Goal: Task Accomplishment & Management: Contribute content

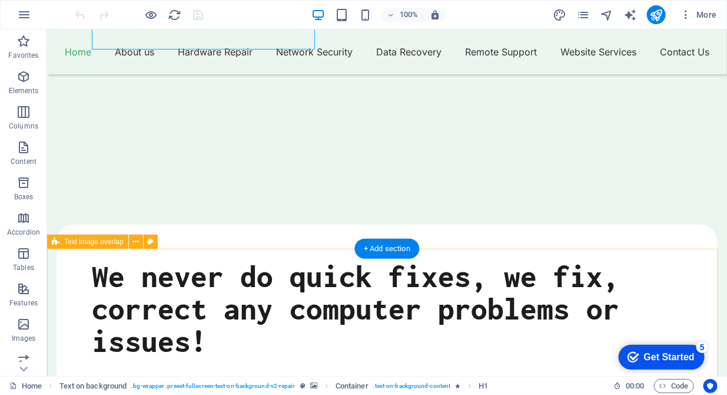
scroll to position [482, 0]
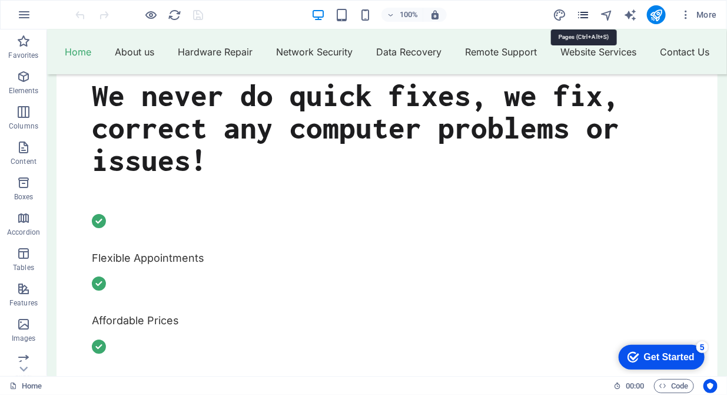
click at [578, 15] on icon "pages" at bounding box center [583, 15] width 14 height 14
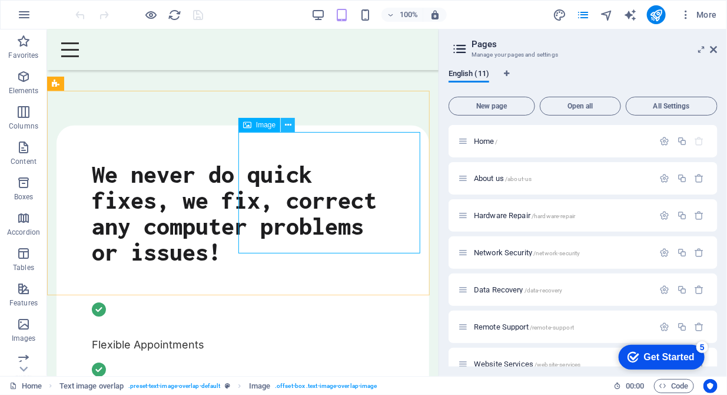
click at [288, 127] on icon at bounding box center [288, 125] width 6 height 12
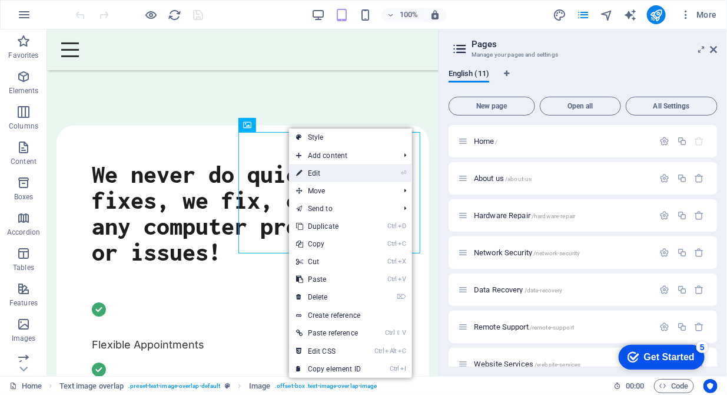
click at [310, 169] on link "⏎ Edit" at bounding box center [328, 173] width 79 height 18
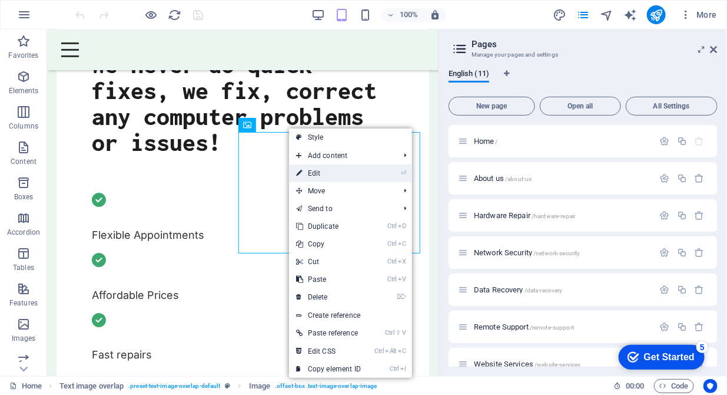
select select "%"
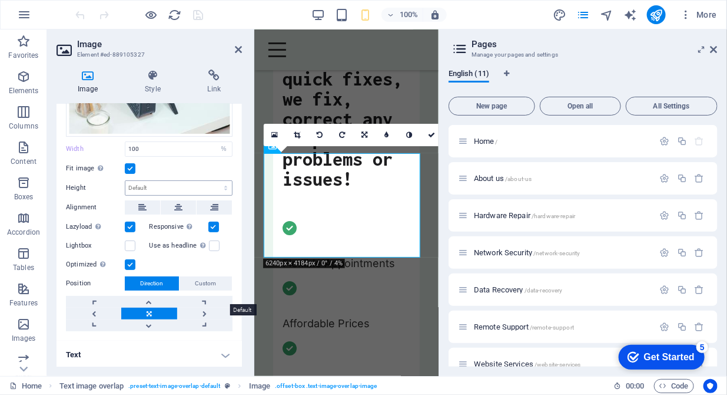
scroll to position [111, 0]
click at [220, 349] on h4 "Text" at bounding box center [149, 354] width 185 height 28
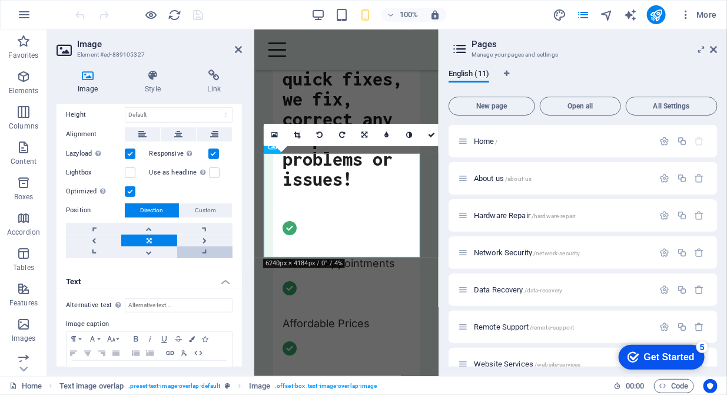
scroll to position [221, 0]
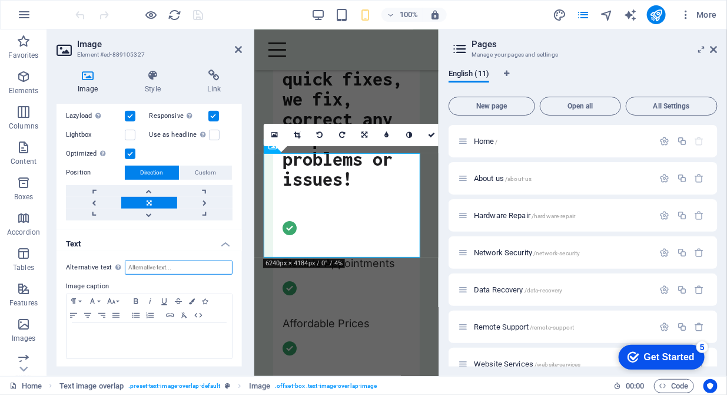
click at [160, 269] on input "Alternative text The alternative text is used by devices that cannot display im…" at bounding box center [179, 267] width 108 height 14
drag, startPoint x: 206, startPoint y: 267, endPoint x: 123, endPoint y: 270, distance: 82.5
click at [123, 270] on div "Alternative text The alternative text is used by devices that cannot display im…" at bounding box center [149, 267] width 167 height 14
type input "home router and screen"
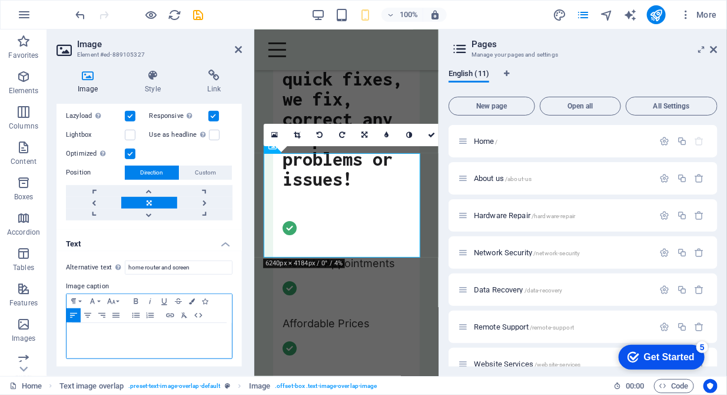
click at [100, 336] on p at bounding box center [149, 334] width 154 height 11
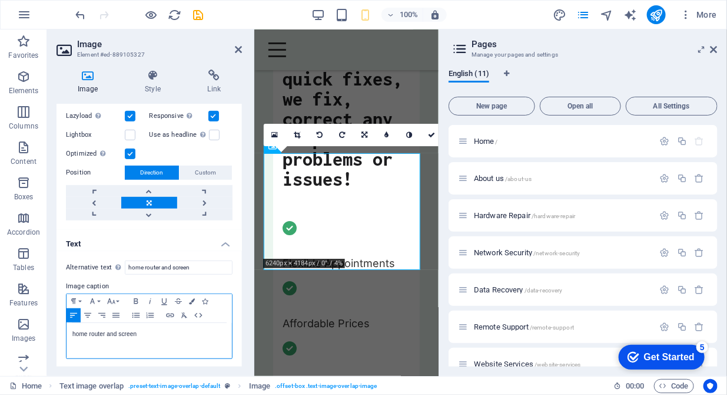
scroll to position [0, 2]
click at [145, 333] on p "home router and screen" at bounding box center [149, 334] width 154 height 11
drag, startPoint x: 151, startPoint y: 332, endPoint x: 72, endPoint y: 334, distance: 78.9
click at [72, 334] on p "home router and screen" at bounding box center [149, 334] width 154 height 11
click at [129, 332] on p "​Home Network Install and Setup" at bounding box center [149, 334] width 154 height 11
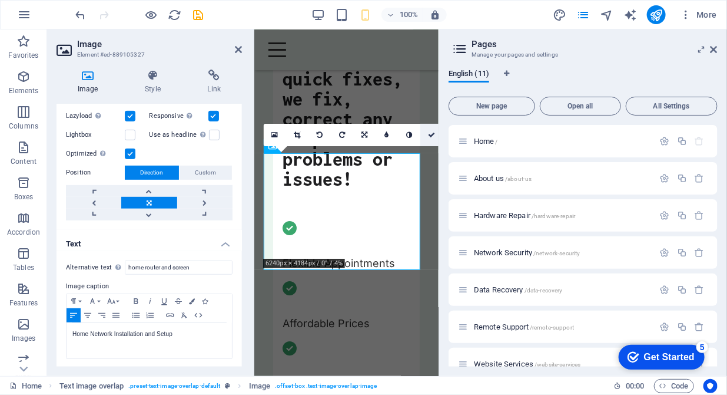
click at [430, 137] on icon at bounding box center [431, 134] width 7 height 7
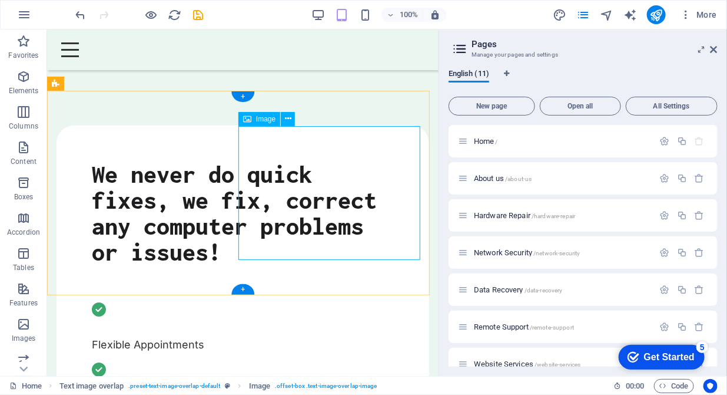
click at [288, 121] on icon at bounding box center [288, 118] width 6 height 12
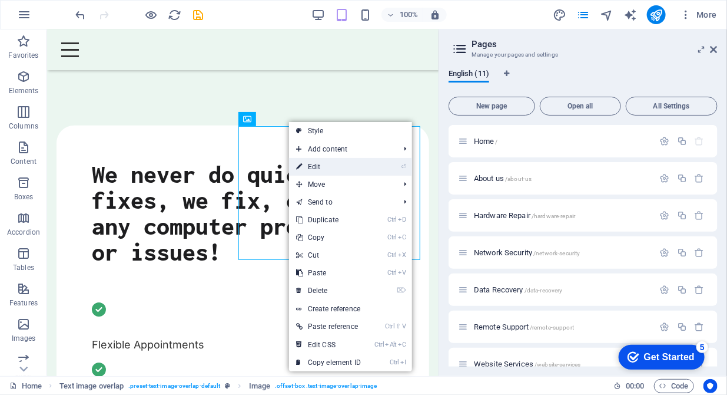
click at [312, 160] on link "⏎ Edit" at bounding box center [328, 167] width 79 height 18
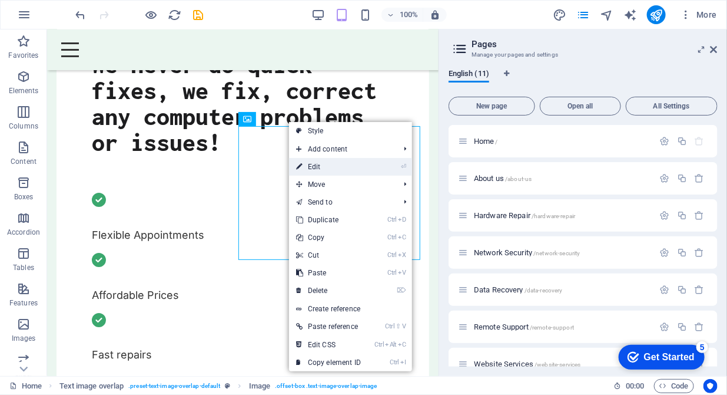
select select "%"
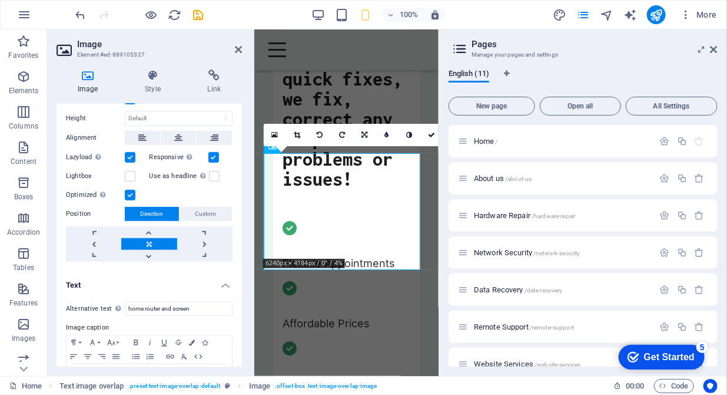
scroll to position [221, 0]
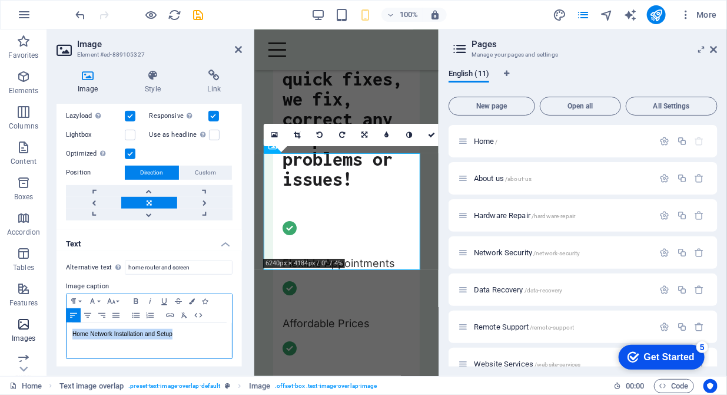
drag, startPoint x: 180, startPoint y: 330, endPoint x: 38, endPoint y: 339, distance: 142.7
click at [38, 339] on section "Favorites Elements Columns Content Boxes Accordion Tables Features Images Slide…" at bounding box center [219, 202] width 439 height 346
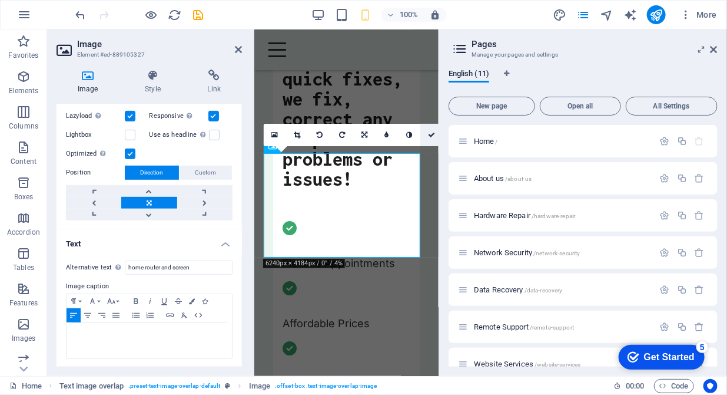
click at [430, 138] on link at bounding box center [431, 135] width 22 height 22
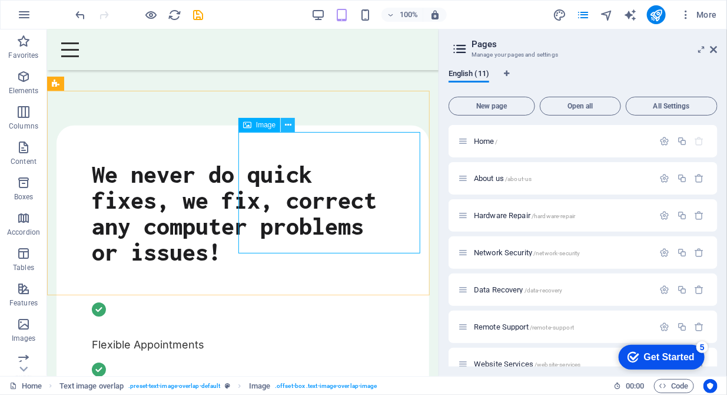
click at [288, 124] on icon at bounding box center [288, 125] width 6 height 12
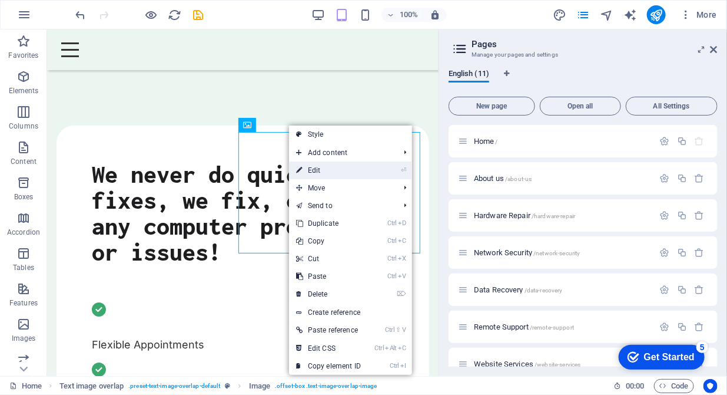
click at [307, 166] on link "⏎ Edit" at bounding box center [328, 170] width 79 height 18
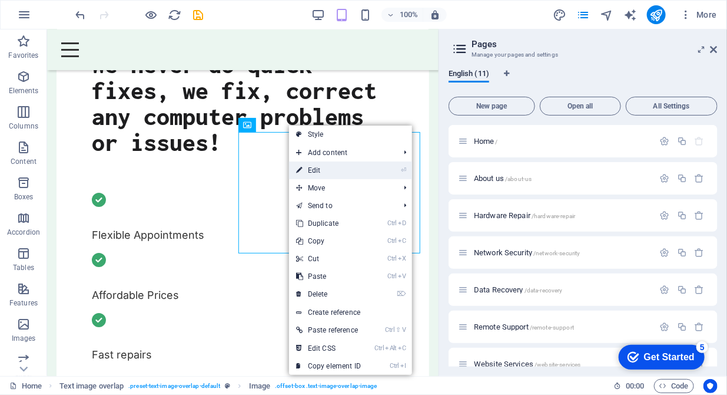
select select "%"
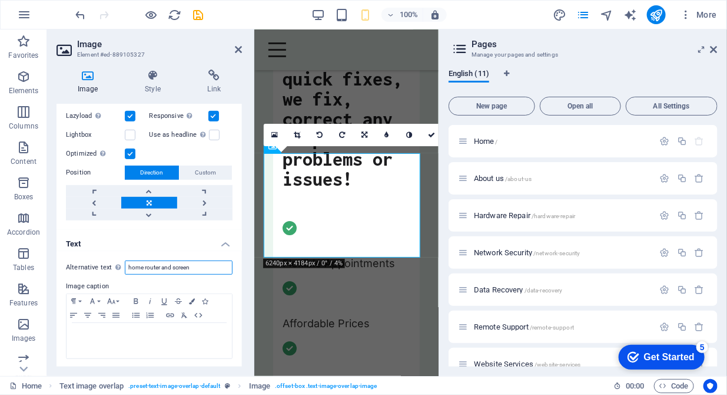
click at [128, 267] on input "home router and screen" at bounding box center [179, 267] width 108 height 14
click at [194, 261] on input "DDITP Computer Repair: Home router and screen" at bounding box center [179, 267] width 108 height 14
type input "DDITP Computer Repair | Home router and screen"
click at [430, 132] on icon at bounding box center [431, 134] width 7 height 7
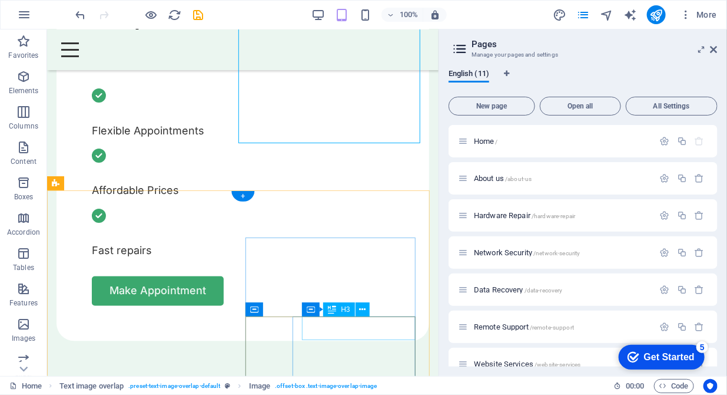
scroll to position [783, 0]
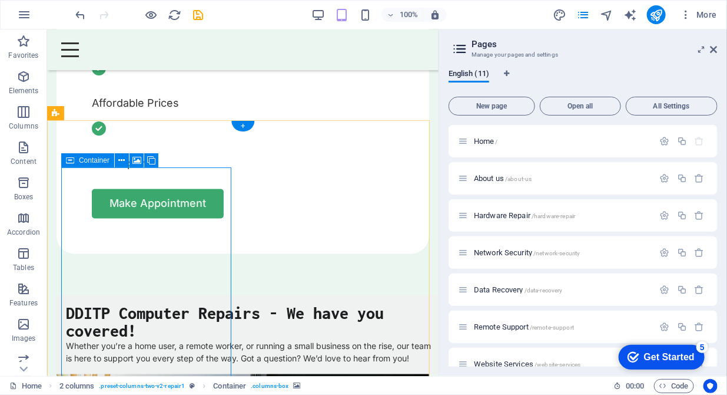
scroll to position [602, 0]
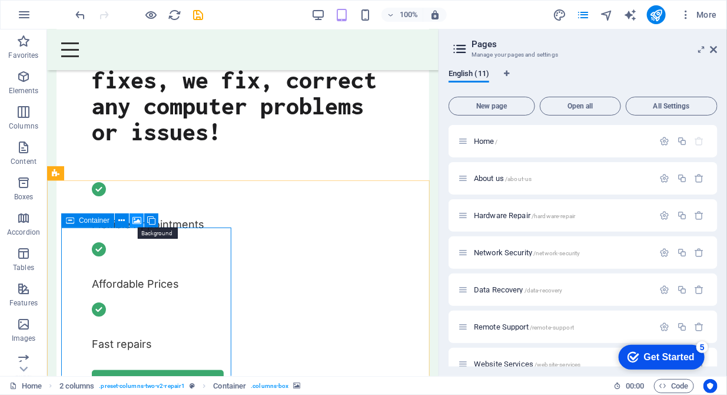
click at [140, 221] on icon at bounding box center [136, 220] width 9 height 12
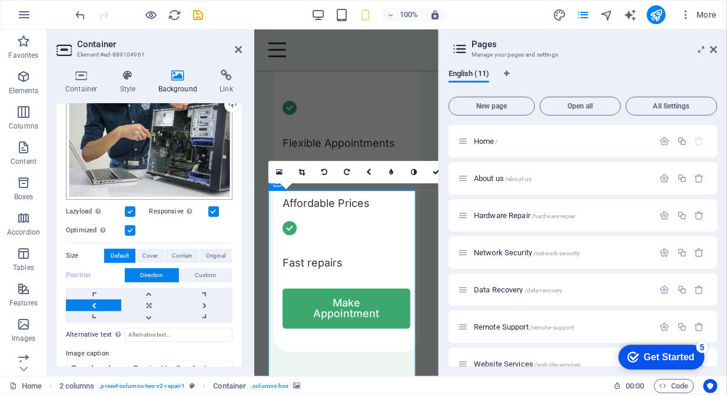
scroll to position [180, 0]
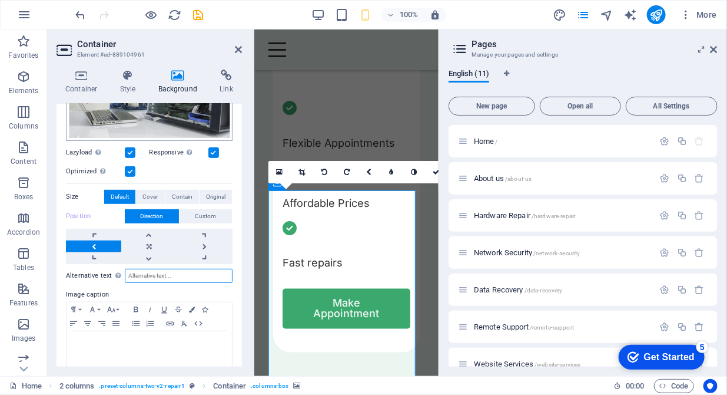
click at [169, 276] on input "Alternative text The alternative text is used by devices that cannot display im…" at bounding box center [179, 276] width 108 height 14
type input "M"
type input "computer repair man"
click at [434, 175] on link at bounding box center [436, 172] width 22 height 22
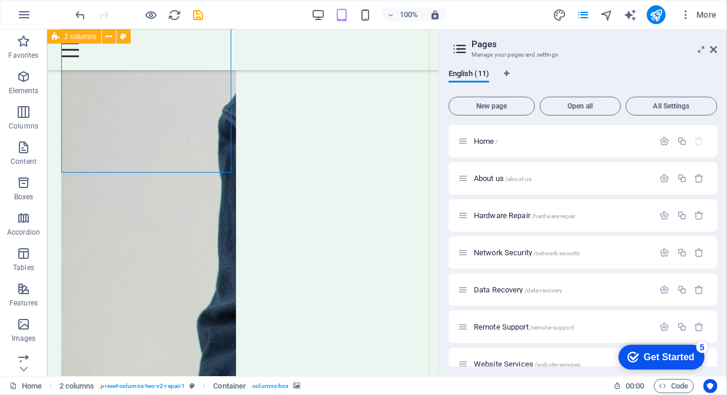
scroll to position [1746, 0]
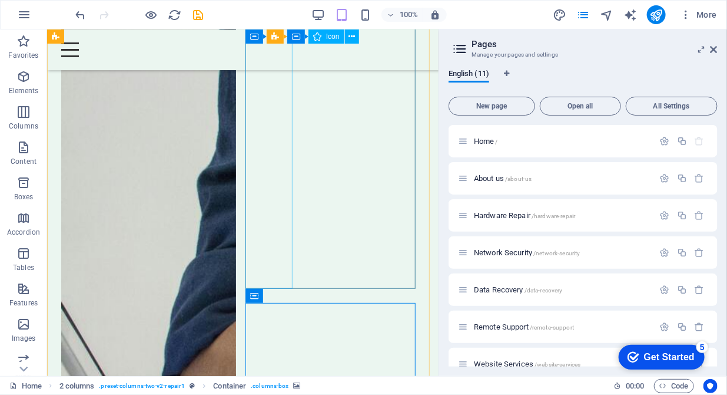
scroll to position [1505, 0]
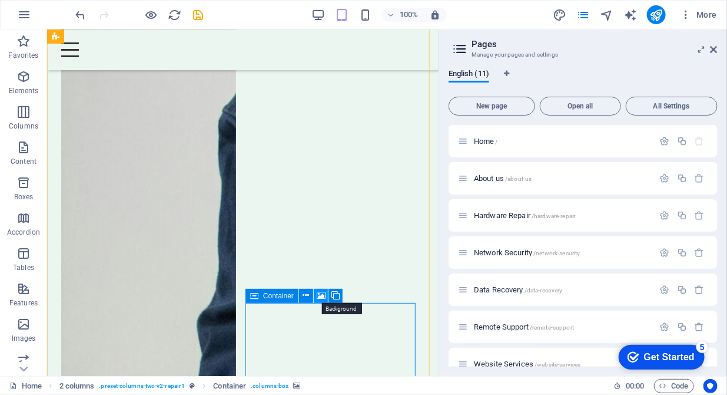
click at [321, 291] on icon at bounding box center [321, 295] width 9 height 12
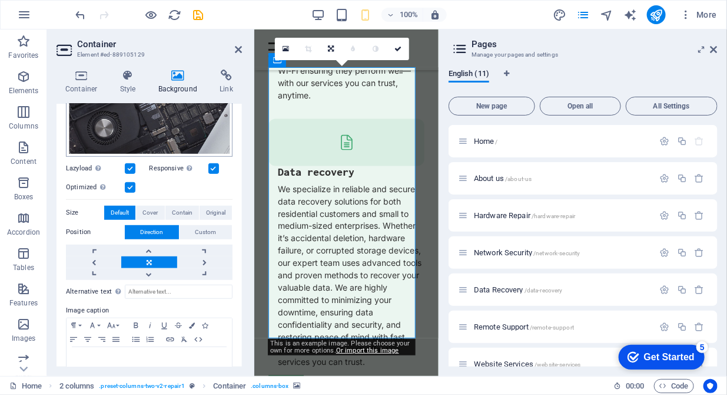
scroll to position [241, 0]
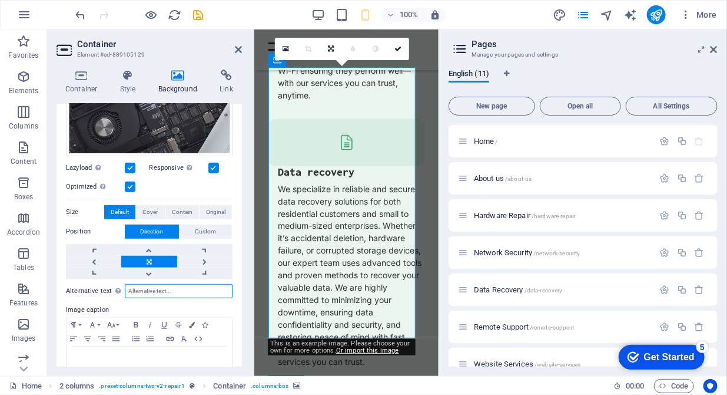
click at [141, 288] on input "Alternative text The alternative text is used by devices that cannot display im…" at bounding box center [179, 291] width 108 height 14
type input "Laptop Repair"
click at [240, 49] on icon at bounding box center [238, 49] width 7 height 9
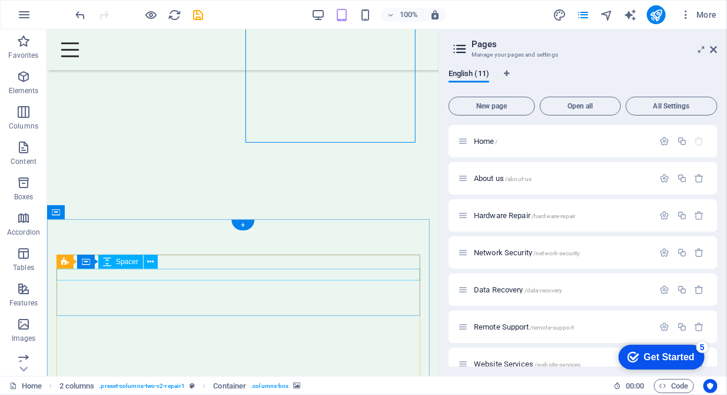
scroll to position [2203, 0]
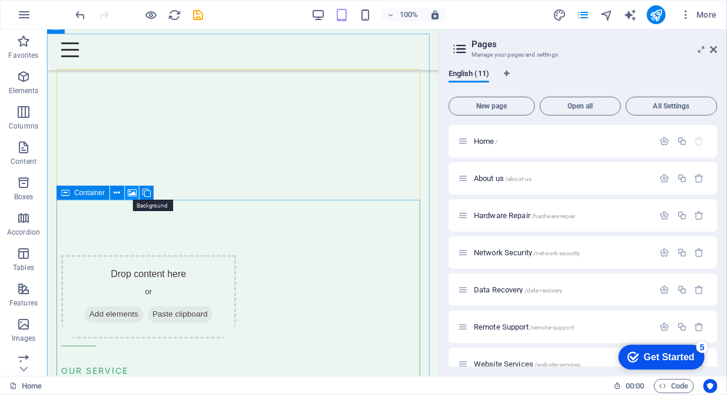
click at [130, 189] on icon at bounding box center [132, 193] width 9 height 12
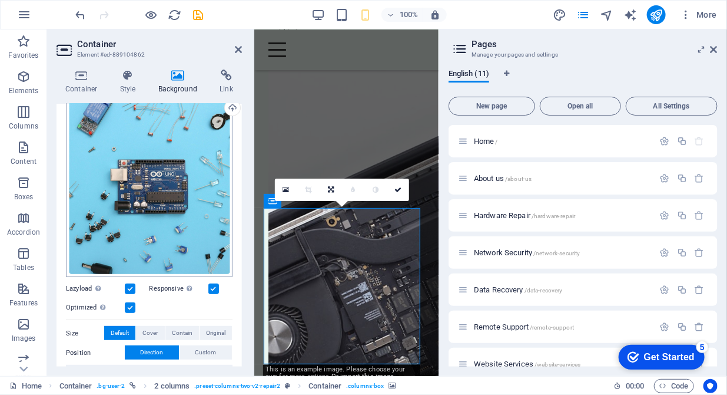
scroll to position [241, 0]
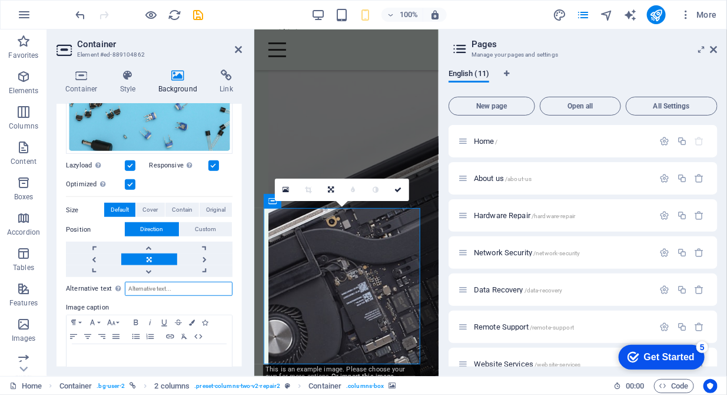
click at [144, 286] on input "Alternative text The alternative text is used by devices that cannot display im…" at bounding box center [179, 288] width 108 height 14
type input "Computer memory chip"
click at [398, 190] on icon at bounding box center [398, 189] width 7 height 7
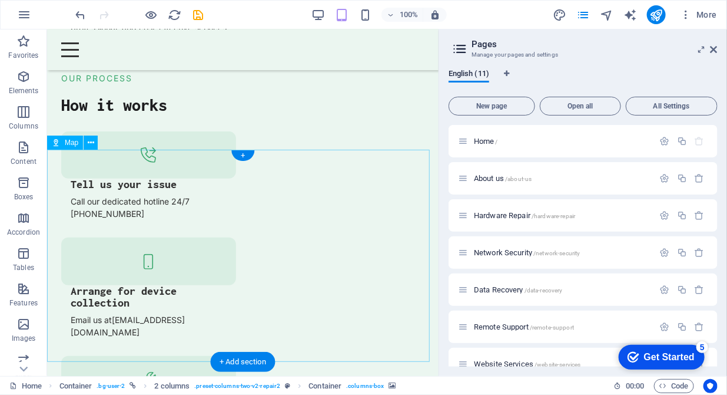
scroll to position [3226, 0]
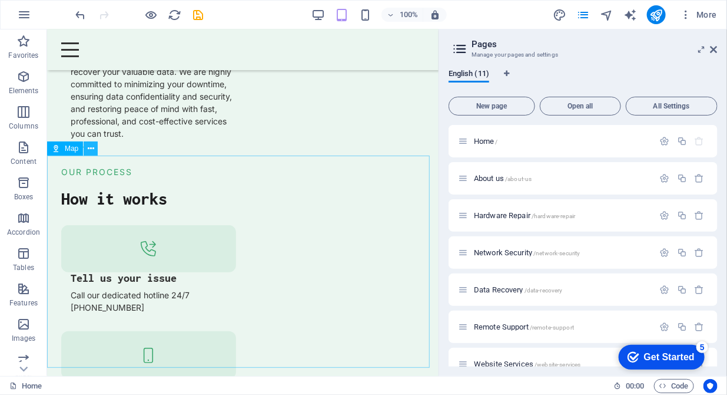
click at [92, 148] on icon at bounding box center [91, 149] width 6 height 12
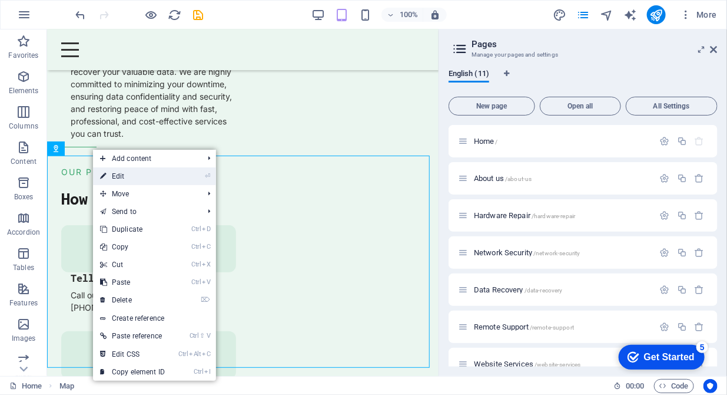
click at [114, 179] on link "⏎ Edit" at bounding box center [132, 176] width 79 height 18
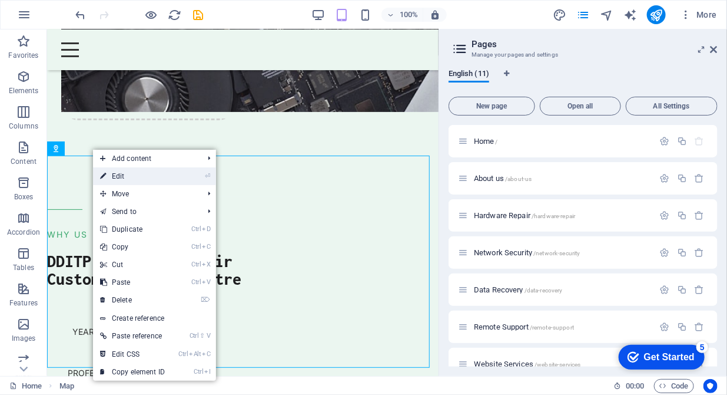
select select "1"
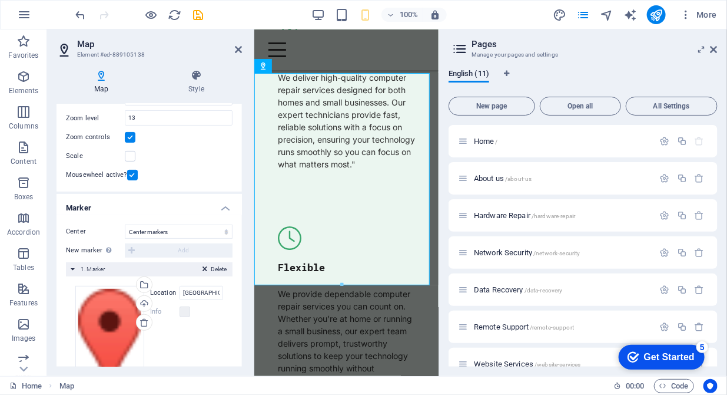
scroll to position [176, 0]
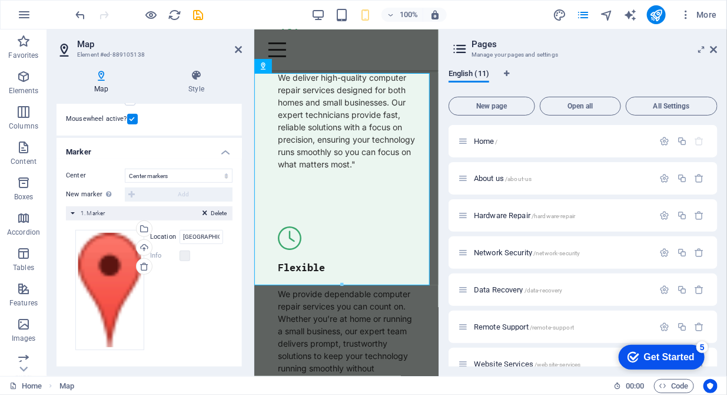
click at [187, 196] on div "New marker To enable this feature, please provide a Google Maps API key in the …" at bounding box center [149, 194] width 167 height 14
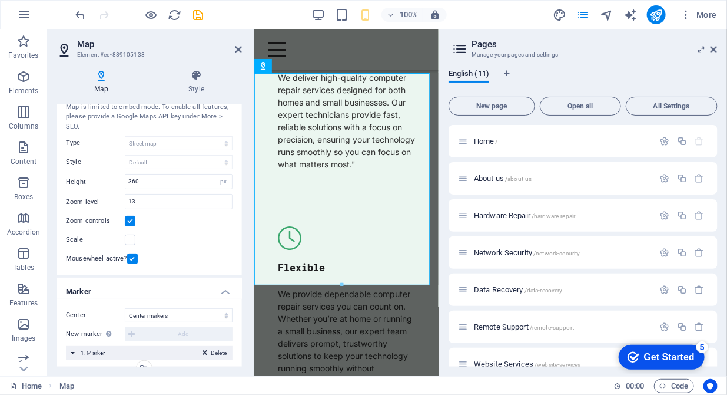
scroll to position [0, 0]
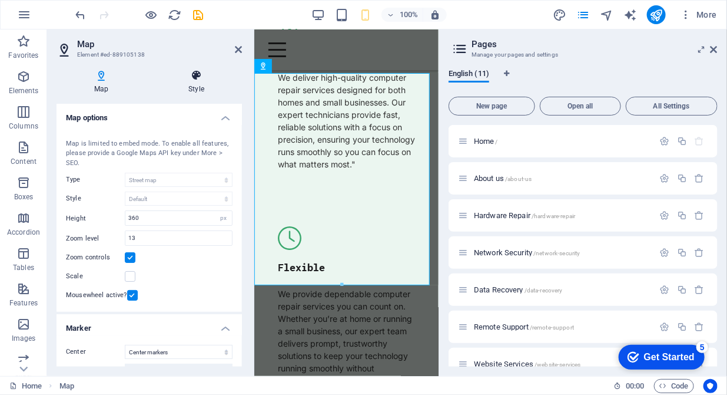
click at [195, 92] on h4 "Style" at bounding box center [196, 81] width 91 height 25
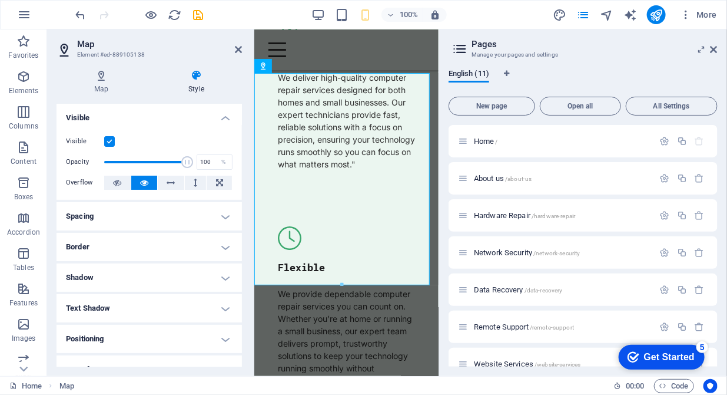
click at [117, 247] on h4 "Border" at bounding box center [149, 247] width 185 height 28
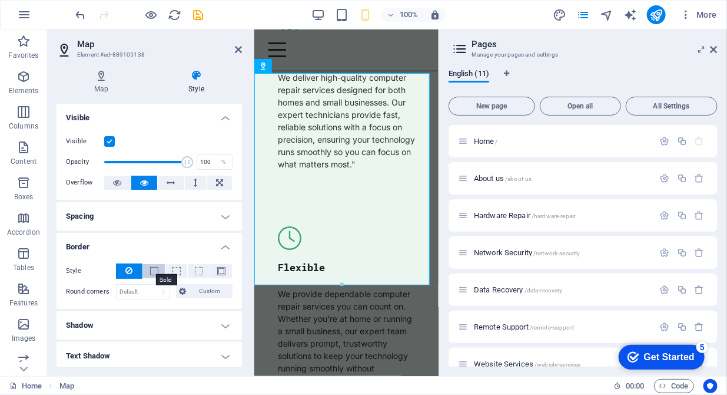
click at [154, 270] on span at bounding box center [154, 271] width 8 height 8
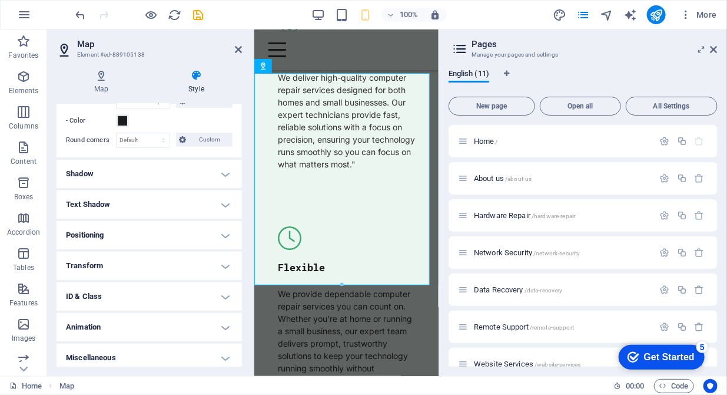
scroll to position [194, 0]
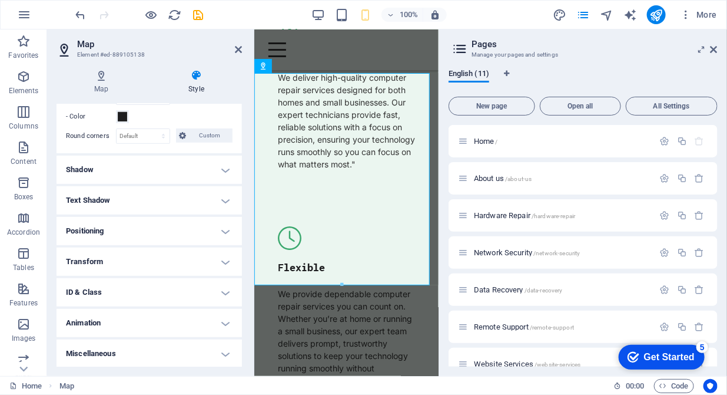
click at [227, 359] on h4 "Miscellaneous" at bounding box center [149, 353] width 185 height 28
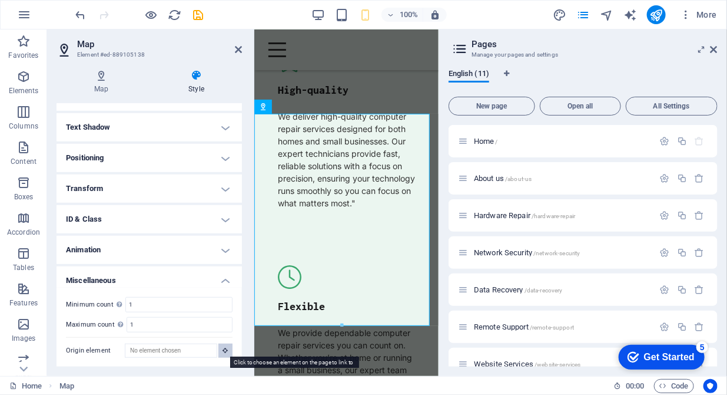
scroll to position [4521, 0]
click at [218, 349] on button at bounding box center [225, 350] width 14 height 14
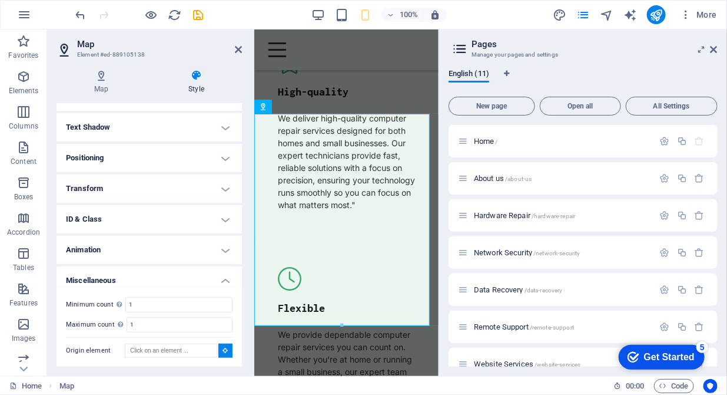
click at [218, 349] on button at bounding box center [225, 350] width 14 height 14
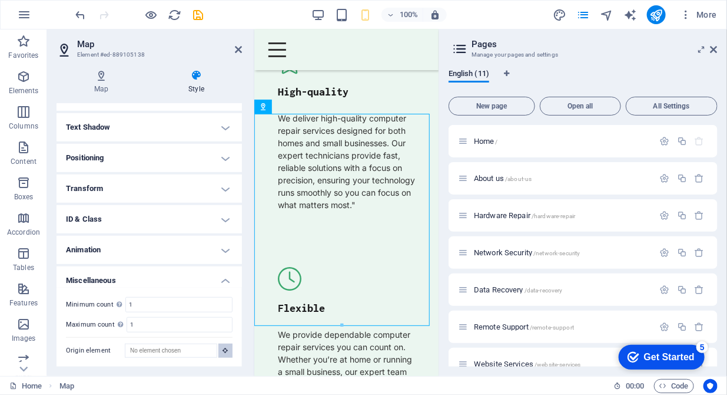
click at [218, 349] on button at bounding box center [225, 350] width 14 height 14
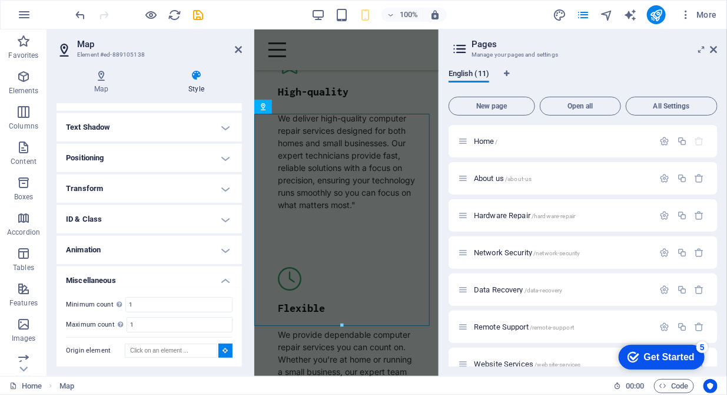
click at [218, 349] on button at bounding box center [225, 350] width 14 height 14
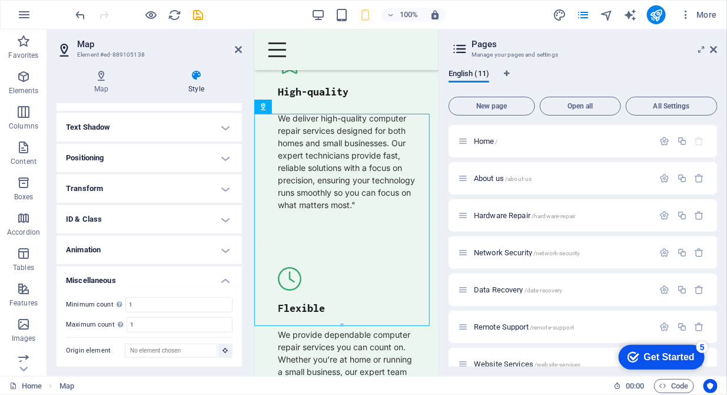
click at [224, 226] on h4 "ID & Class" at bounding box center [149, 219] width 185 height 28
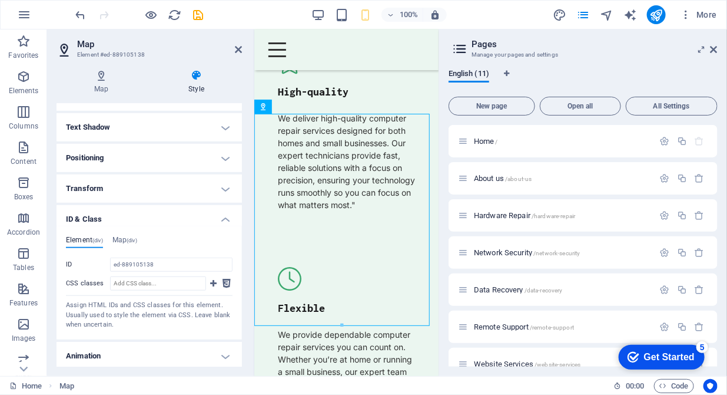
click at [224, 226] on div "Element (div) Map (div) ID ed-889105138 CSS classes Assign HTML IDs and CSS cla…" at bounding box center [149, 282] width 185 height 113
click at [220, 218] on h4 "ID & Class" at bounding box center [149, 215] width 185 height 21
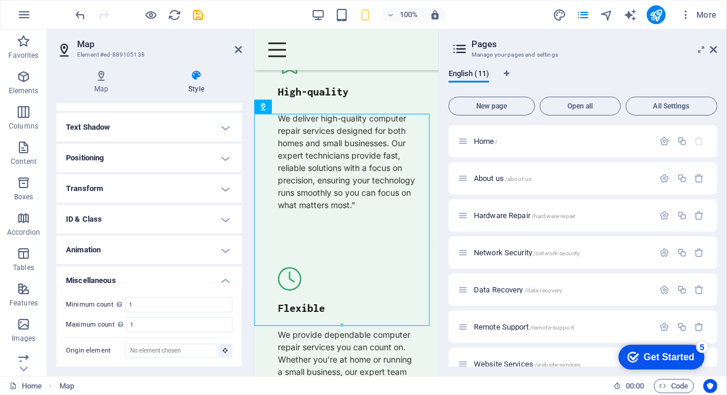
click at [228, 188] on h4 "Transform" at bounding box center [149, 188] width 185 height 28
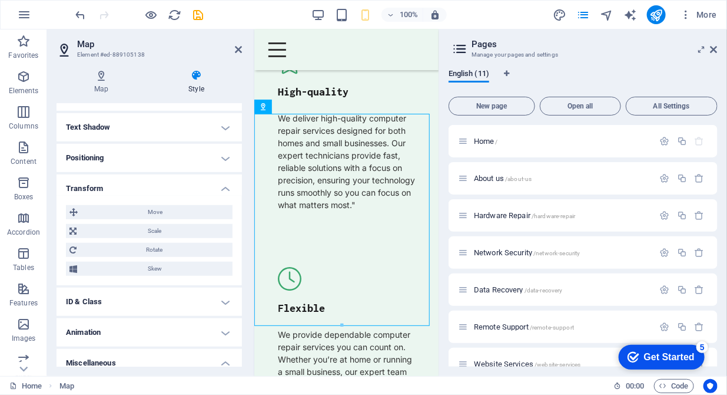
click at [226, 188] on h4 "Transform" at bounding box center [149, 184] width 185 height 21
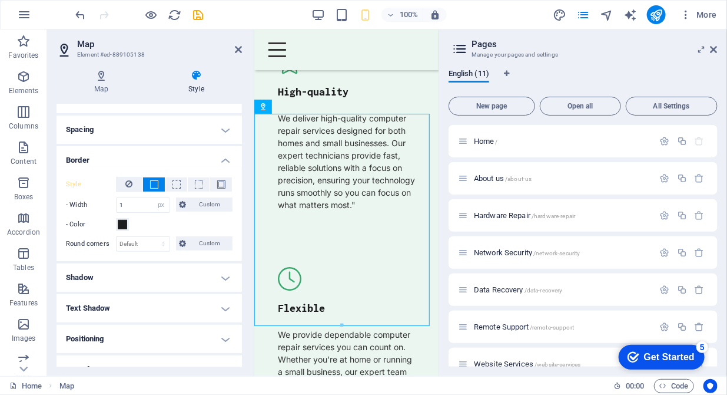
scroll to position [147, 0]
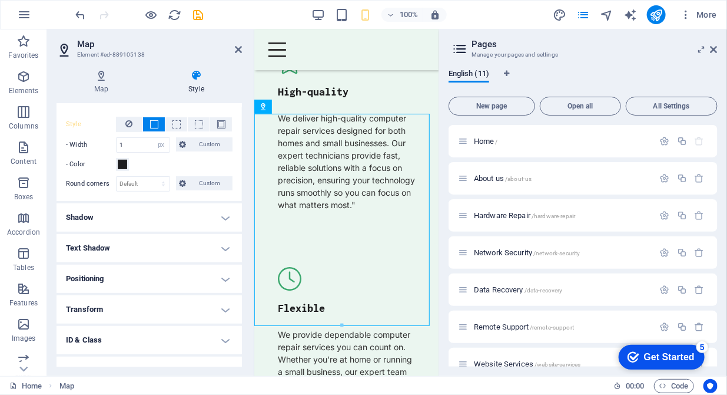
click at [219, 278] on h4 "Positioning" at bounding box center [149, 278] width 185 height 28
click at [219, 278] on h4 "Positioning" at bounding box center [149, 274] width 185 height 21
click at [493, 179] on span "About us /about-us" at bounding box center [503, 178] width 58 height 9
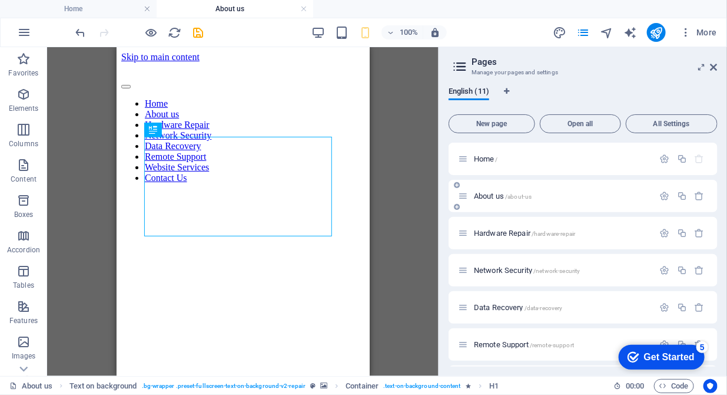
scroll to position [0, 0]
click at [200, 32] on icon "save" at bounding box center [199, 33] width 14 height 14
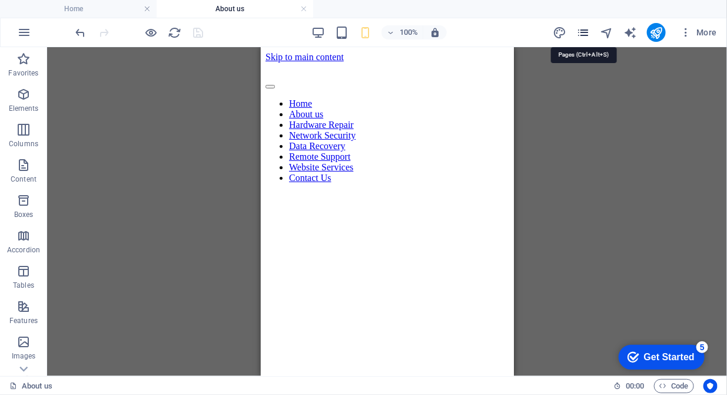
click at [584, 31] on icon "pages" at bounding box center [583, 33] width 14 height 14
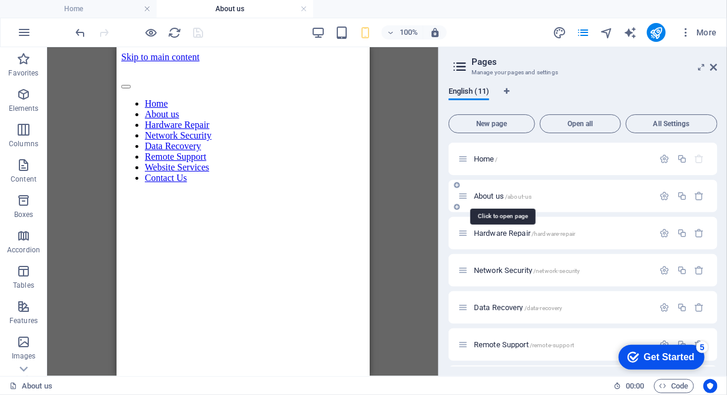
click at [498, 197] on span "About us /about-us" at bounding box center [503, 195] width 58 height 9
click at [489, 193] on span "About us /about-us" at bounding box center [503, 195] width 58 height 9
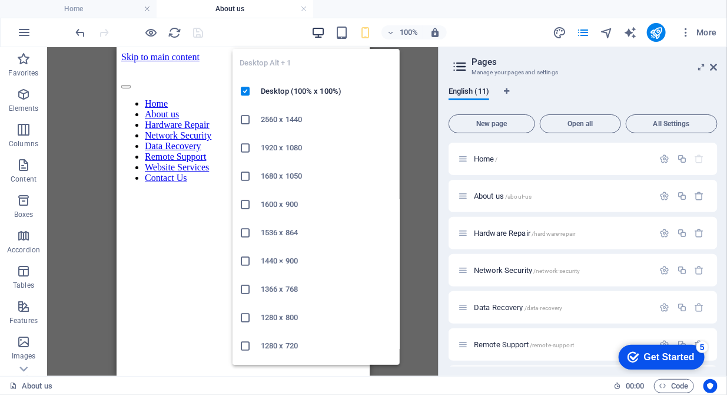
click at [317, 28] on icon "button" at bounding box center [319, 33] width 14 height 14
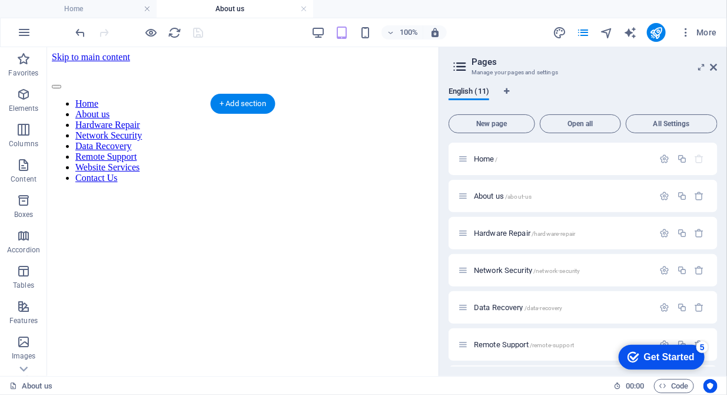
click at [326, 192] on figure at bounding box center [242, 192] width 382 height 0
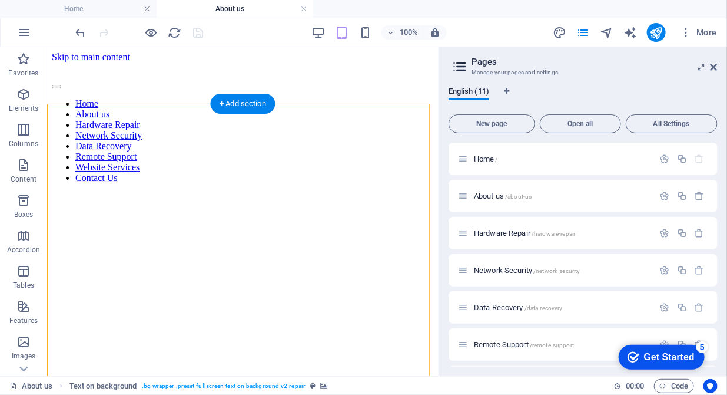
click at [52, 192] on figure at bounding box center [242, 192] width 382 height 0
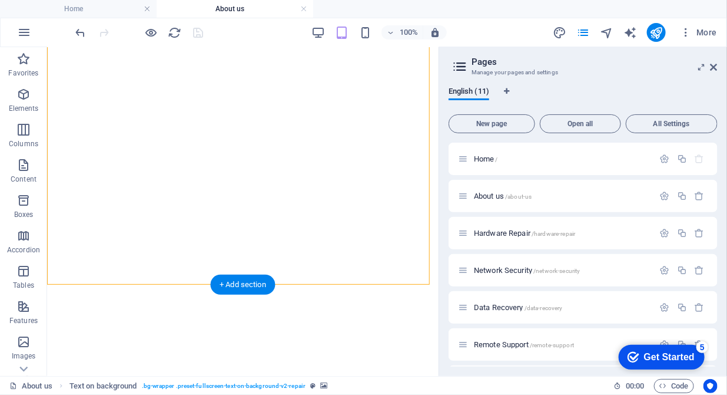
scroll to position [421, 0]
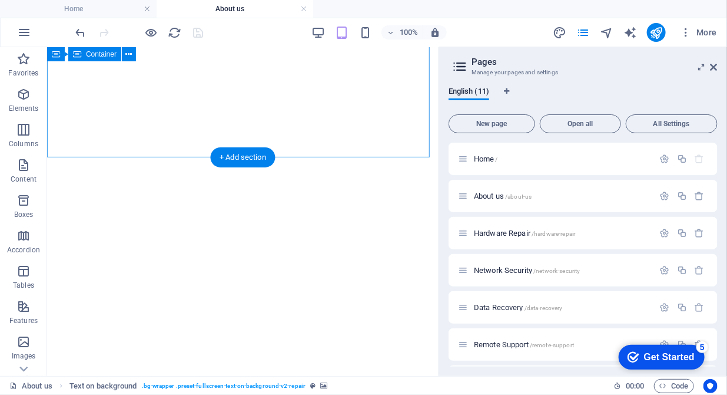
scroll to position [662, 0]
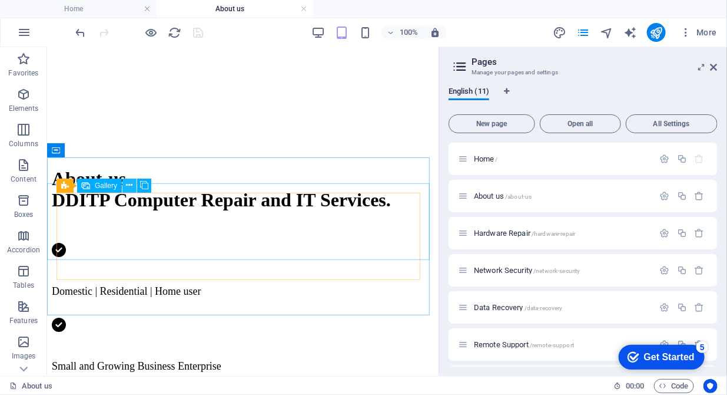
click at [129, 188] on icon at bounding box center [130, 185] width 6 height 12
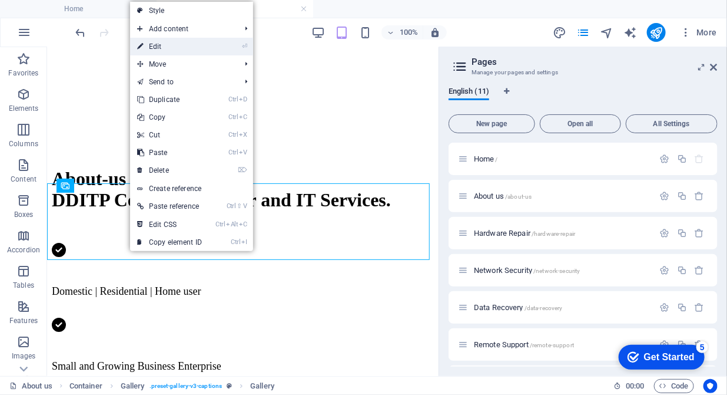
click at [152, 51] on link "⏎ Edit" at bounding box center [169, 47] width 79 height 18
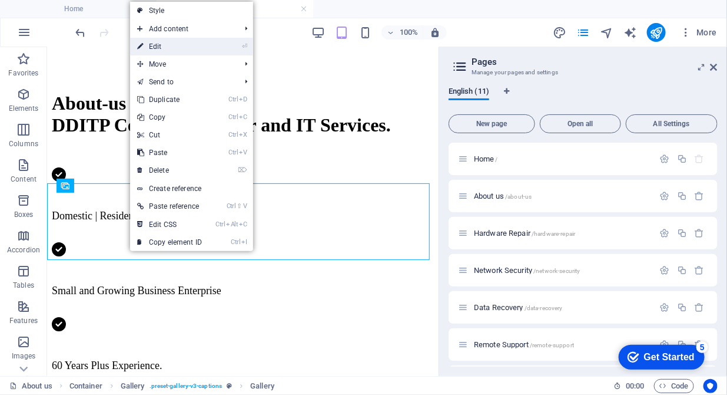
select select "4"
select select "px"
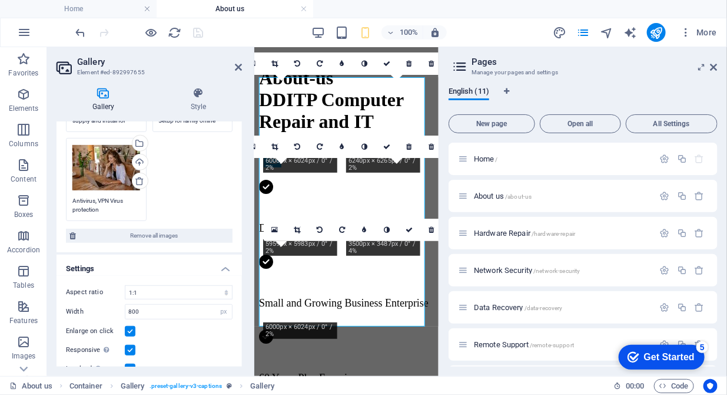
scroll to position [299, 0]
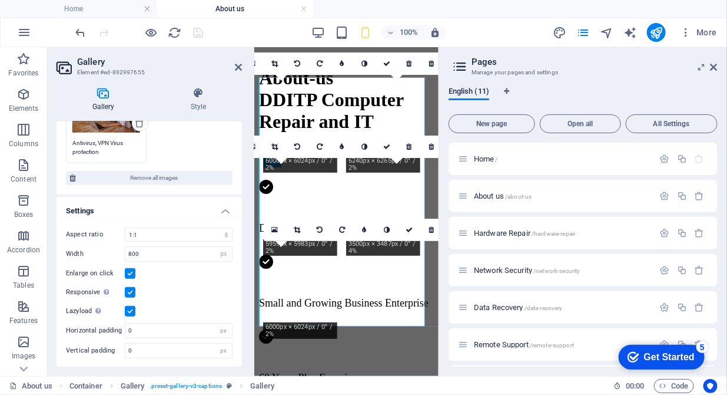
click at [129, 307] on label at bounding box center [130, 311] width 11 height 11
click at [0, 0] on input "Lazyload Loading images after the page loads improves page speed." at bounding box center [0, 0] width 0 height 0
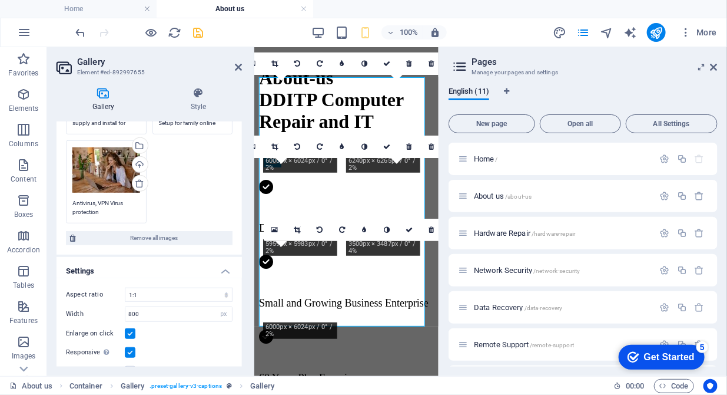
scroll to position [58, 0]
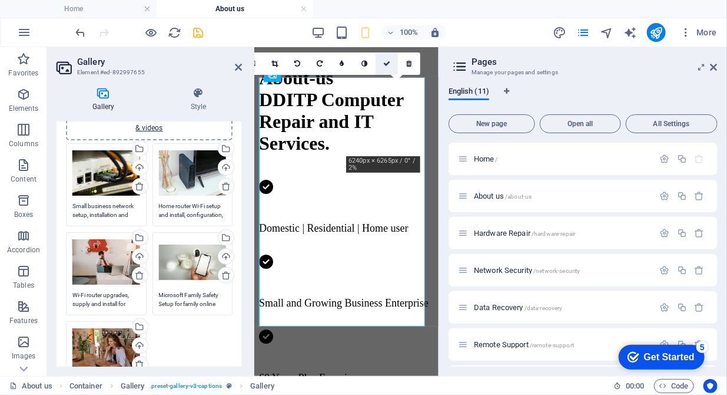
click at [385, 60] on icon at bounding box center [386, 63] width 7 height 7
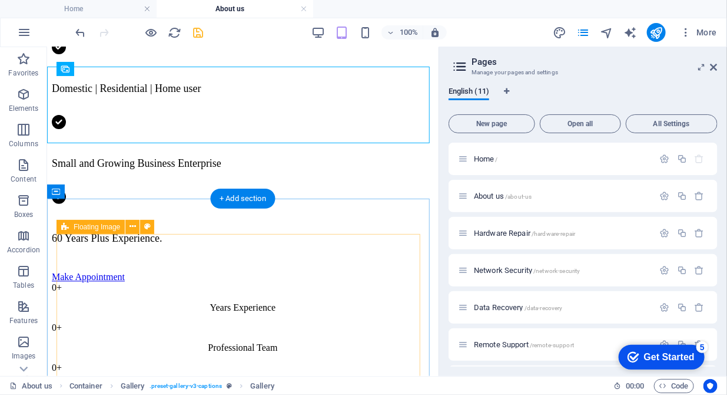
scroll to position [868, 0]
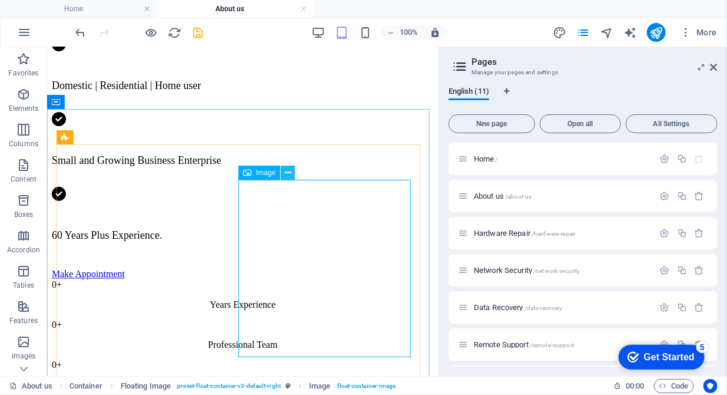
click at [287, 171] on icon at bounding box center [288, 173] width 6 height 12
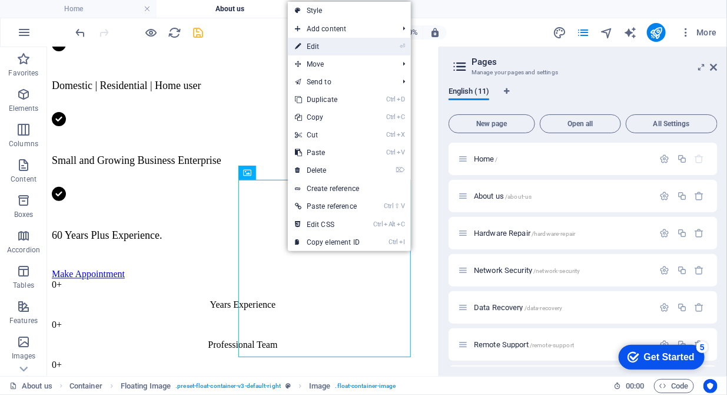
click at [318, 44] on link "⏎ Edit" at bounding box center [327, 47] width 79 height 18
select select "%"
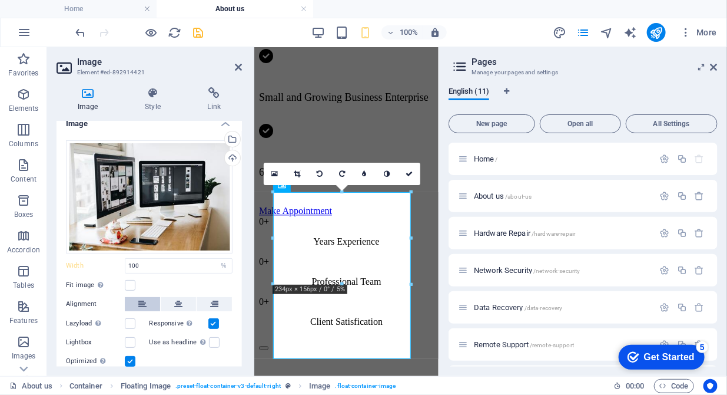
scroll to position [0, 0]
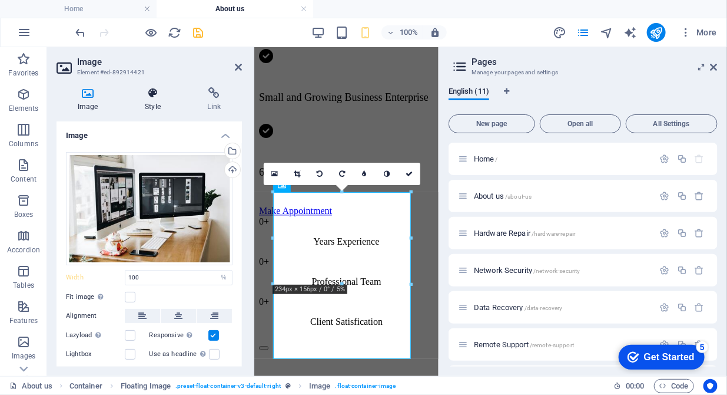
click at [151, 98] on icon at bounding box center [153, 93] width 58 height 12
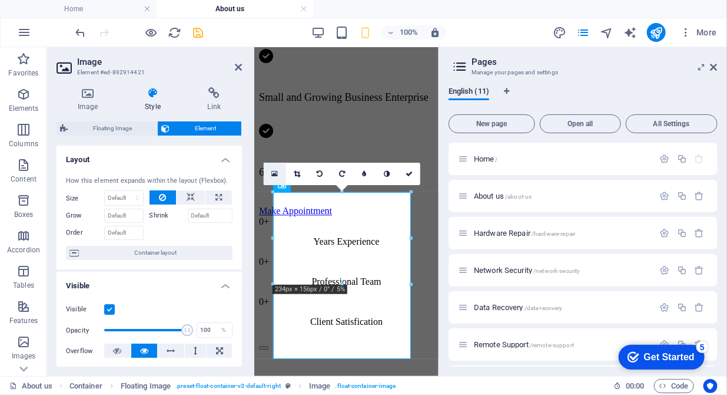
click at [276, 170] on icon at bounding box center [274, 174] width 6 height 8
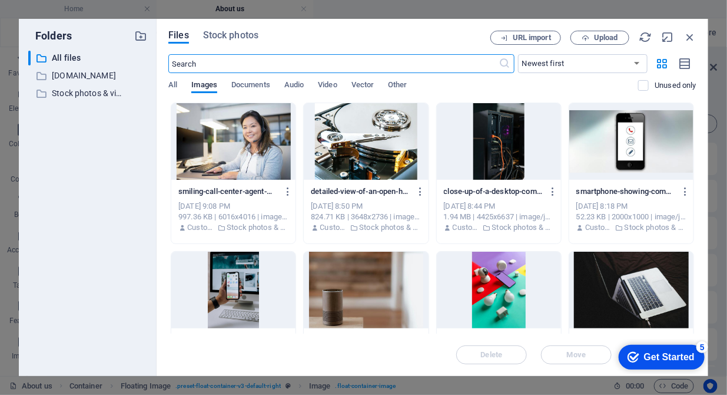
scroll to position [1215, 0]
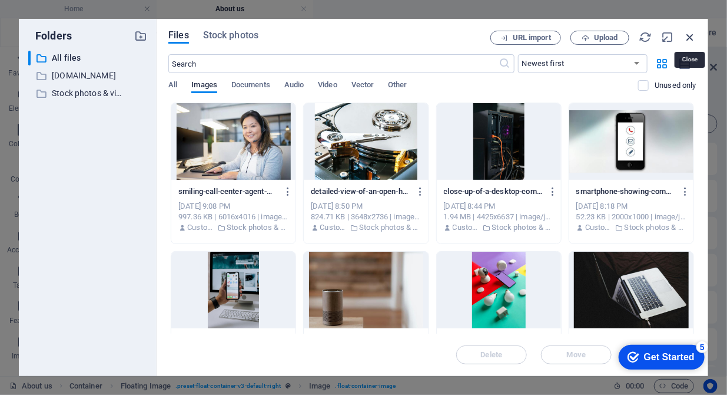
click at [691, 37] on icon "button" at bounding box center [690, 37] width 13 height 13
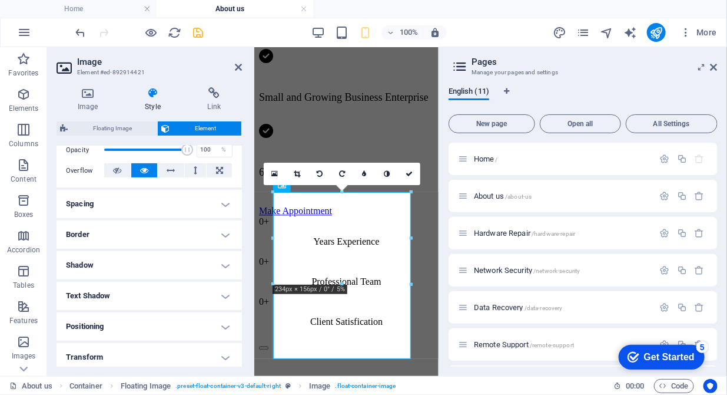
scroll to position [241, 0]
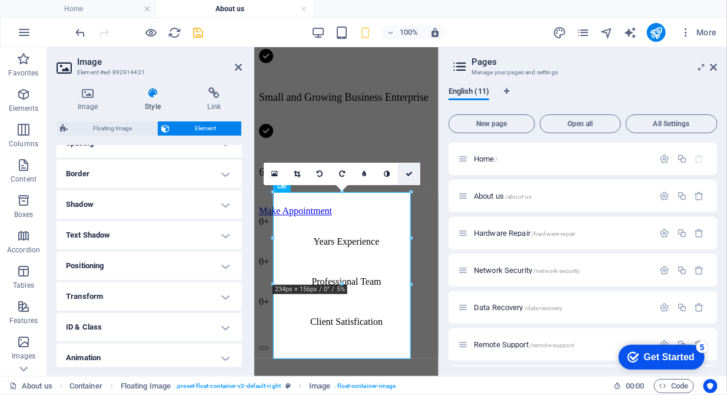
click at [410, 171] on icon at bounding box center [409, 173] width 7 height 7
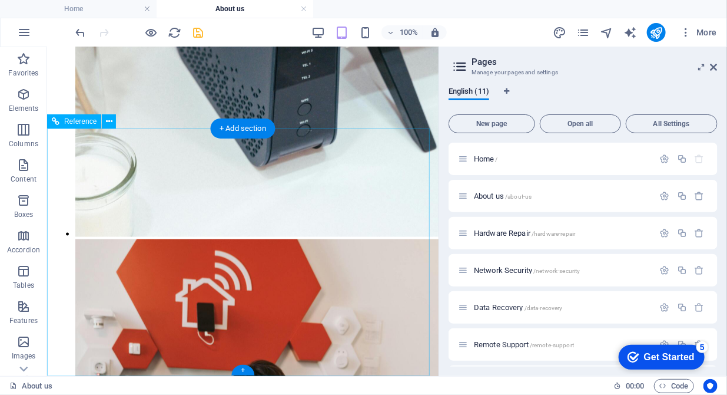
scroll to position [1947, 0]
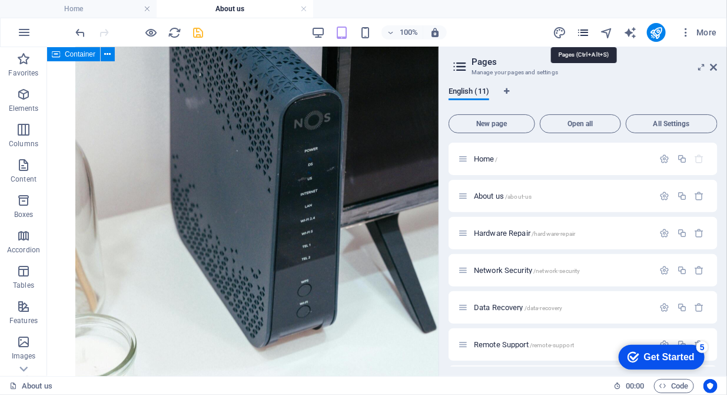
click at [586, 31] on icon "pages" at bounding box center [583, 33] width 14 height 14
click at [501, 234] on span "Hardware Repair /hardware-repair" at bounding box center [524, 232] width 101 height 9
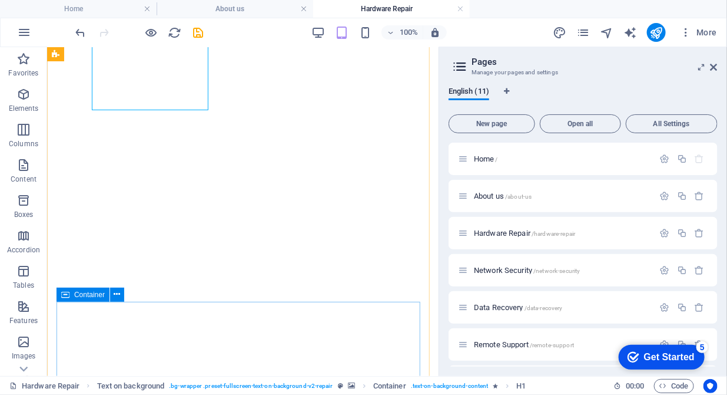
scroll to position [482, 0]
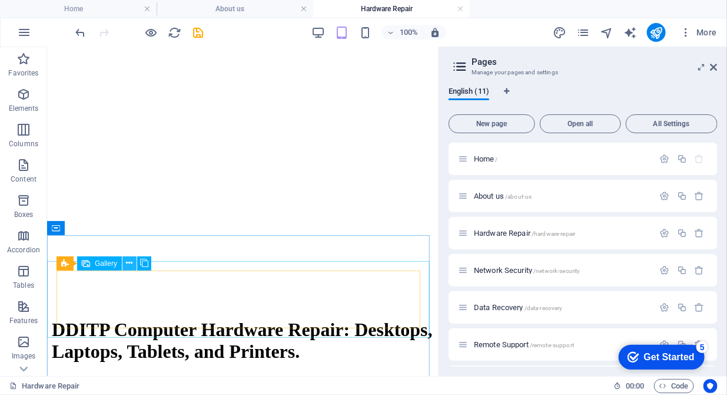
click at [131, 261] on icon at bounding box center [130, 263] width 6 height 12
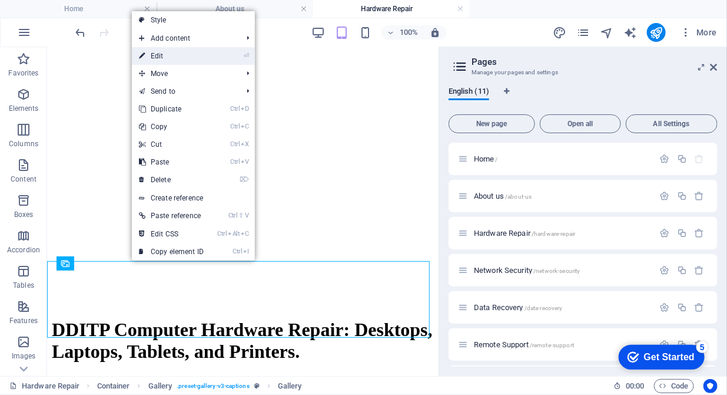
click at [189, 52] on link "⏎ Edit" at bounding box center [171, 56] width 79 height 18
select select "4"
select select "px"
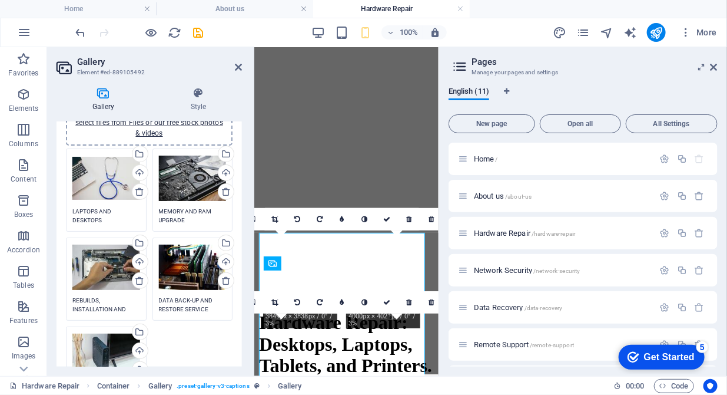
scroll to position [60, 0]
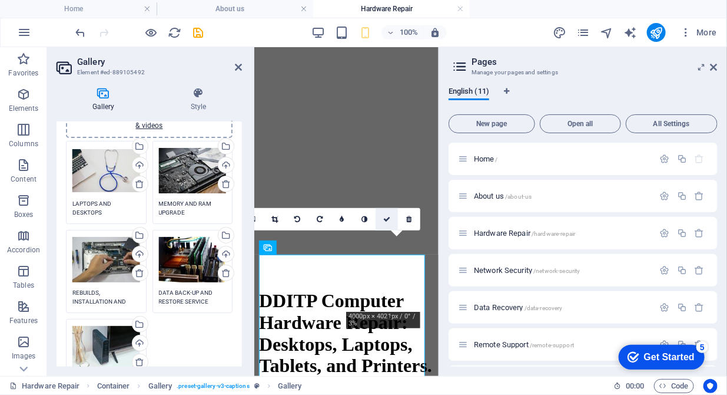
click at [390, 220] on icon at bounding box center [386, 219] width 7 height 7
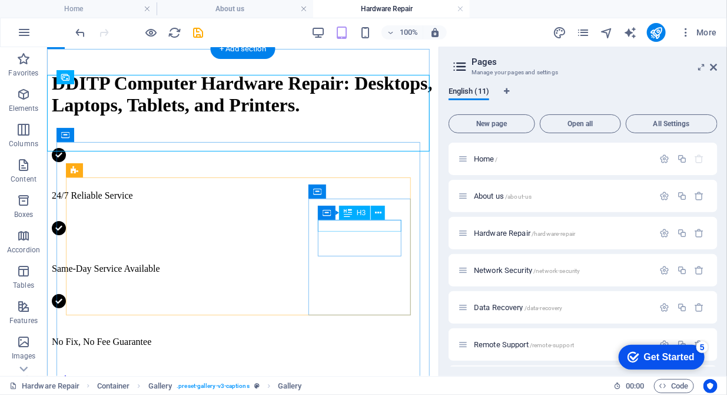
scroll to position [843, 0]
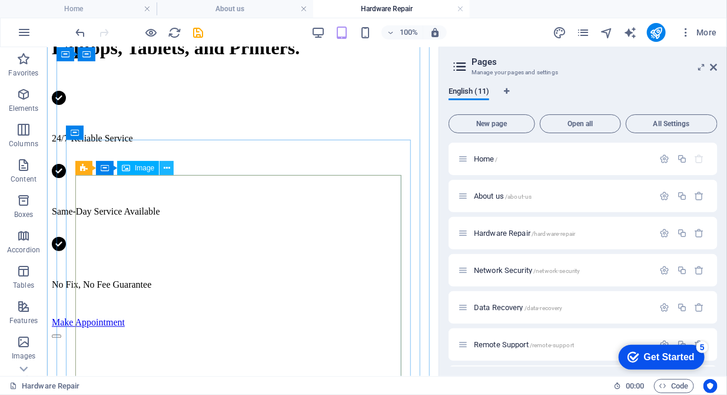
click at [162, 165] on button at bounding box center [167, 168] width 14 height 14
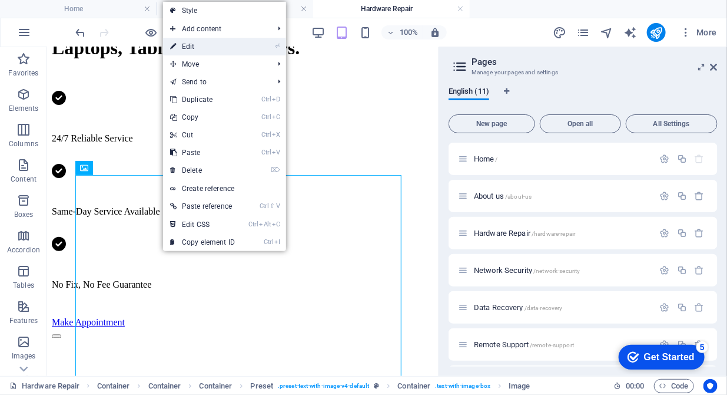
click at [193, 42] on link "⏎ Edit" at bounding box center [202, 47] width 79 height 18
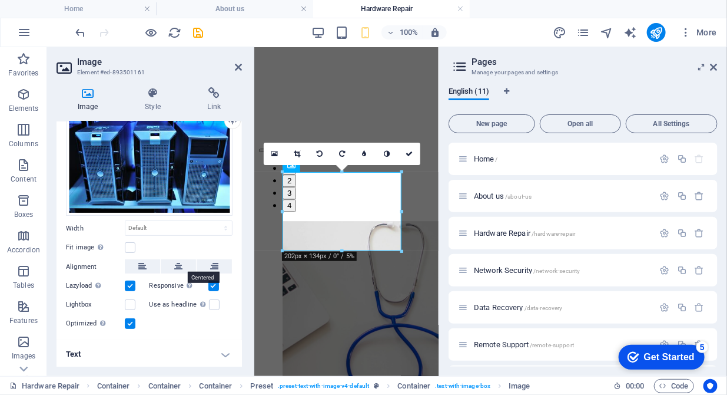
scroll to position [0, 0]
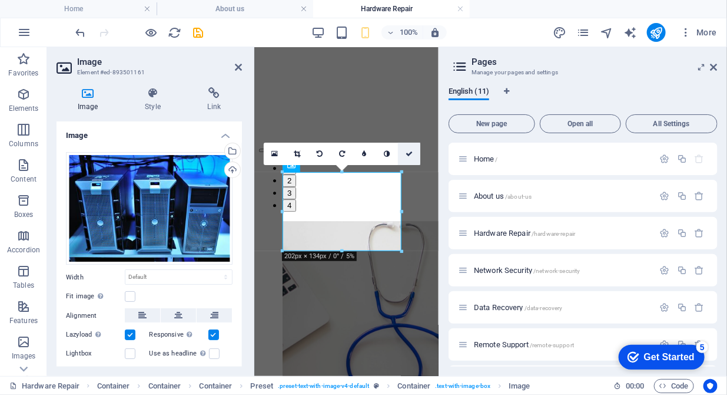
click at [407, 152] on icon at bounding box center [409, 153] width 7 height 7
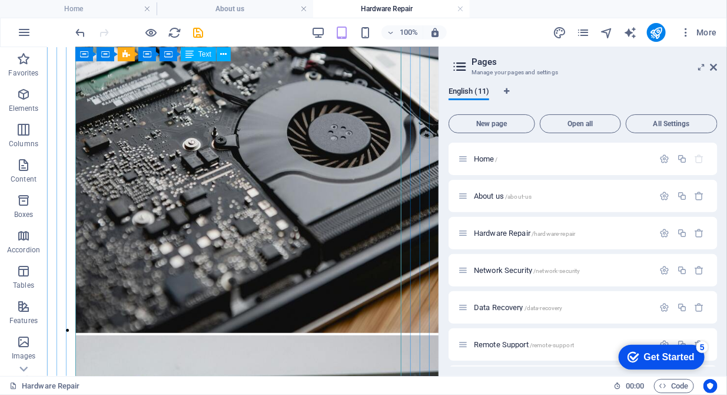
scroll to position [1623, 0]
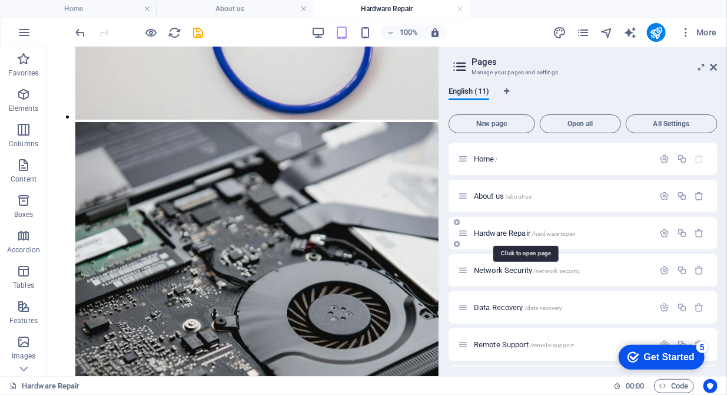
click at [509, 231] on span "Hardware Repair /hardware-repair" at bounding box center [524, 232] width 101 height 9
click at [497, 268] on span "Network Security /network-security" at bounding box center [527, 270] width 107 height 9
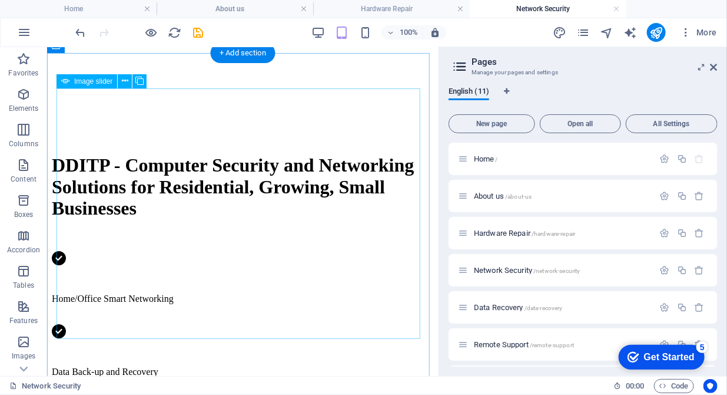
scroll to position [662, 0]
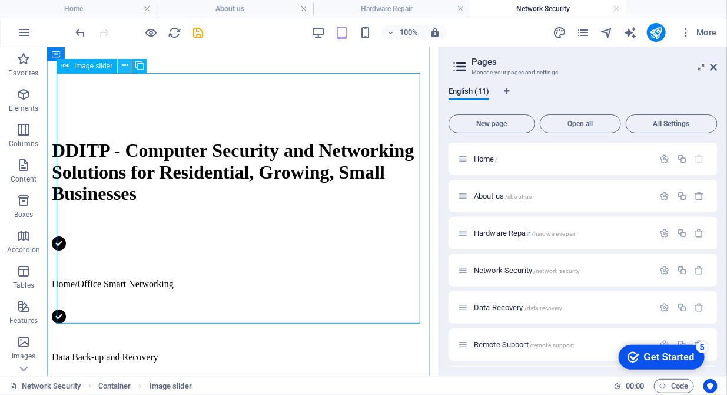
click at [127, 64] on icon at bounding box center [125, 65] width 6 height 12
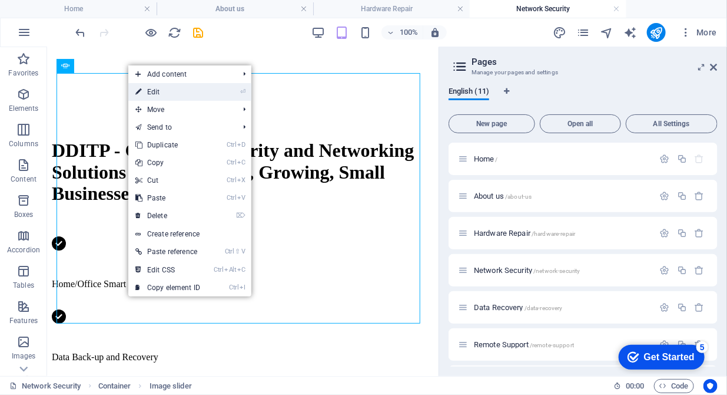
click at [145, 88] on link "⏎ Edit" at bounding box center [167, 92] width 79 height 18
select select "px"
select select "ms"
select select "s"
select select "progressive"
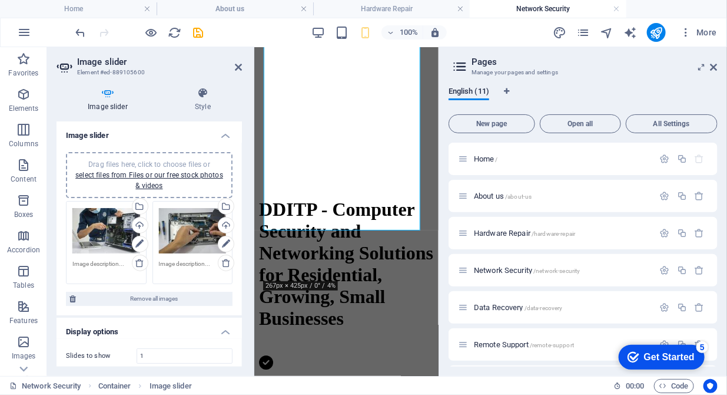
scroll to position [712, 0]
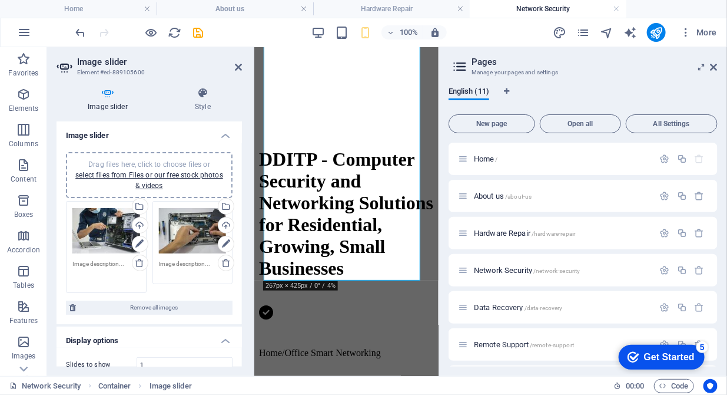
click at [91, 262] on textarea at bounding box center [106, 272] width 68 height 26
type textarea "Computer Repairer"
click at [164, 261] on textarea at bounding box center [193, 268] width 68 height 18
type textarea "M"
type textarea "Computer Chip"
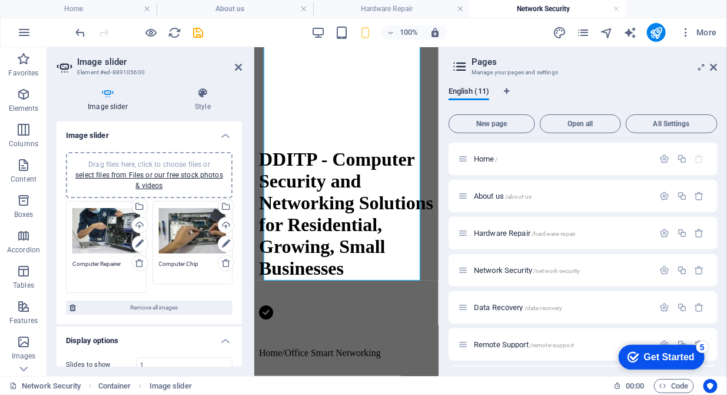
click at [125, 265] on textarea "Computer Repairer" at bounding box center [106, 272] width 68 height 26
drag, startPoint x: 125, startPoint y: 265, endPoint x: 72, endPoint y: 265, distance: 53.0
click at [72, 265] on textarea "Computer Repairer" at bounding box center [106, 272] width 68 height 26
paste textarea "Tunning and Performance optimization"
type textarea "Tunning and Performance optimization"
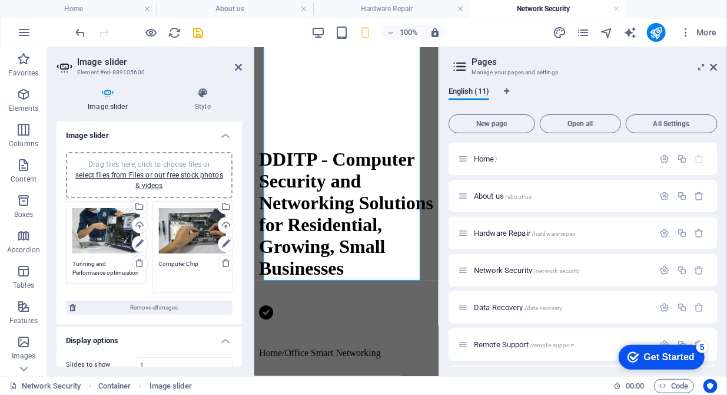
drag, startPoint x: 196, startPoint y: 261, endPoint x: 156, endPoint y: 263, distance: 40.1
click at [156, 263] on div "Drag files here, click to choose files or select files from Files or our free s…" at bounding box center [193, 247] width 87 height 98
paste textarea "Windows and MacOS Operating system installation & updates"
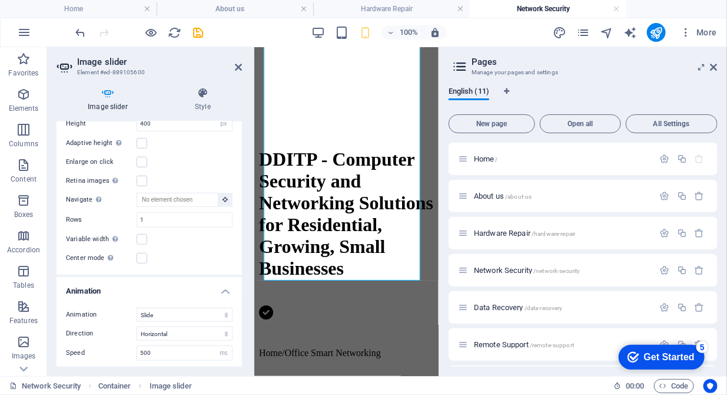
scroll to position [361, 0]
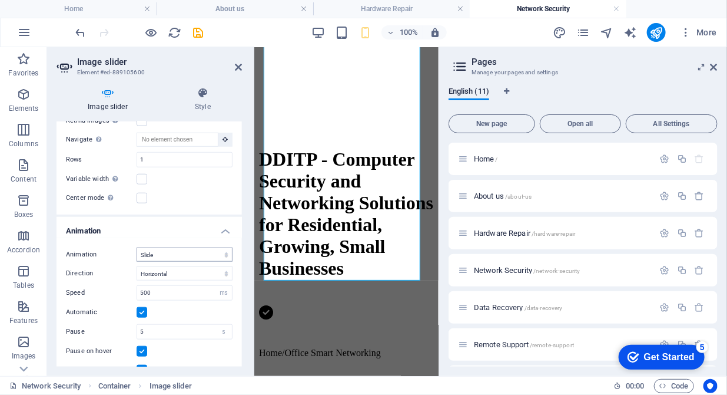
type textarea "Windows and MacOS Operating system installation & updates"
click at [225, 252] on select "Slide Fade" at bounding box center [185, 254] width 96 height 14
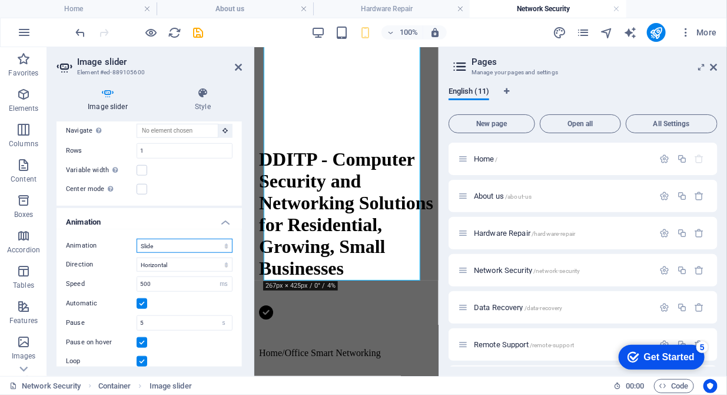
scroll to position [352, 0]
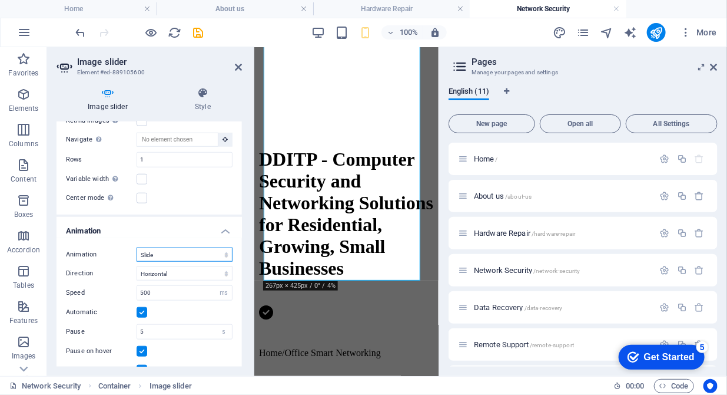
select select "fade"
click at [137, 247] on select "Slide Fade" at bounding box center [185, 254] width 96 height 14
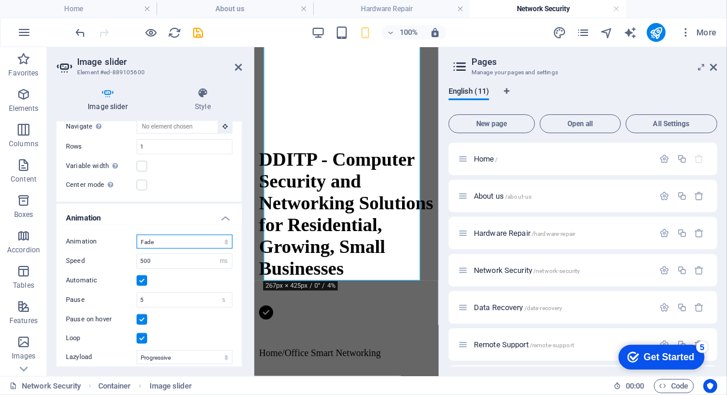
scroll to position [348, 0]
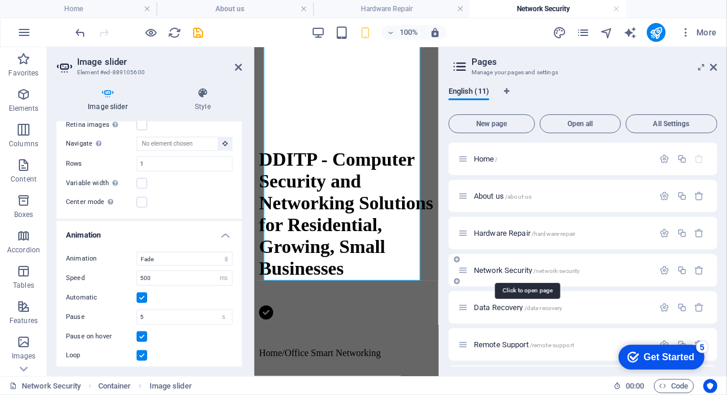
click at [514, 269] on span "Network Security /network-security" at bounding box center [527, 270] width 107 height 9
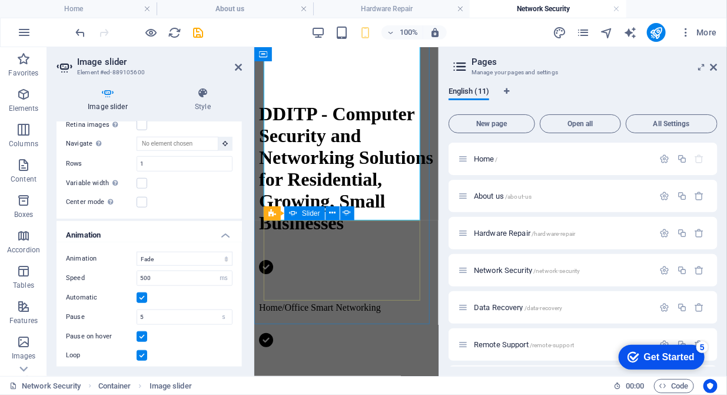
scroll to position [773, 0]
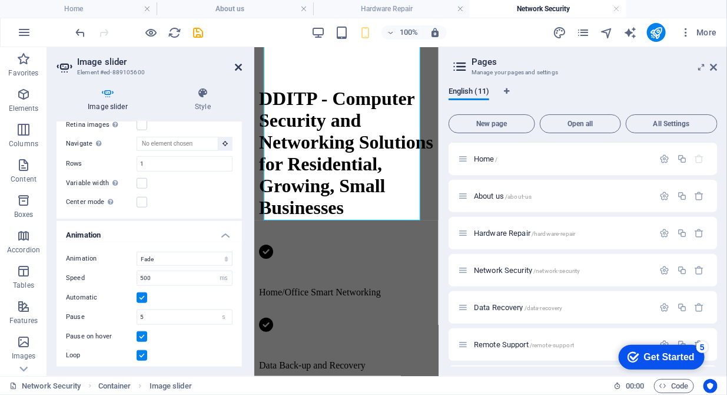
click at [235, 65] on icon at bounding box center [238, 66] width 7 height 9
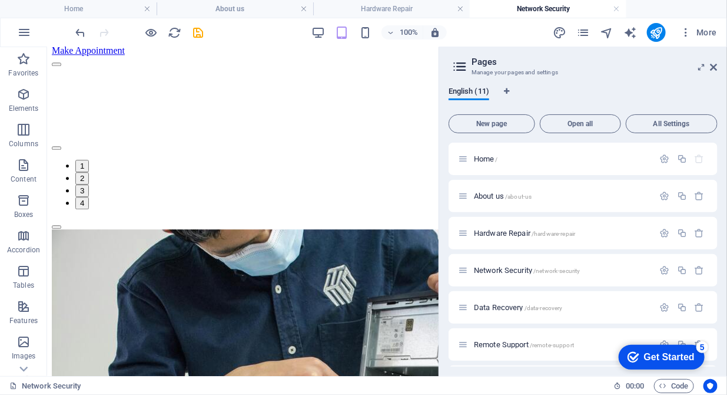
scroll to position [1204, 0]
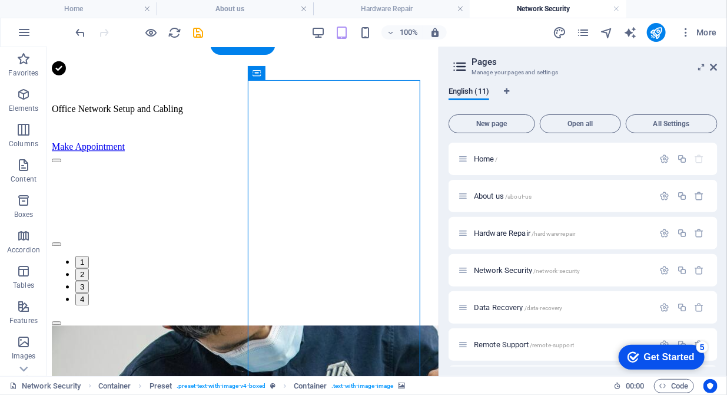
scroll to position [1023, 0]
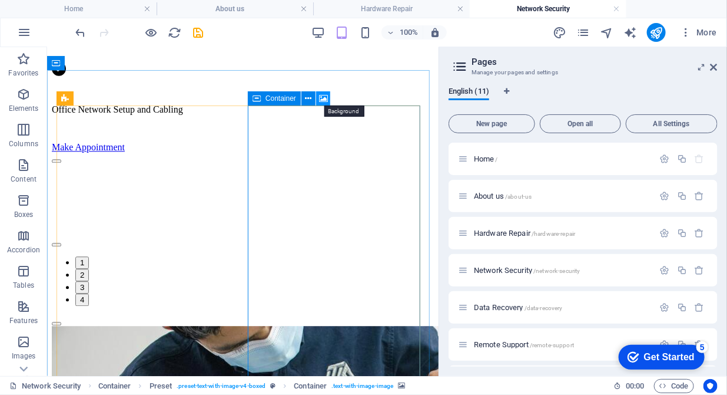
click at [320, 96] on icon at bounding box center [323, 98] width 9 height 12
select select "ms"
select select "s"
select select "progressive"
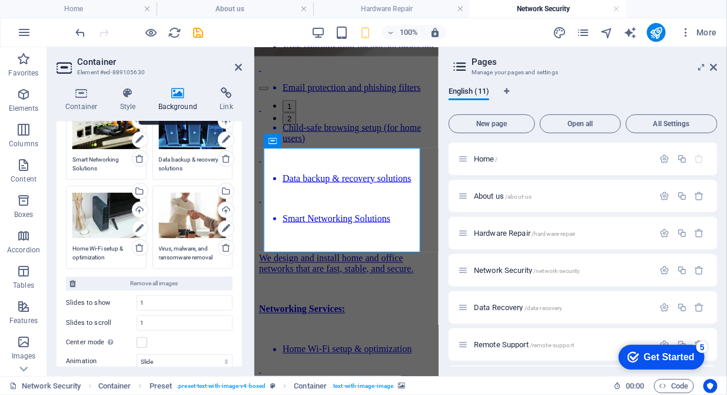
scroll to position [120, 0]
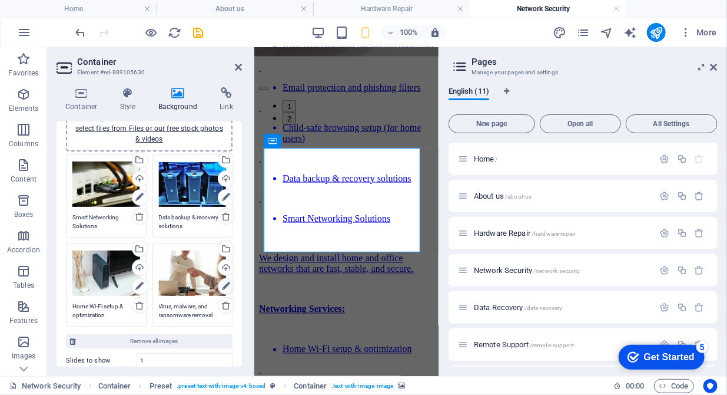
click at [224, 283] on icon at bounding box center [226, 286] width 8 height 14
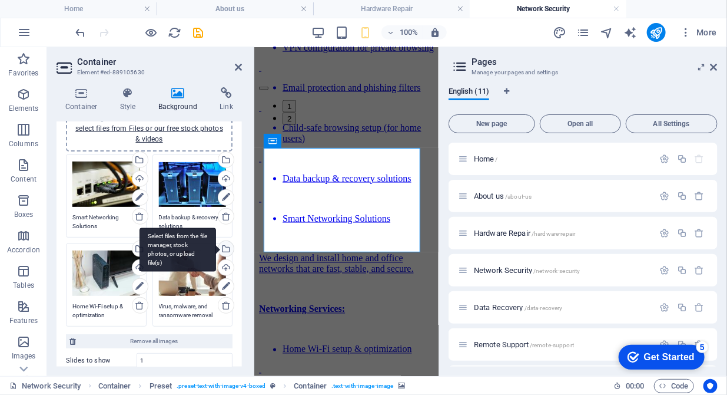
click at [225, 247] on div "Select files from the file manager, stock photos, or upload file(s)" at bounding box center [225, 250] width 18 height 18
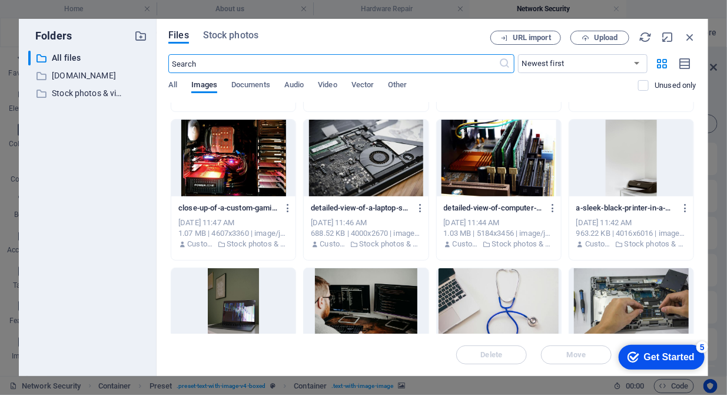
scroll to position [1746, 0]
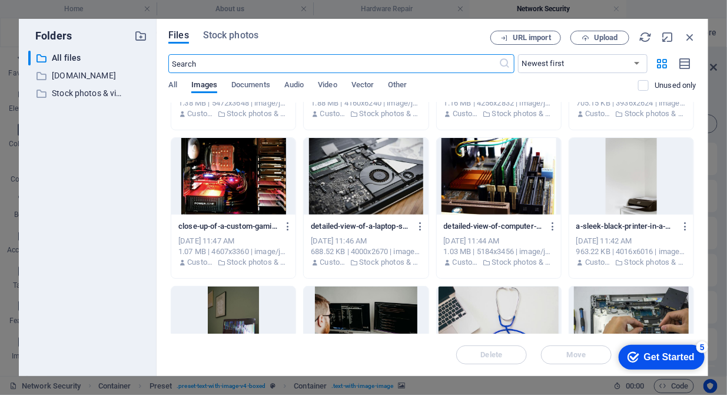
click at [497, 198] on div at bounding box center [499, 176] width 124 height 77
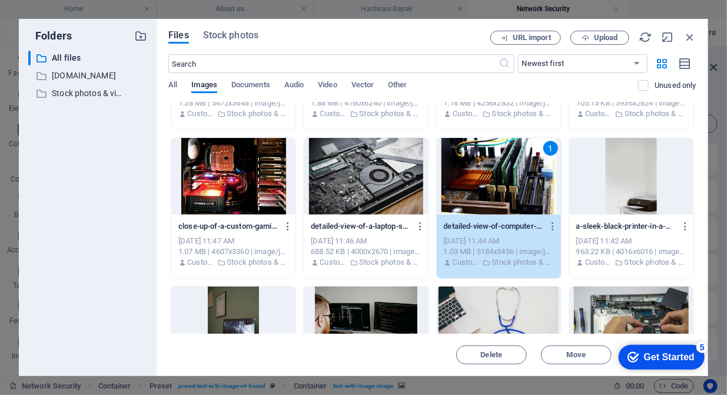
click at [497, 198] on div "1" at bounding box center [499, 176] width 124 height 77
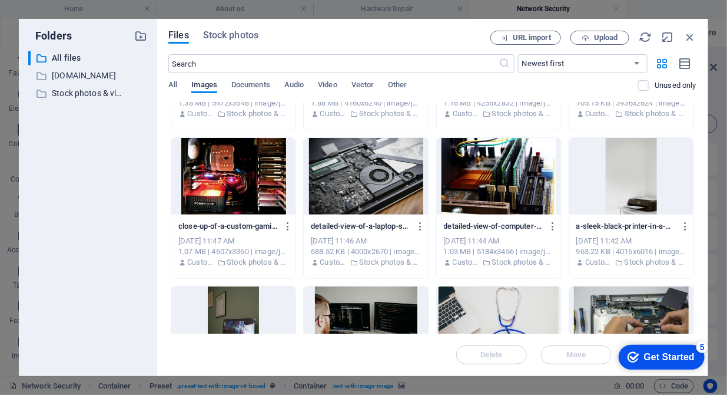
click at [497, 198] on div at bounding box center [499, 176] width 124 height 77
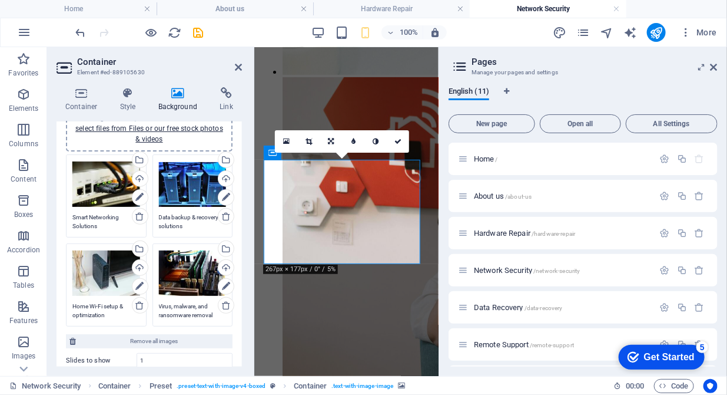
scroll to position [2226, 0]
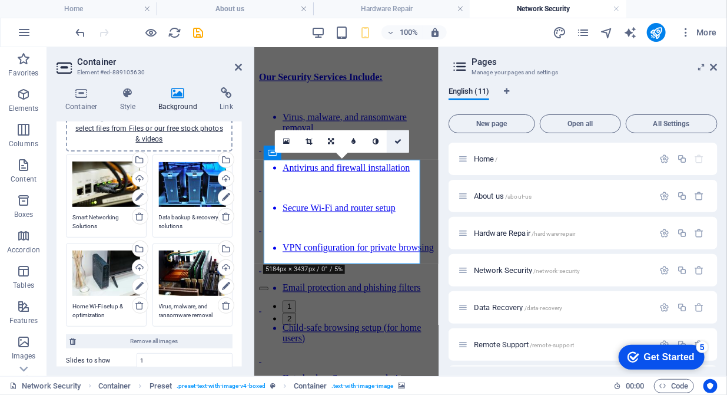
click at [400, 140] on icon at bounding box center [398, 141] width 7 height 7
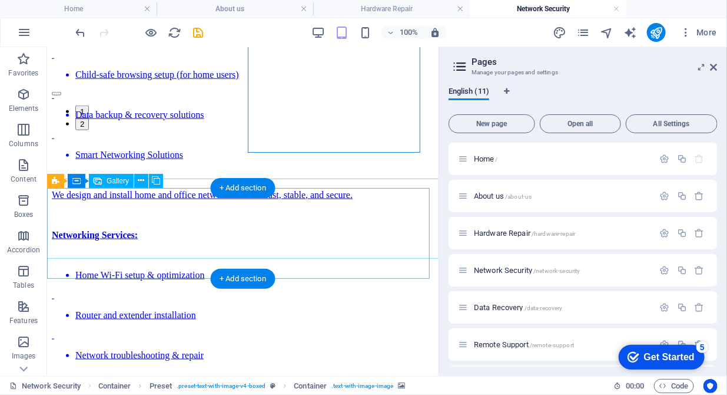
scroll to position [2155, 0]
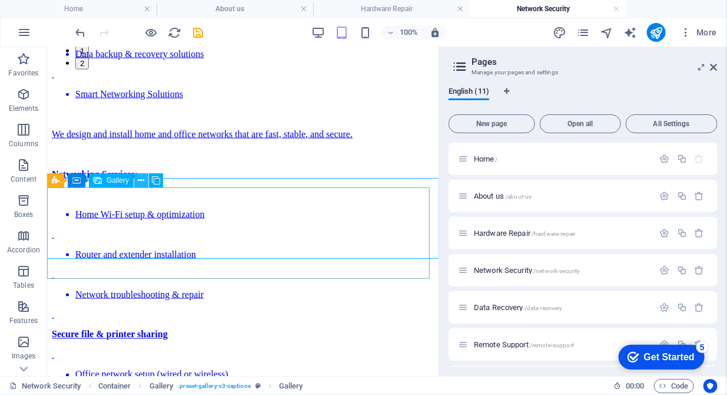
click at [141, 177] on icon at bounding box center [141, 180] width 6 height 12
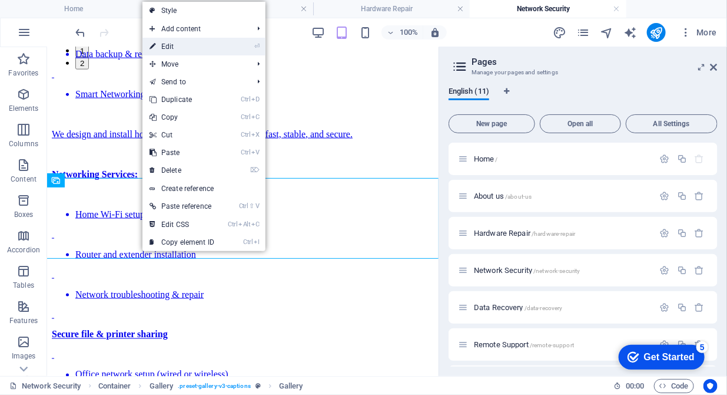
click at [185, 41] on link "⏎ Edit" at bounding box center [182, 47] width 79 height 18
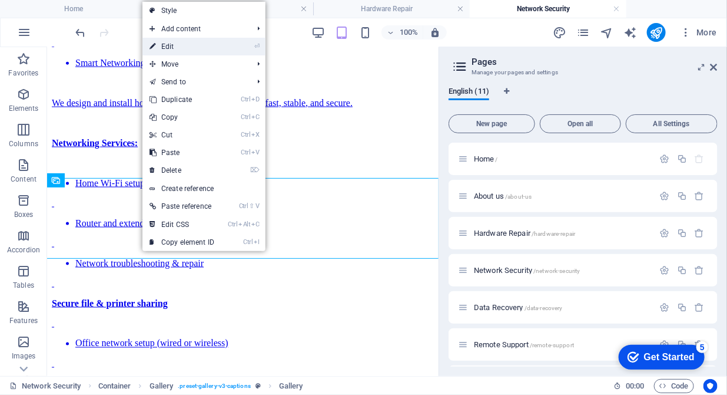
select select "4"
select select "px"
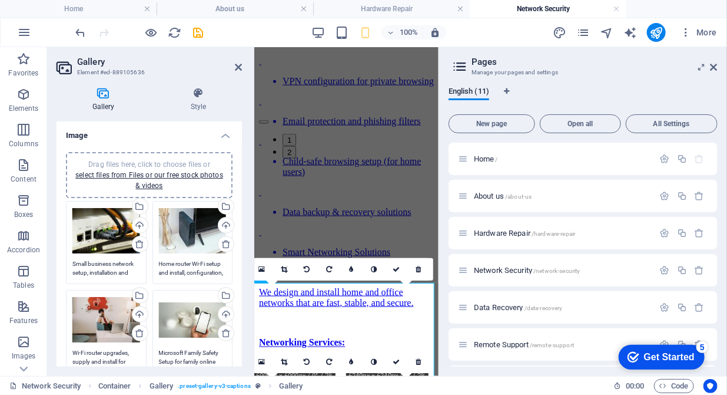
scroll to position [2226, 0]
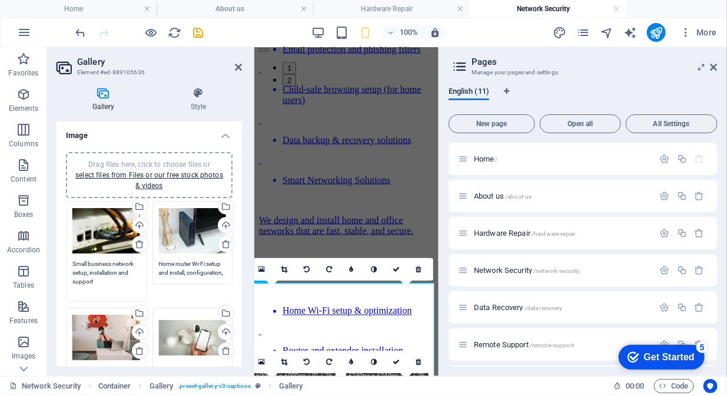
drag, startPoint x: 134, startPoint y: 263, endPoint x: 74, endPoint y: 265, distance: 59.5
click at [74, 265] on textarea "Small business network setup, installation and support" at bounding box center [106, 276] width 68 height 35
click at [114, 261] on textarea "Small business network setup, installation and support" at bounding box center [106, 276] width 68 height 35
drag, startPoint x: 114, startPoint y: 261, endPoint x: 62, endPoint y: 263, distance: 51.8
click at [62, 263] on div "Drag files here, click to choose files or select files from Files or our free s…" at bounding box center [149, 327] width 185 height 368
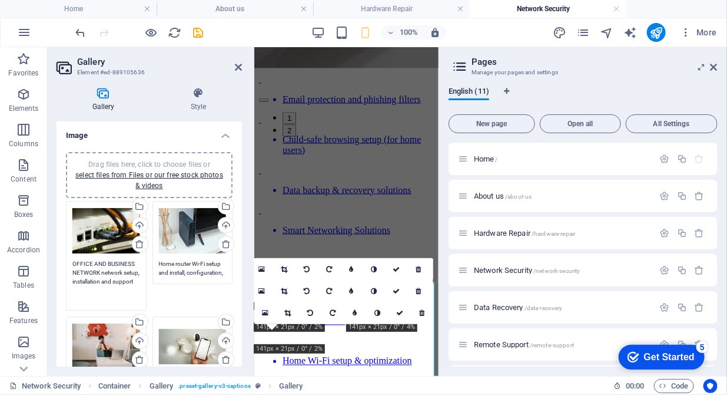
drag, startPoint x: 100, startPoint y: 289, endPoint x: 102, endPoint y: 273, distance: 15.6
click at [102, 273] on textarea "OFFICE AND BUSINESS NETWORK network setup, installation and support" at bounding box center [106, 281] width 68 height 44
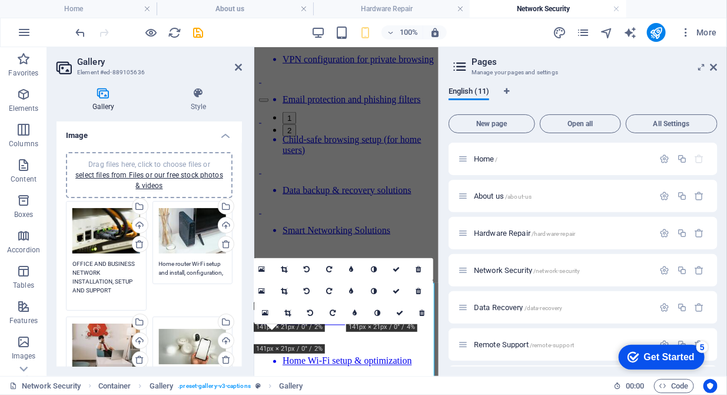
type textarea "OFFICE AND BUSINESS NETWORK INSTALLATION, SETUP AND SUPPORT"
click at [203, 276] on textarea "Home router Wi-Fi setup and install, configuration, security" at bounding box center [193, 268] width 68 height 18
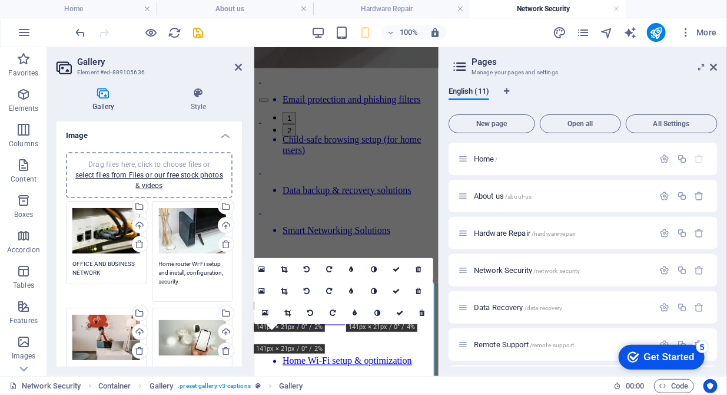
click at [186, 283] on textarea "Home router Wi-Fi setup and install, configuration, security" at bounding box center [193, 276] width 68 height 35
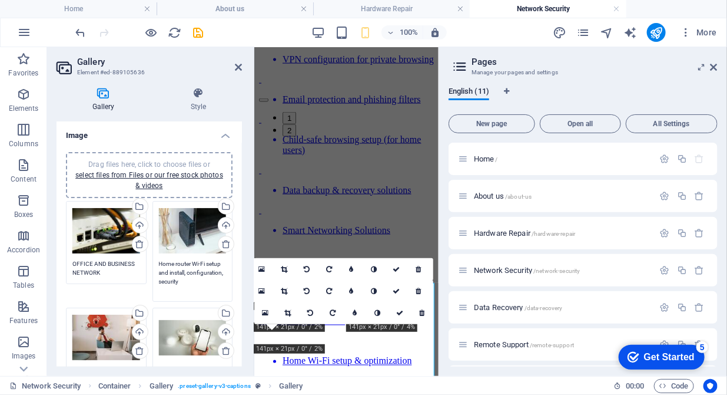
click at [187, 282] on textarea "Home router Wi-Fi setup and install, configuration, security" at bounding box center [193, 276] width 68 height 35
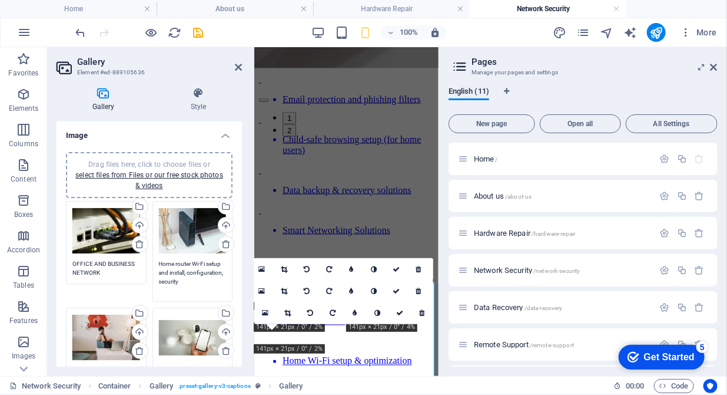
drag, startPoint x: 189, startPoint y: 263, endPoint x: 158, endPoint y: 261, distance: 31.3
click at [159, 261] on textarea "Home router Wi-Fi setup and install, configuration, security" at bounding box center [193, 276] width 68 height 35
drag, startPoint x: 191, startPoint y: 263, endPoint x: 141, endPoint y: 261, distance: 49.5
click at [141, 261] on div "Drag files here, click to choose files or select files from Files or our free s…" at bounding box center [149, 340] width 173 height 284
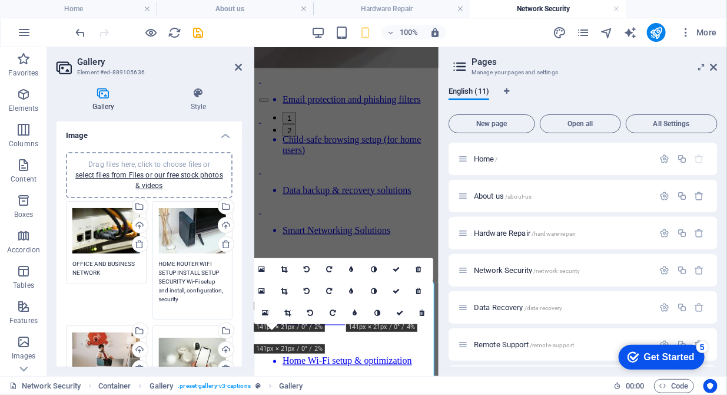
drag, startPoint x: 190, startPoint y: 297, endPoint x: 187, endPoint y: 291, distance: 6.6
click at [188, 293] on textarea "HOME ROUTER WIFI SETUP INSTALL SETUP SECURITY Wi-Fi setup and install, configur…" at bounding box center [193, 285] width 68 height 53
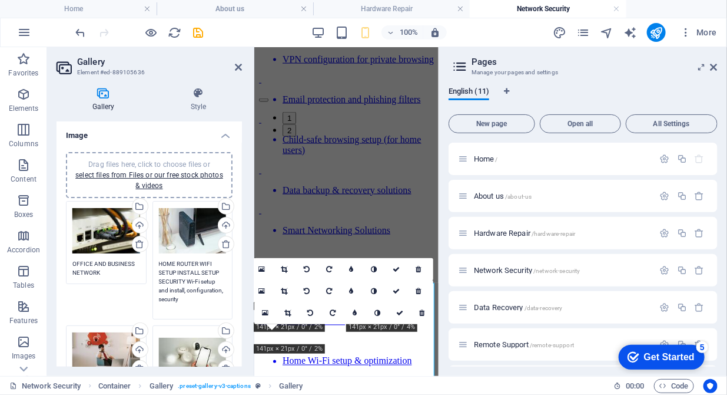
click at [191, 294] on textarea "HOME ROUTER WIFI SETUP INSTALL SETUP SECURITY Wi-Fi setup and install, configur…" at bounding box center [193, 285] width 68 height 53
drag, startPoint x: 187, startPoint y: 297, endPoint x: 185, endPoint y: 282, distance: 15.4
click at [185, 282] on textarea "HOME ROUTER WIFI SETUP INSTALL SETUP SECURITY Wi-Fi setup and install, configur…" at bounding box center [193, 285] width 68 height 53
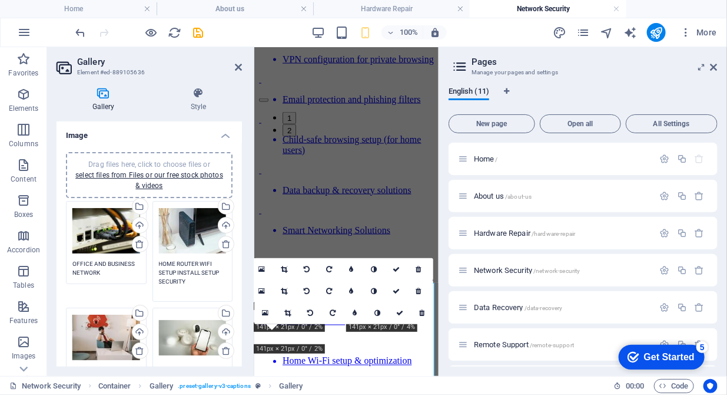
click at [218, 265] on textarea "HOME ROUTER WIFI SETUP INSTALL SETUP SECURITY" at bounding box center [193, 276] width 68 height 35
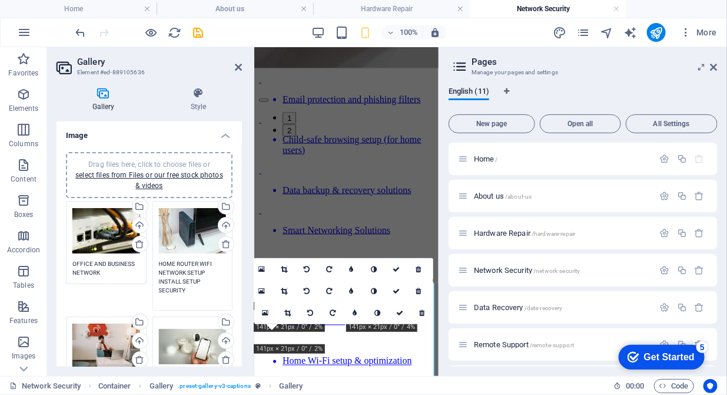
click at [200, 280] on textarea "HOME ROUTER WIFI NETWORK SETUP INSTALL SETUP SECURITY" at bounding box center [193, 281] width 68 height 44
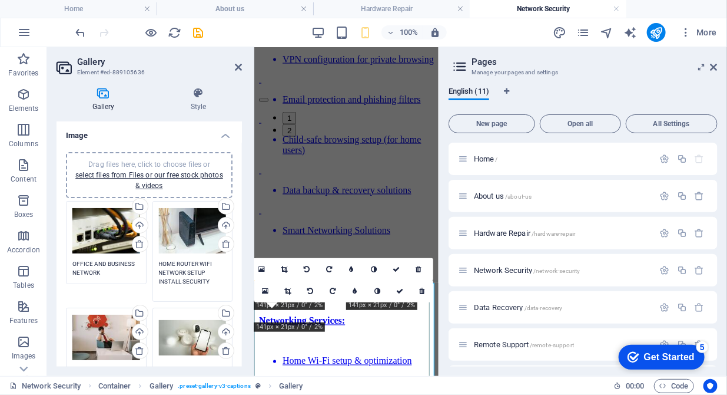
click at [208, 280] on textarea "HOME ROUTER WIFI NETWORK SETUP INSTALL SECURITY" at bounding box center [193, 276] width 68 height 35
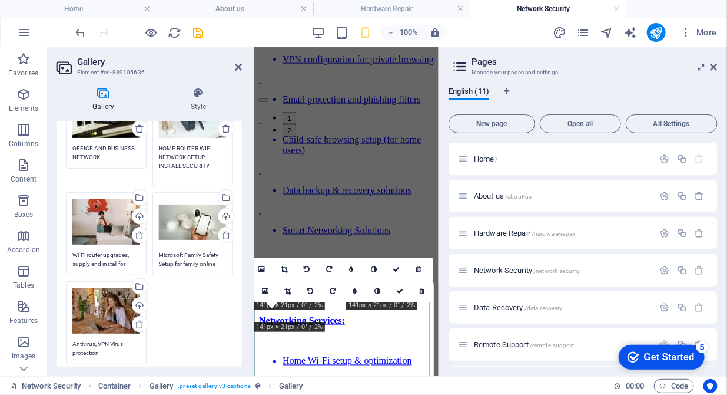
scroll to position [120, 0]
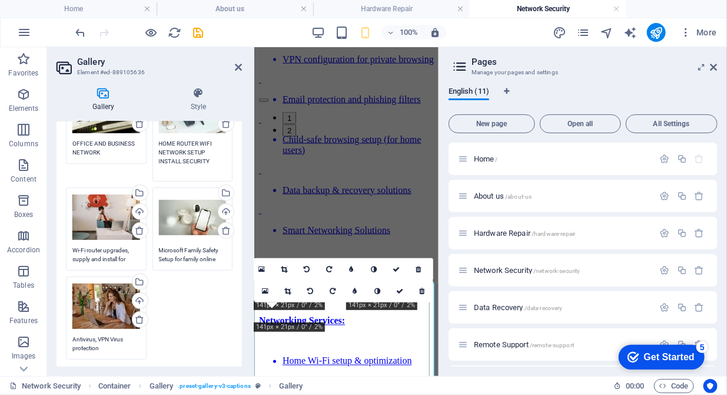
type textarea "HOME ROUTER WIFI NETWORK SETUP INSTALL SECURITY"
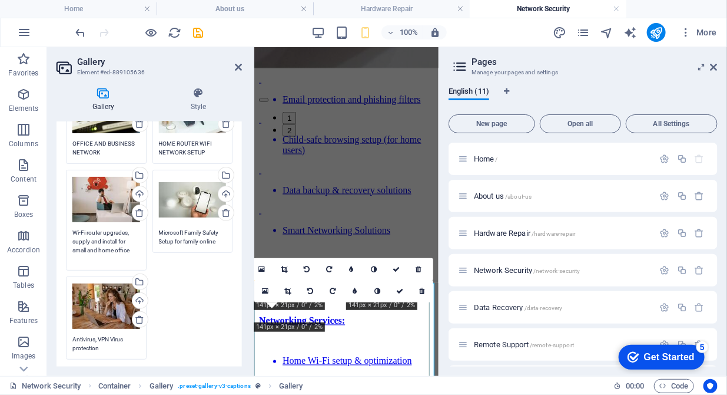
click at [116, 251] on textarea "Wi-Fi router upgrades, supply and install for small and home office" at bounding box center [106, 245] width 68 height 35
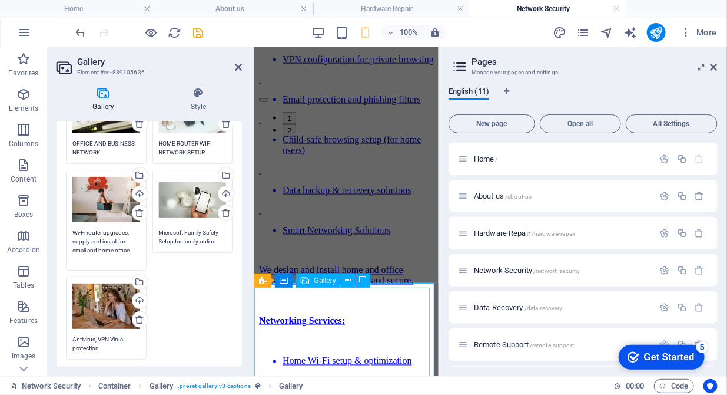
click at [132, 250] on textarea "Wi-Fi router upgrades, supply and install for small and home office" at bounding box center [106, 245] width 68 height 35
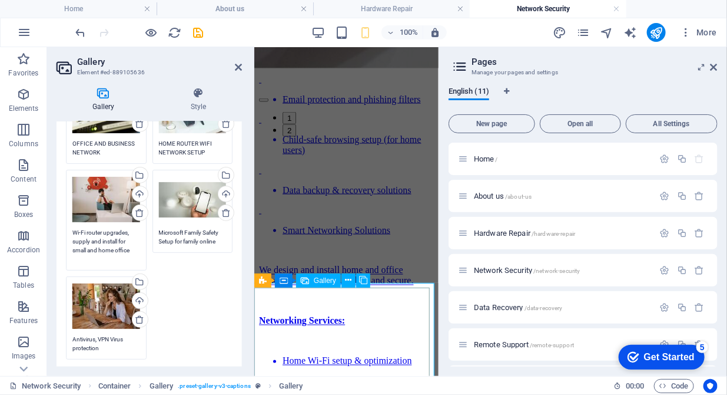
drag, startPoint x: 132, startPoint y: 250, endPoint x: 74, endPoint y: 231, distance: 61.4
click at [74, 231] on textarea "Wi-Fi router upgrades, supply and install for small and home office" at bounding box center [106, 245] width 68 height 35
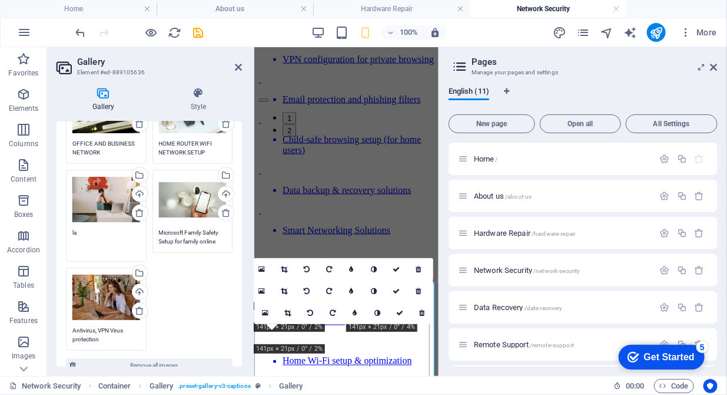
type textarea "l"
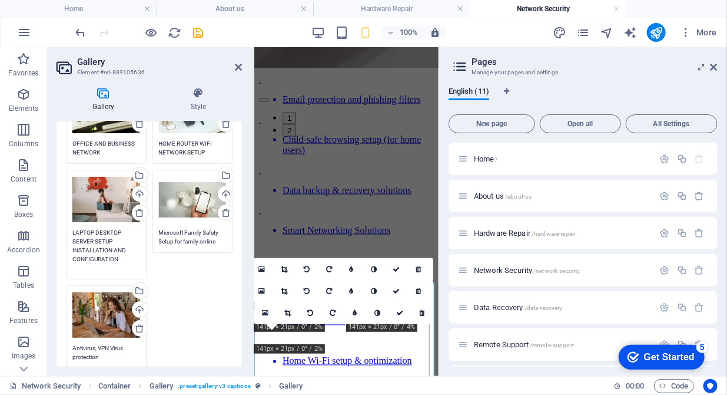
type textarea "LAPTOP DESKTOP SERVER SETUP INSTALLATION AND CONFIGURATION"
click at [159, 233] on textarea "Microsoft Family Safety Setup for family online protection" at bounding box center [193, 237] width 68 height 18
click at [166, 226] on div "Drag files here, click to choose files or select files from Files or our free s…" at bounding box center [193, 224] width 87 height 115
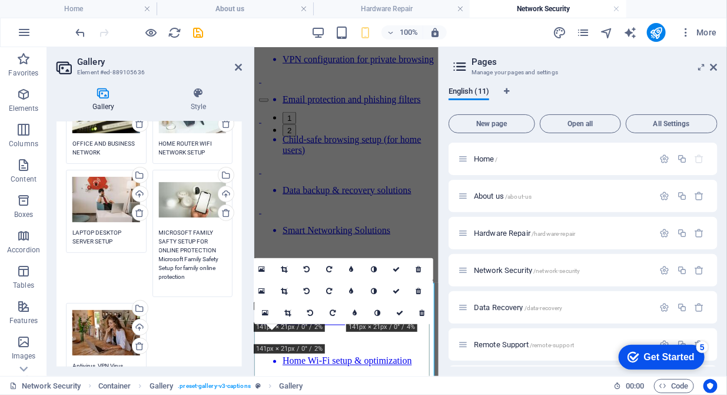
drag, startPoint x: 189, startPoint y: 279, endPoint x: 167, endPoint y: 264, distance: 26.3
click at [167, 264] on textarea "MICROSOFT FAMILY SAFTY SETUP FOR ONLINE PROTECTION Microsoft Family Safety Setu…" at bounding box center [193, 259] width 68 height 62
click at [159, 262] on textarea "MICROSOFT FAMILY SAFTY SETUP FOR ONLINE PROTECTION Microsoft Family Safety Setu…" at bounding box center [193, 259] width 68 height 62
click at [177, 270] on textarea "MICROSOFT FAMILY SAFTY SETUP FOR ONLINE PROTECTION Microsoft Family Safety Setu…" at bounding box center [193, 259] width 68 height 62
drag, startPoint x: 185, startPoint y: 275, endPoint x: 157, endPoint y: 259, distance: 32.2
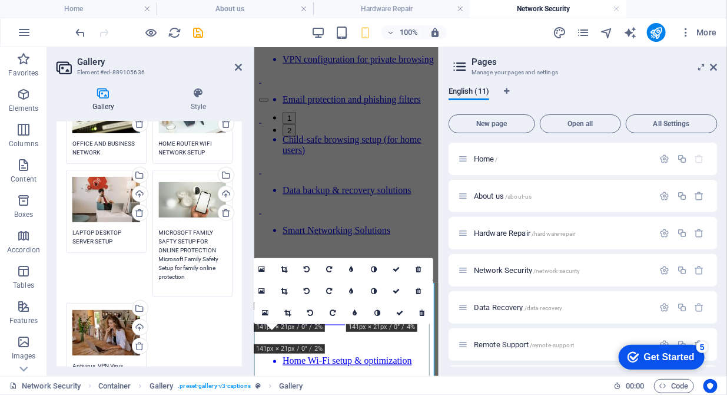
click at [159, 259] on textarea "MICROSOFT FAMILY SAFTY SETUP FOR ONLINE PROTECTION Microsoft Family Safety Setu…" at bounding box center [193, 259] width 68 height 62
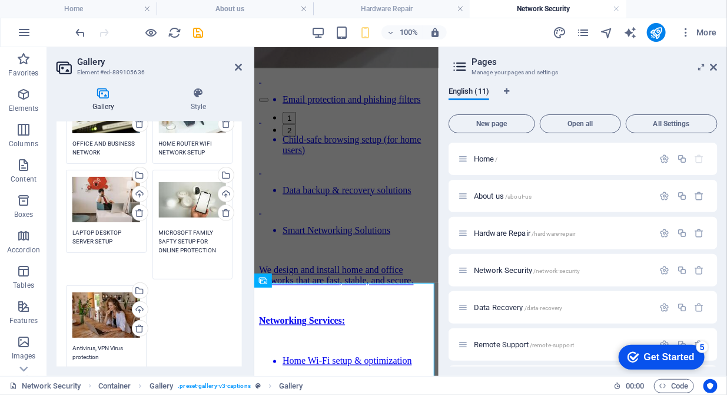
click at [168, 270] on textarea "MICROSOFT FAMILY SAFTY SETUP FOR ONLINE PROTECTION" at bounding box center [193, 250] width 68 height 44
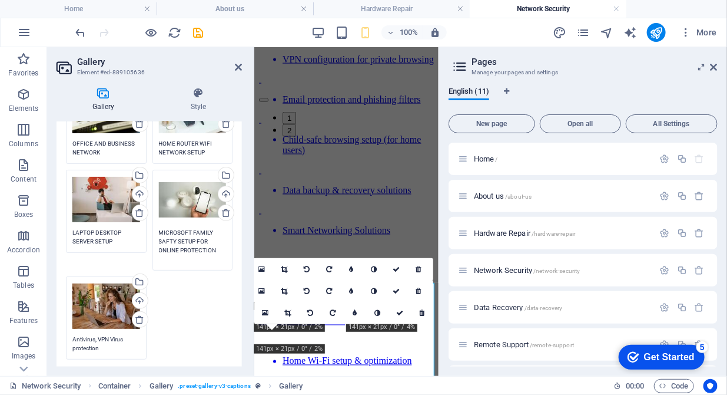
type textarea "MICROSOFT FAMILY SAFTY SETUP FOR ONLINE PROTECTION"
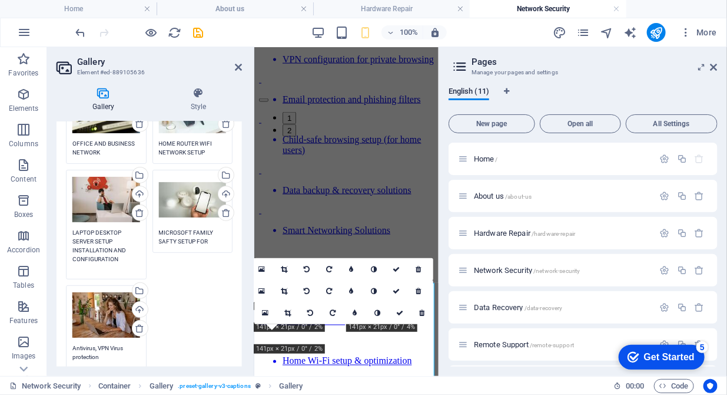
click at [94, 239] on textarea "LAPTOP DESKTOP SERVER SETUP INSTALLATION AND CONFIGURATION" at bounding box center [106, 250] width 68 height 44
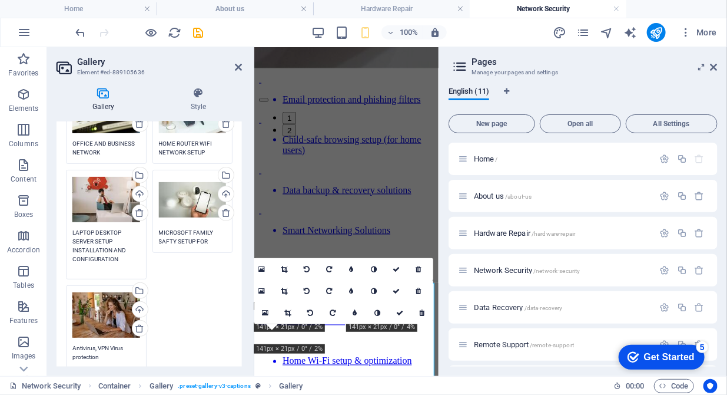
click at [118, 255] on textarea "LAPTOP DESKTOP SERVER SETUP INSTALLATION AND CONFIGURATION" at bounding box center [106, 250] width 68 height 44
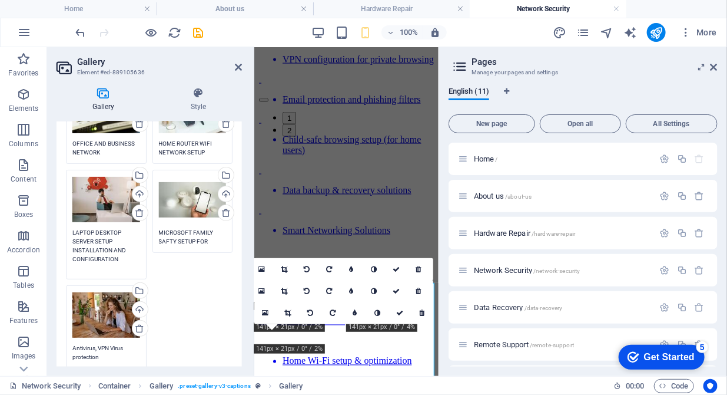
drag, startPoint x: 125, startPoint y: 259, endPoint x: 94, endPoint y: 244, distance: 34.5
click at [94, 244] on textarea "LAPTOP DESKTOP SERVER SETUP INSTALLATION AND CONFIGURATION" at bounding box center [106, 250] width 68 height 44
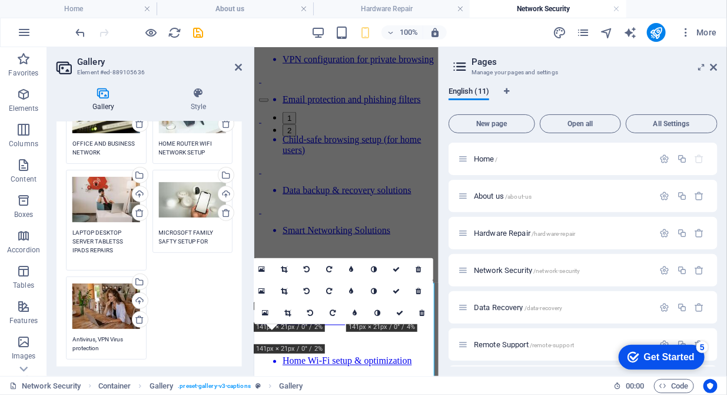
click at [124, 241] on textarea "LAPTOP DESKTOP SERVER TABLETSS IPADS REPAIRS" at bounding box center [106, 245] width 68 height 35
click at [92, 231] on textarea "LAPTOP DESKTOP SERVER TABLETS IPADS REPAIRS" at bounding box center [106, 245] width 68 height 35
type textarea "LAPTOP DESKTOP SERVER TABLETS IPADS REPAIRS"
click at [206, 238] on textarea "MICROSOFT FAMILY SAFTY SETUP FOR ONLINE PROTECTION" at bounding box center [193, 237] width 68 height 18
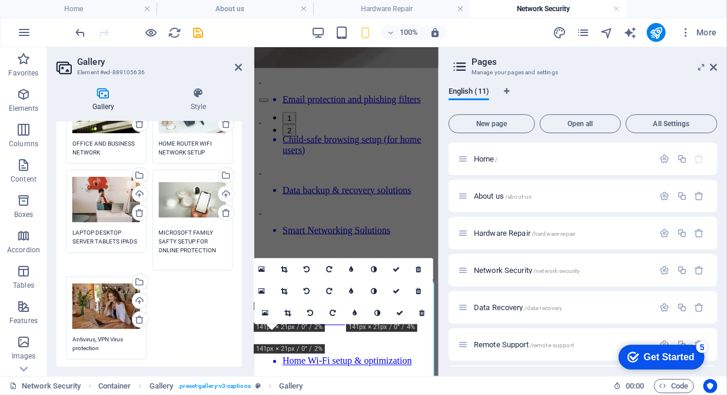
click at [218, 246] on textarea "MICROSOFT FAMILY SAFTY SETUP FOR ONLINE PROTECTION" at bounding box center [193, 245] width 68 height 35
click at [159, 250] on textarea "MICROSOFT FAMILY SAFTY SETUP FOR ONLINE PROTECTION" at bounding box center [193, 245] width 68 height 35
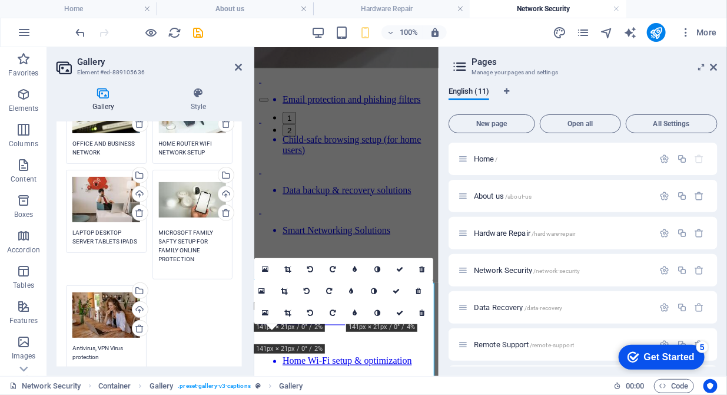
scroll to position [180, 0]
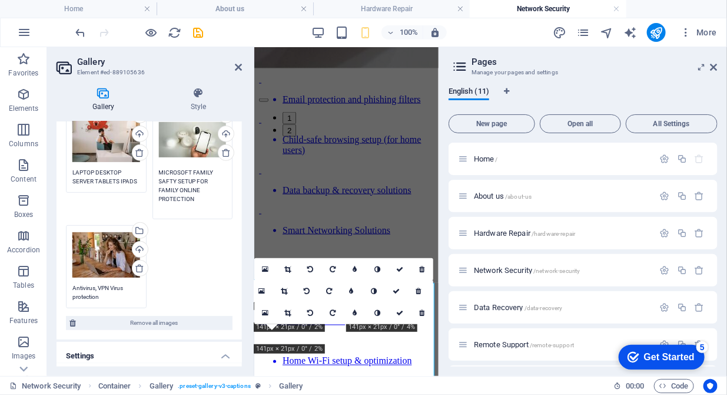
type textarea "MICROSOFT FAMILY SAFTY SETUP FOR FAMILY ONLINE PROTECTION"
click at [102, 295] on div "Drag files here, click to choose files or select files from Files or our free s…" at bounding box center [149, 150] width 185 height 377
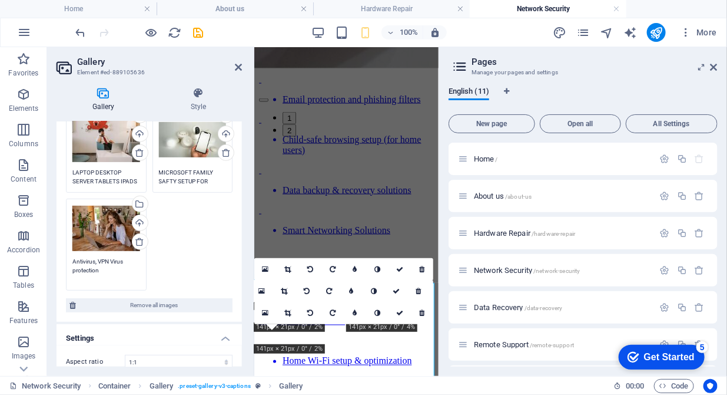
drag, startPoint x: 104, startPoint y: 267, endPoint x: 68, endPoint y: 260, distance: 36.7
click at [68, 260] on div "Drag files here, click to choose files or select files from Files or our free s…" at bounding box center [106, 244] width 87 height 98
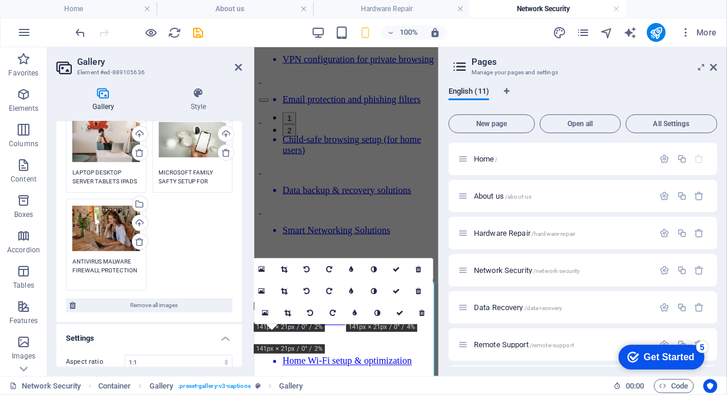
click at [85, 275] on textarea "ANTIVIRUS MALWARE FIREWALL PROTECTION" at bounding box center [106, 270] width 68 height 26
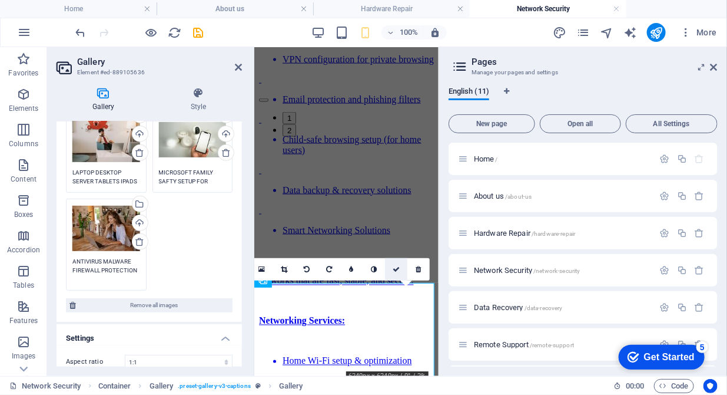
type textarea "ANTIVIRUS MALWARE FIREWALL PROTECTION"
click at [397, 266] on icon at bounding box center [396, 269] width 7 height 7
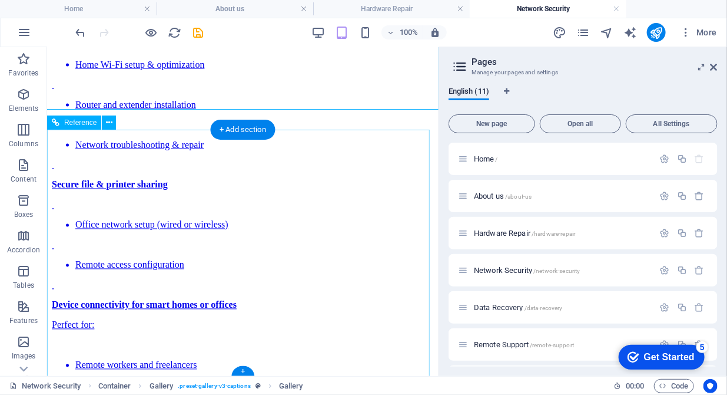
scroll to position [2184, 0]
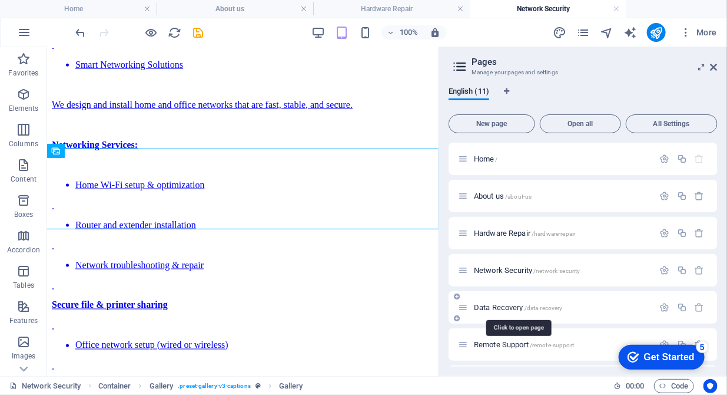
click at [502, 306] on span "Data Recovery /data-recovery" at bounding box center [518, 307] width 89 height 9
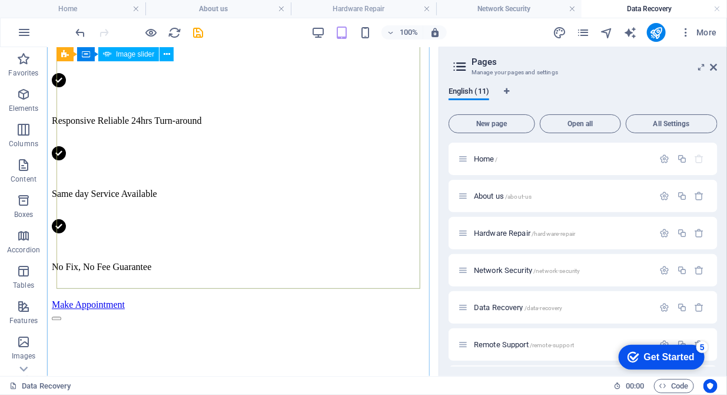
scroll to position [602, 0]
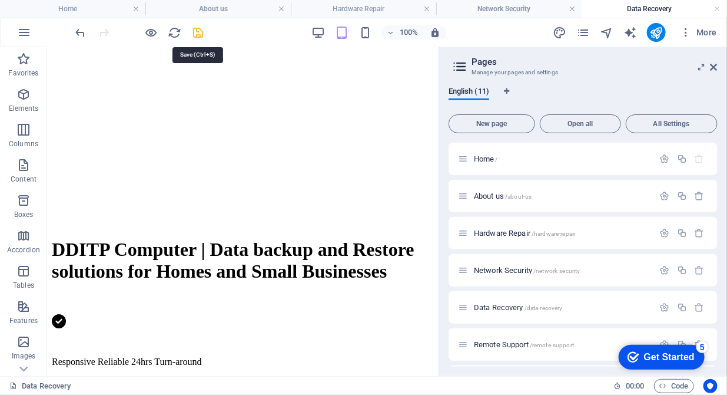
click at [195, 30] on icon "save" at bounding box center [199, 33] width 14 height 14
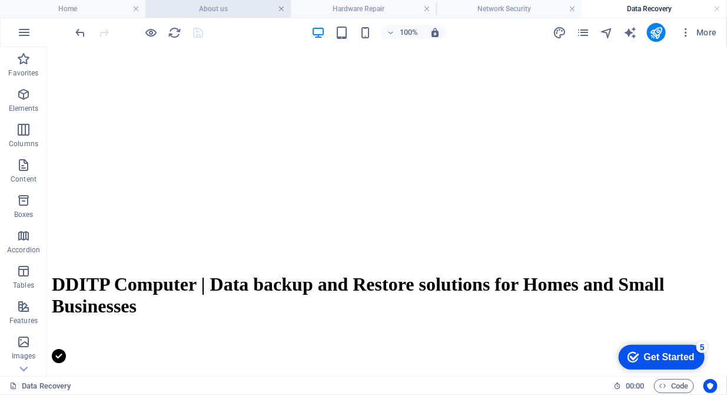
click at [279, 8] on link at bounding box center [281, 9] width 7 height 11
click at [307, 12] on h4 "Hardware Repair" at bounding box center [235, 8] width 157 height 13
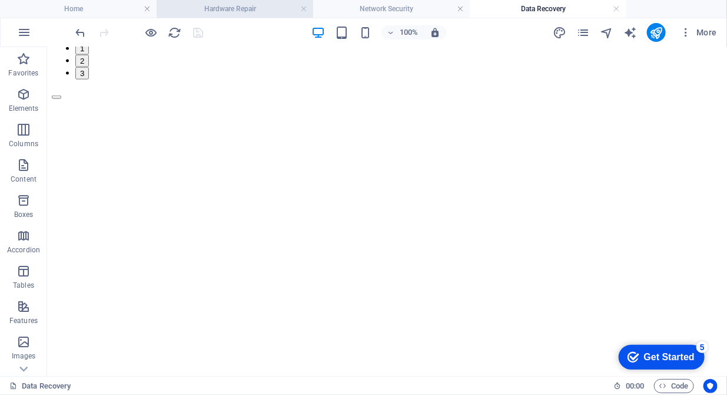
scroll to position [0, 0]
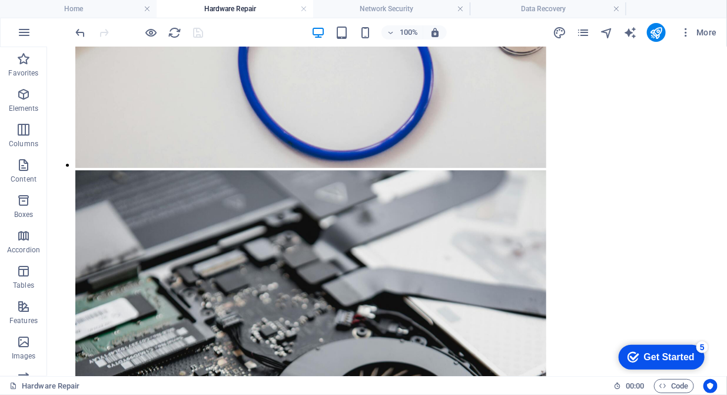
click at [307, 12] on h4 "Hardware Repair" at bounding box center [235, 8] width 157 height 13
click at [303, 8] on link at bounding box center [303, 9] width 7 height 11
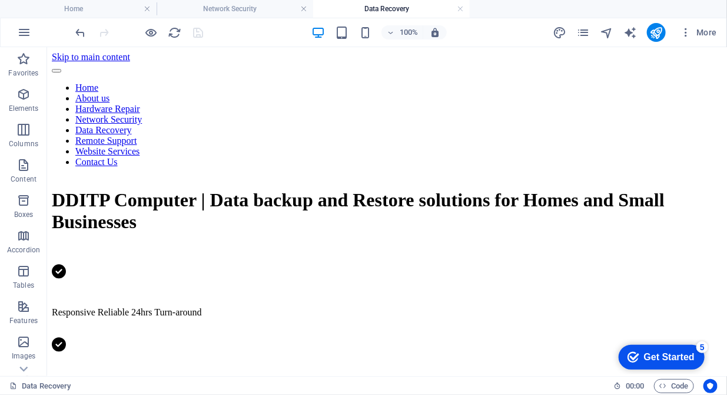
scroll to position [602, 0]
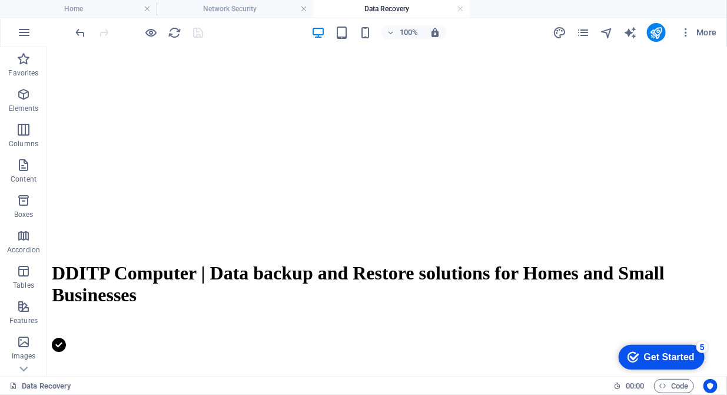
click at [367, 6] on h4 "Data Recovery" at bounding box center [391, 8] width 157 height 13
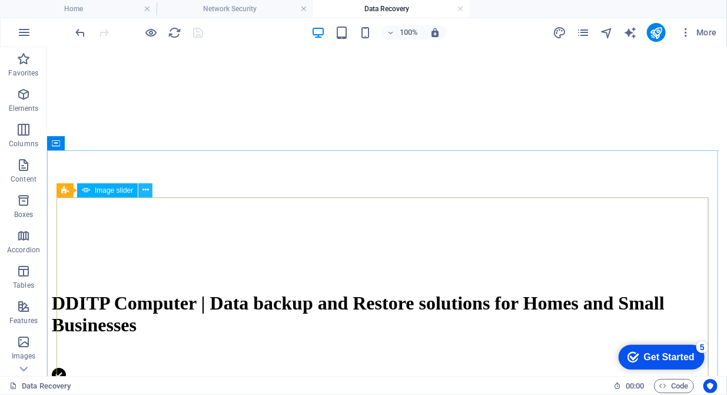
click at [144, 190] on icon at bounding box center [146, 190] width 6 height 12
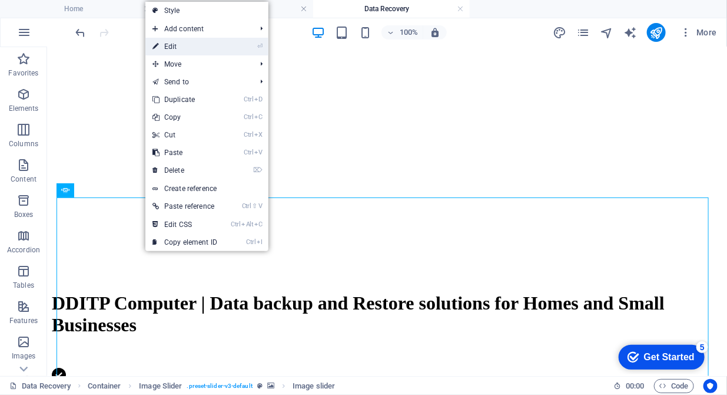
click at [168, 45] on link "⏎ Edit" at bounding box center [184, 47] width 79 height 18
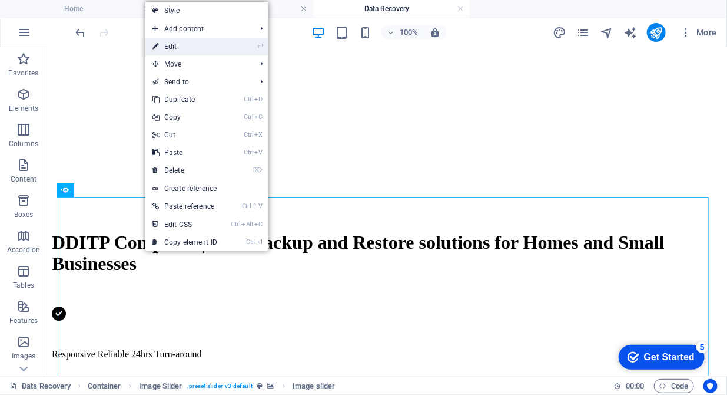
select select "ms"
select select "s"
select select "progressive"
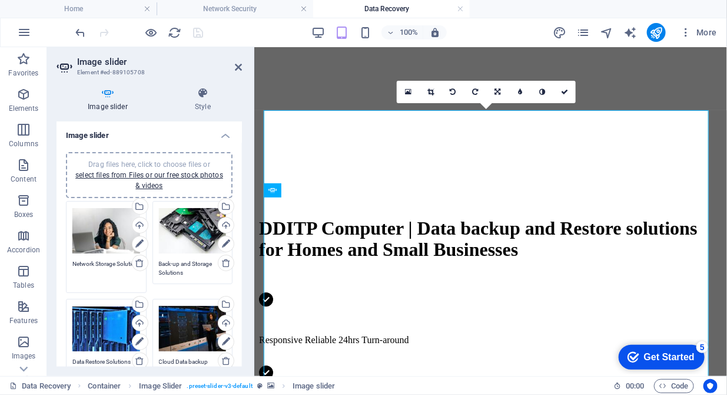
drag, startPoint x: 104, startPoint y: 273, endPoint x: 64, endPoint y: 262, distance: 40.9
click at [64, 262] on div "Drag files here, click to choose files or select files from Files or our free s…" at bounding box center [106, 247] width 87 height 98
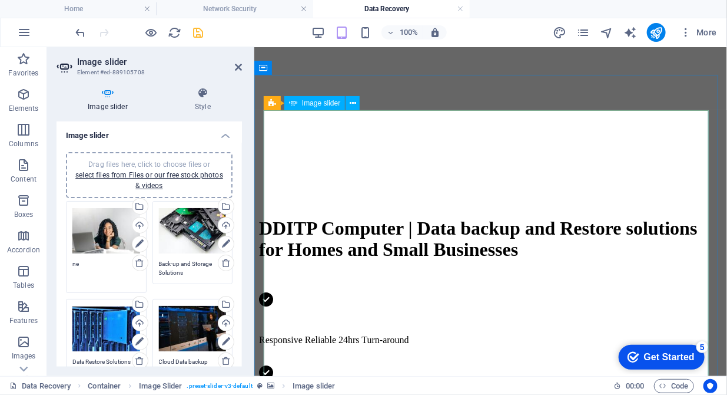
type textarea "n"
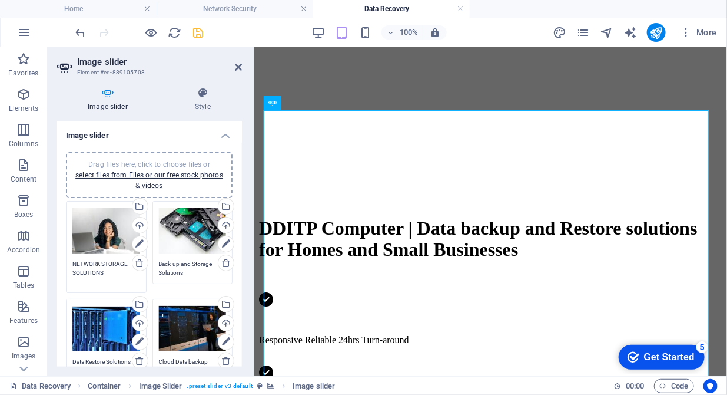
type textarea "NETWORK STORAGE SOLUTIONS"
click at [183, 270] on textarea "Back-up and Storage Solutions" at bounding box center [193, 268] width 68 height 18
drag, startPoint x: 188, startPoint y: 270, endPoint x: 144, endPoint y: 261, distance: 44.3
click at [144, 261] on div "Drag files here, click to choose files or select files from Files or our free s…" at bounding box center [149, 291] width 173 height 187
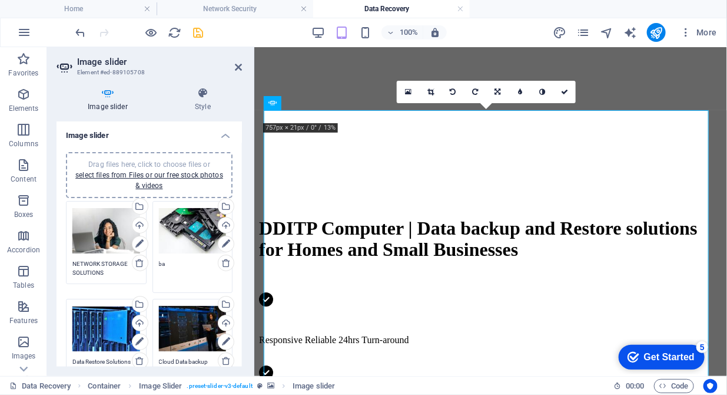
type textarea "b"
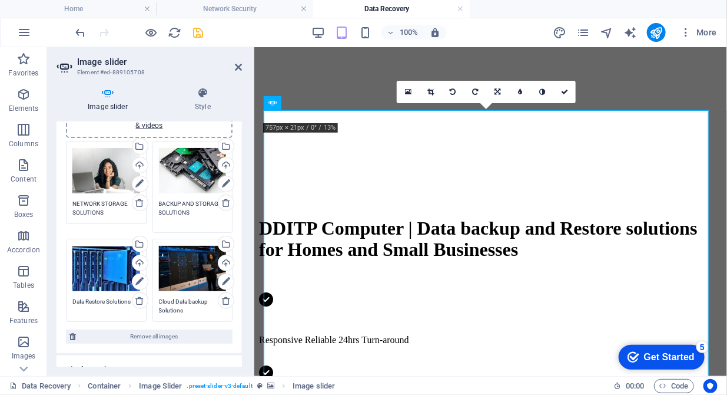
type textarea "BACKUP AND STORAGE SOLUTIONS"
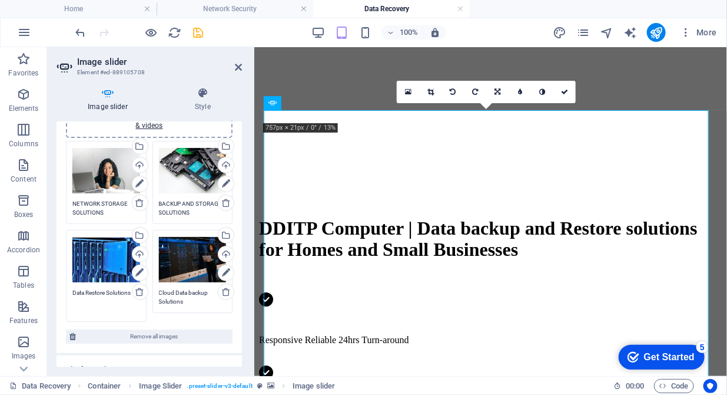
click at [73, 303] on textarea "Data Restore Solutions" at bounding box center [106, 301] width 68 height 26
drag, startPoint x: 72, startPoint y: 294, endPoint x: 164, endPoint y: 287, distance: 91.6
click at [164, 287] on div "Drag files here, click to choose files or select files from Files or our free s…" at bounding box center [149, 231] width 173 height 187
type textarea "DATA RESTORE SERVICES"
click at [194, 299] on textarea "Cloud Data backup Solutions" at bounding box center [193, 297] width 68 height 18
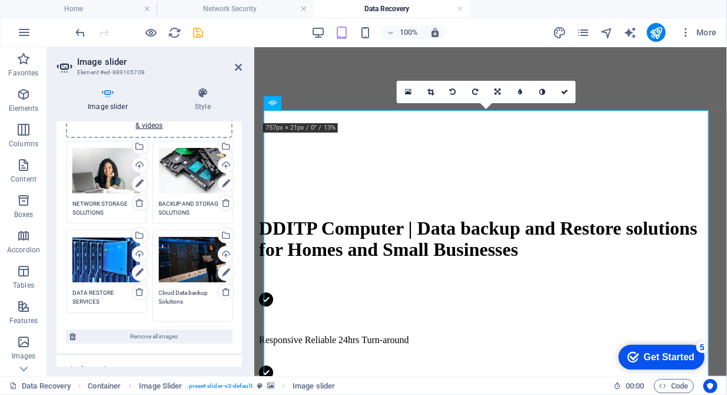
drag, startPoint x: 194, startPoint y: 299, endPoint x: 157, endPoint y: 290, distance: 38.6
click at [157, 290] on div "Drag files here, click to choose files or select files from Files or our free s…" at bounding box center [193, 276] width 87 height 98
type textarea "CLOUD DATA BACKUP SOLUTIONS"
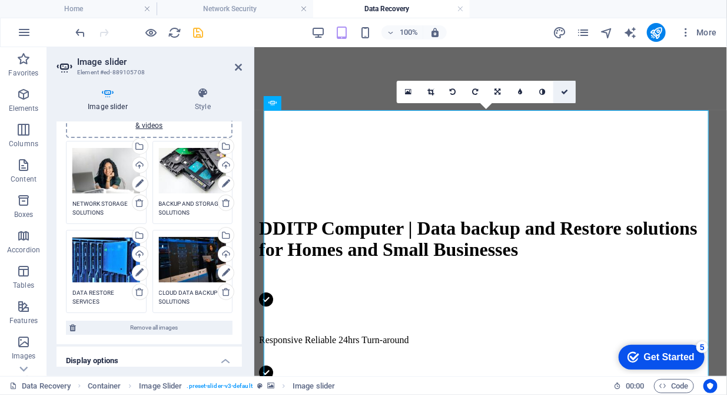
click at [568, 94] on icon at bounding box center [564, 91] width 7 height 7
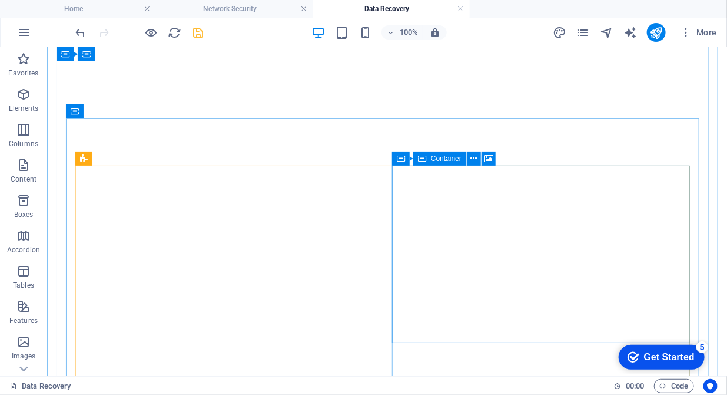
scroll to position [1445, 0]
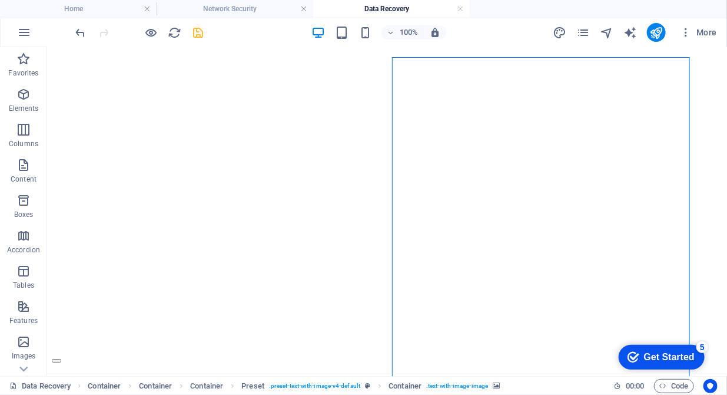
scroll to position [1686, 0]
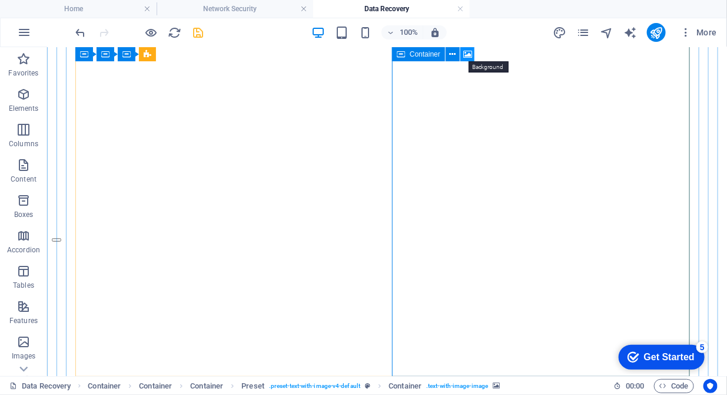
click at [473, 53] on button at bounding box center [467, 54] width 14 height 14
select select "ms"
select select "s"
select select "progressive"
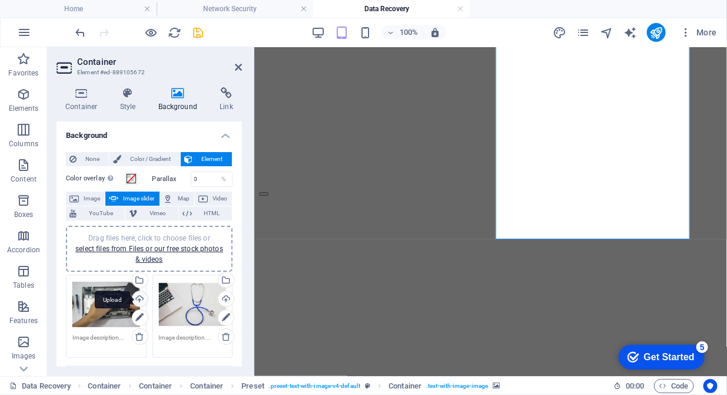
scroll to position [60, 0]
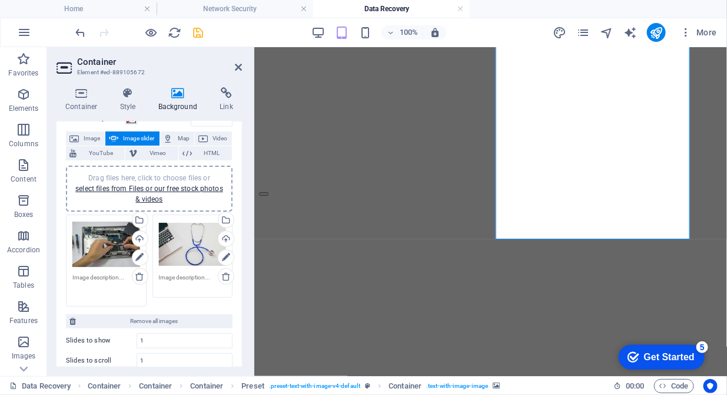
click at [79, 277] on textarea at bounding box center [106, 286] width 68 height 26
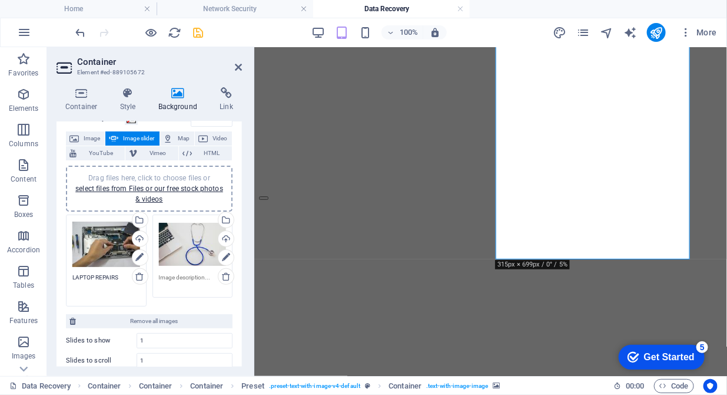
scroll to position [1395, 0]
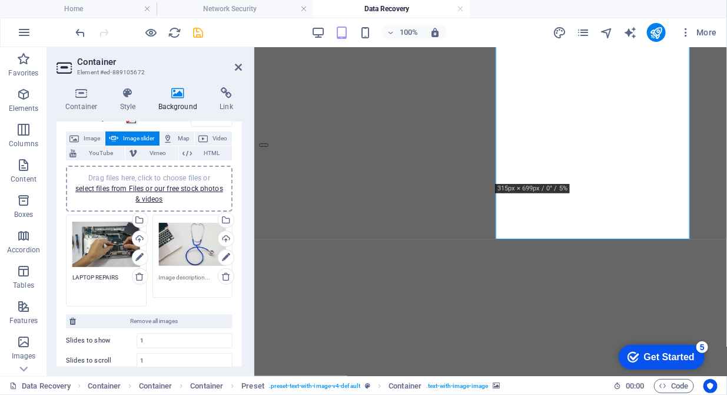
type textarea "LAPTOP REPAIRS"
click at [194, 273] on textarea at bounding box center [193, 282] width 68 height 18
click at [189, 283] on textarea "TROBULESHOTING AND DIAGNOSIS SERVICE" at bounding box center [193, 286] width 68 height 26
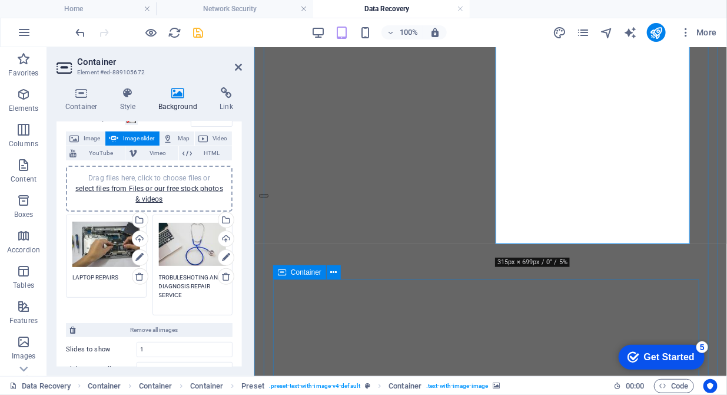
scroll to position [1395, 0]
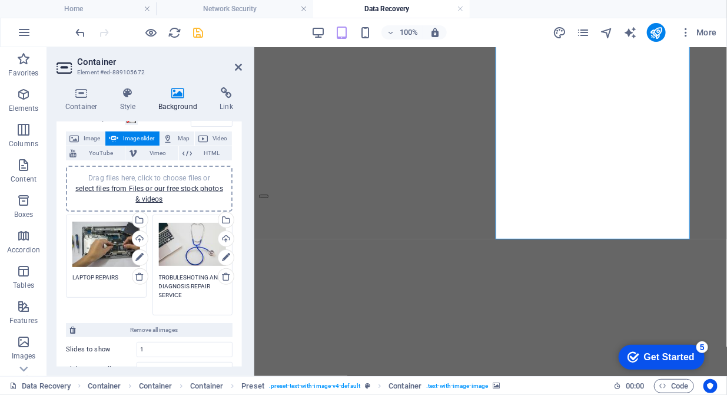
type textarea "TROBULESHOTING AND DIAGNOSIS REPAIR SERVICE"
click at [95, 274] on textarea "LAPTOP REPAIRS" at bounding box center [106, 282] width 68 height 18
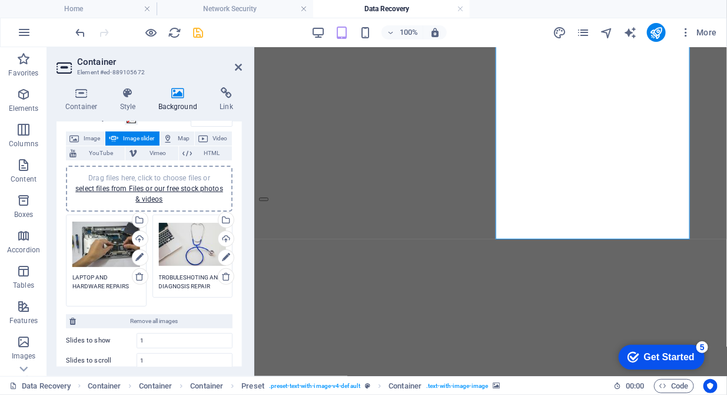
drag, startPoint x: 111, startPoint y: 275, endPoint x: 69, endPoint y: 276, distance: 41.8
click at [69, 276] on div "Drag files here, click to choose files or select files from Files or our free s…" at bounding box center [106, 260] width 87 height 98
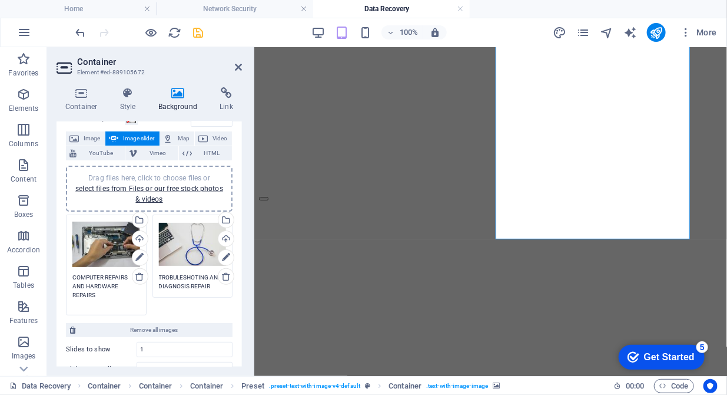
drag, startPoint x: 128, startPoint y: 274, endPoint x: 105, endPoint y: 275, distance: 22.4
click at [105, 275] on textarea "COMPUTER REPAIRS AND HARDWARE REPAIRS" at bounding box center [106, 290] width 68 height 35
type textarea "COMPUTER SERVICES AND HARDWARE REPAIRS"
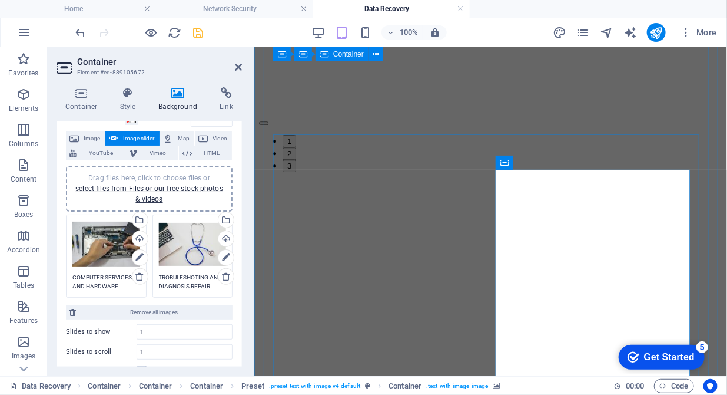
scroll to position [1013, 0]
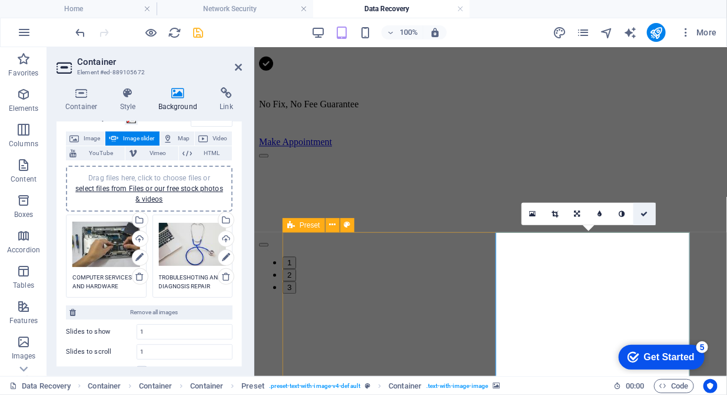
click at [647, 214] on icon at bounding box center [644, 213] width 7 height 7
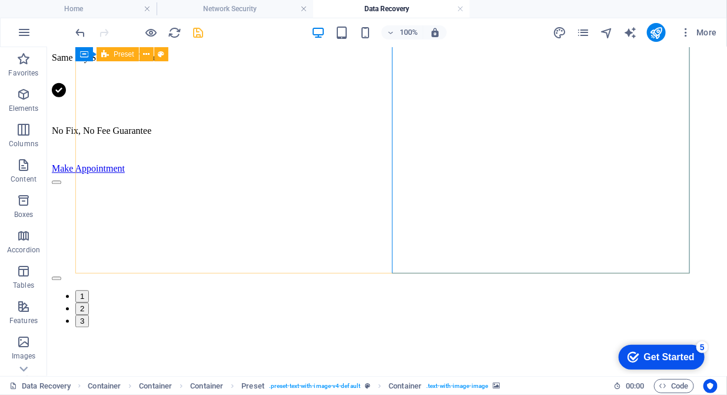
scroll to position [1522, 0]
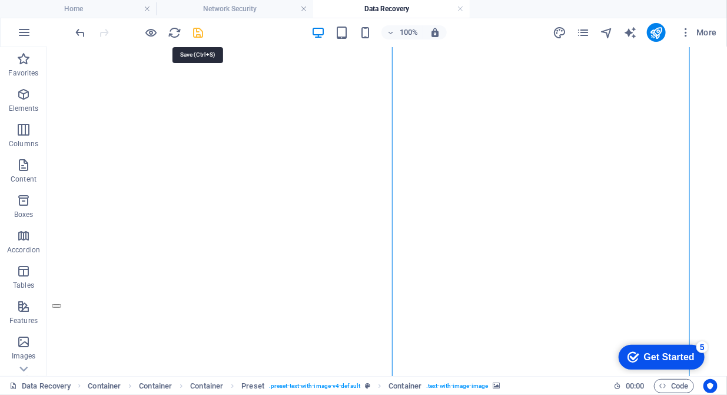
click at [198, 32] on icon "save" at bounding box center [199, 33] width 14 height 14
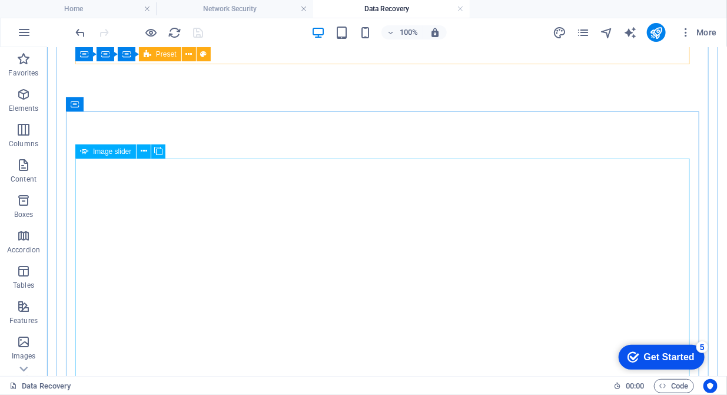
scroll to position [1840, 0]
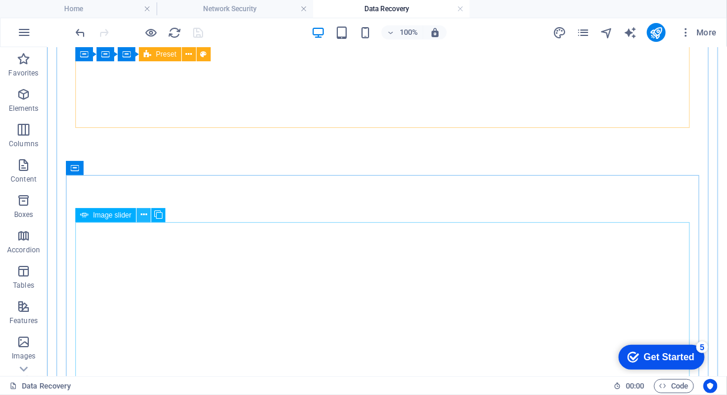
click at [147, 214] on button at bounding box center [144, 215] width 14 height 14
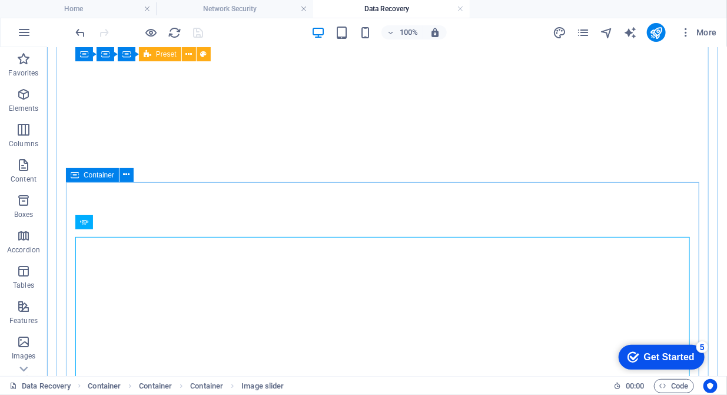
scroll to position [1825, 0]
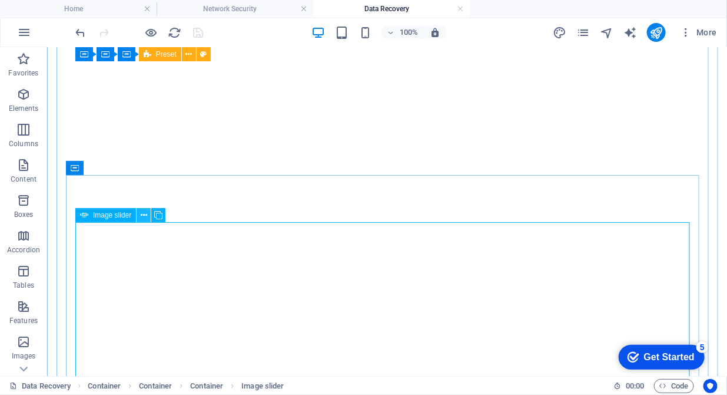
click at [144, 217] on icon at bounding box center [144, 215] width 6 height 12
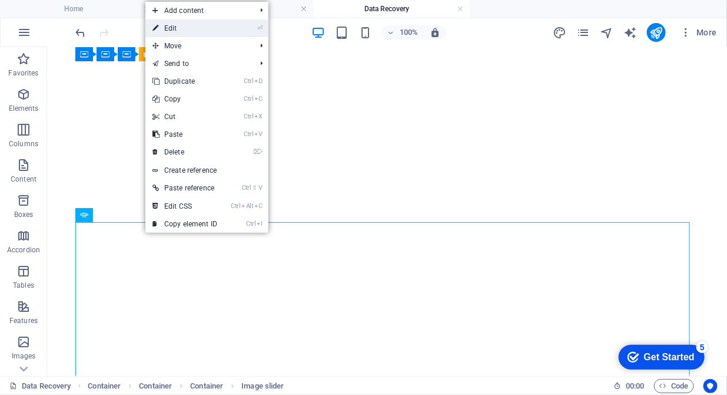
click at [180, 25] on link "⏎ Edit" at bounding box center [184, 28] width 79 height 18
select select "px"
select select "ms"
select select "s"
select select "progressive"
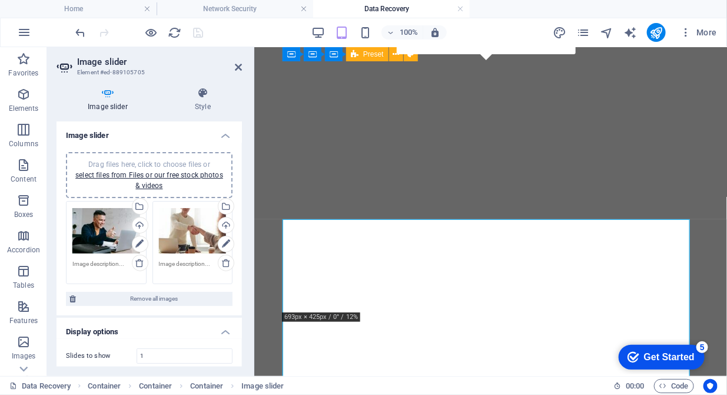
scroll to position [1666, 0]
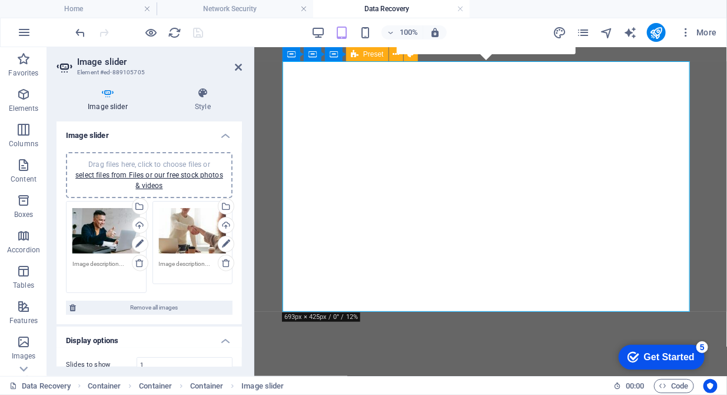
click at [85, 264] on textarea at bounding box center [106, 272] width 68 height 26
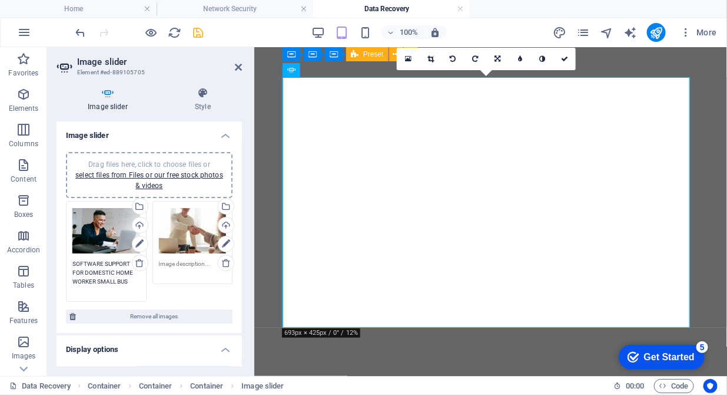
scroll to position [1643, 0]
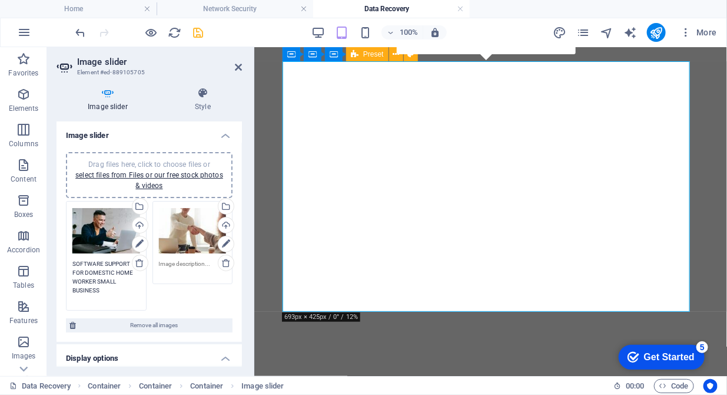
type textarea "SOFTWARE SUPPORT FOR DOMESTIC HOME WORKER SMALL BUSINESS"
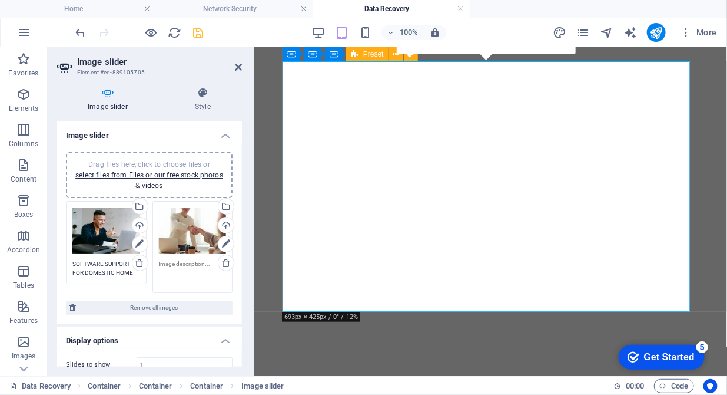
click at [168, 267] on textarea at bounding box center [193, 272] width 68 height 26
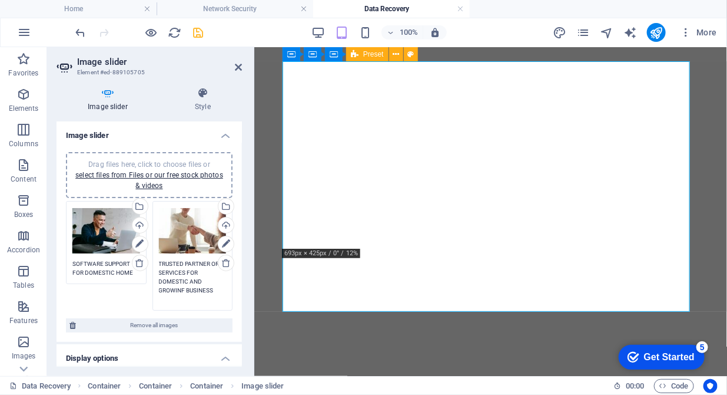
scroll to position [1725, 0]
click at [182, 290] on textarea "TRUSTED PARTNER OR IT SERVICES FOR DOMESTIC AND GROWINF BUSINESS" at bounding box center [193, 281] width 68 height 44
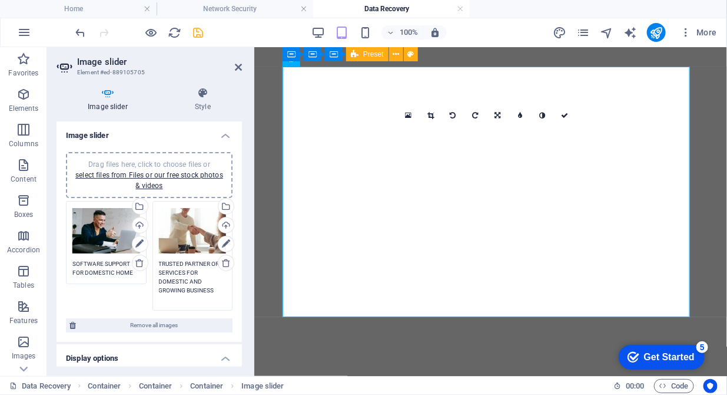
scroll to position [1643, 0]
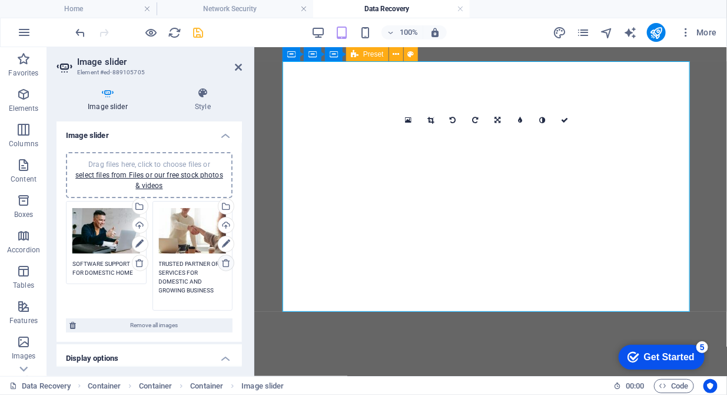
drag, startPoint x: 210, startPoint y: 266, endPoint x: 218, endPoint y: 264, distance: 8.3
click at [218, 264] on div "Drag files here, click to choose files or select files from Files or our free s…" at bounding box center [193, 255] width 87 height 115
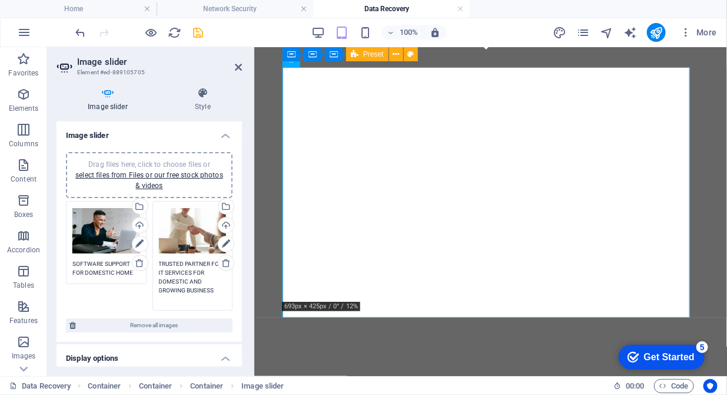
scroll to position [1666, 0]
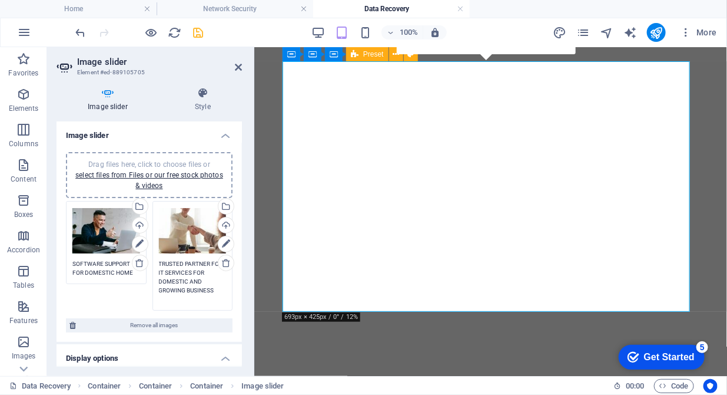
click at [203, 269] on textarea "TRUSTED PARTNER FOR IT SERVICES FOR DOMESTIC AND GROWING BUSINESS" at bounding box center [193, 281] width 68 height 44
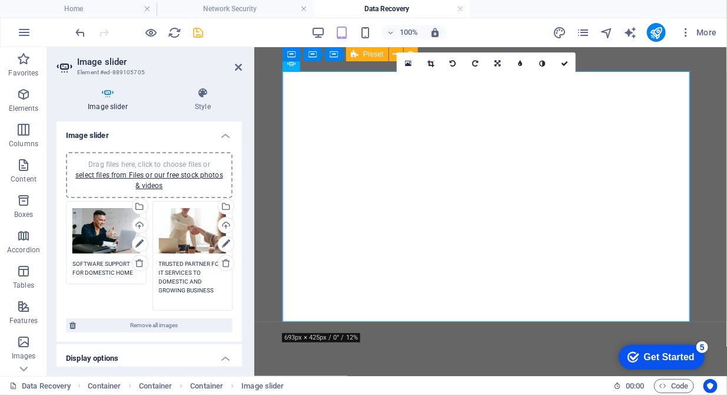
scroll to position [1643, 0]
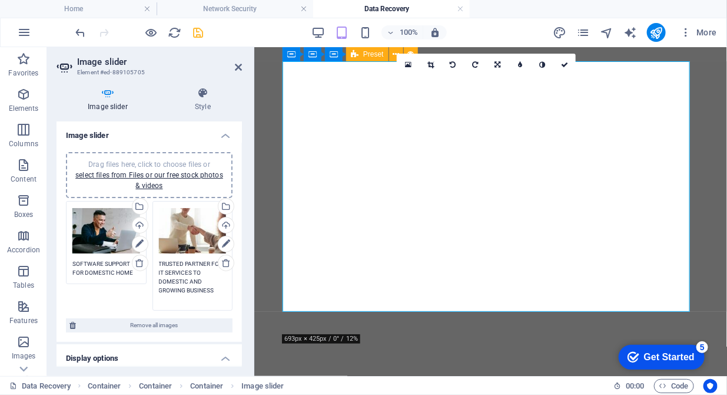
click at [211, 290] on textarea "TRUSTED PARTNER FOR IT SERVICES TO DOMESTIC AND GROWING BUSINESS" at bounding box center [193, 281] width 68 height 44
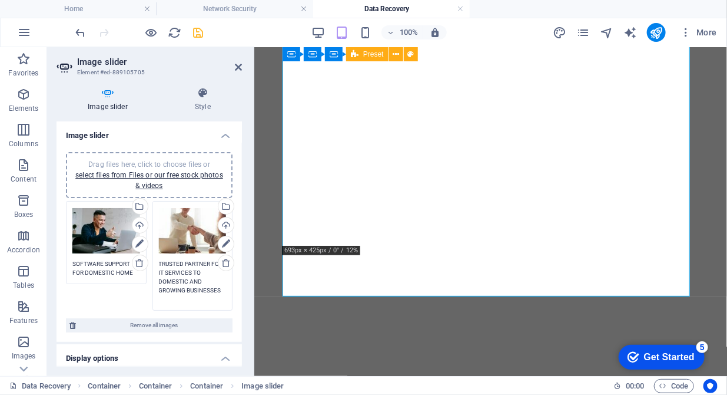
scroll to position [1725, 0]
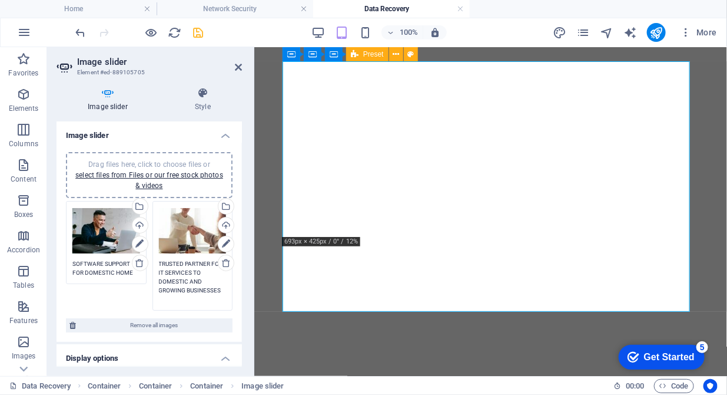
type textarea "TRUSTED PARTNER FOR IT SERVICES TO DOMESTIC AND GROWING BUSINESSES"
click at [118, 272] on textarea "SOFTWARE SUPPORT FOR DOMESTIC HOME WORKER SMALL BUSINESS" at bounding box center [106, 281] width 68 height 44
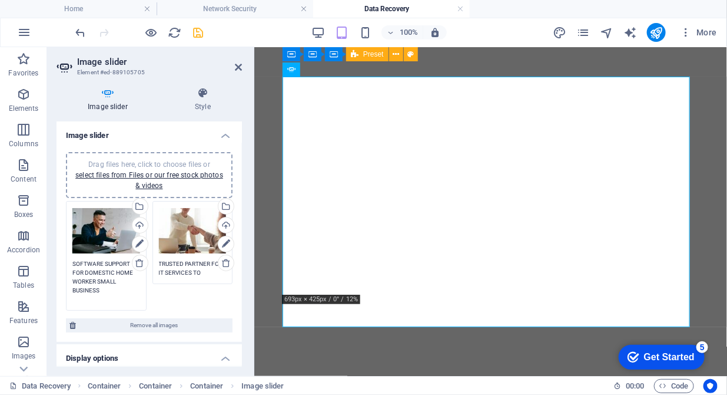
scroll to position [1666, 0]
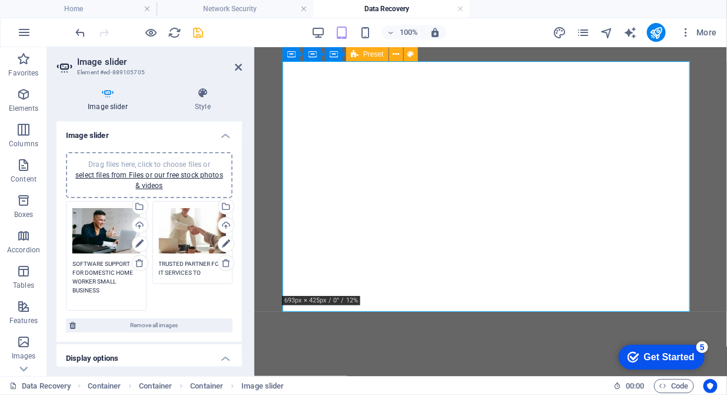
drag, startPoint x: 104, startPoint y: 262, endPoint x: 62, endPoint y: 261, distance: 42.4
click at [62, 261] on div "Drag files here, click to choose files or select files from Files or our free s…" at bounding box center [149, 242] width 185 height 199
click at [107, 293] on textarea "SUPPORT FOR DOMESTIC HOME WORKER SMALL BUSINESS" at bounding box center [106, 281] width 68 height 44
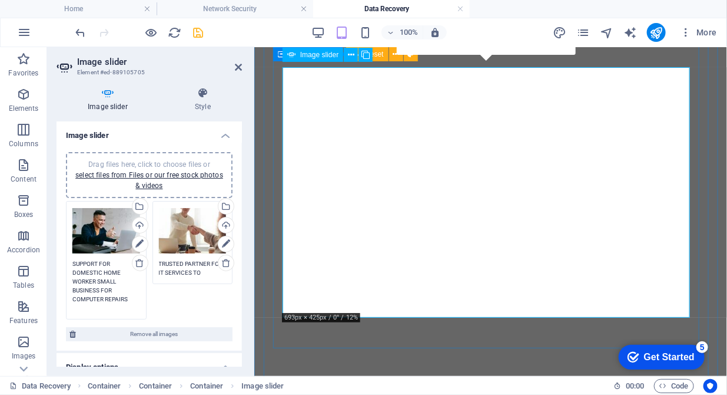
type textarea "SUPPORT FOR DOMESTIC HOME WORKER SMALL BUSINESS FOR COMPUTER REPAIRS"
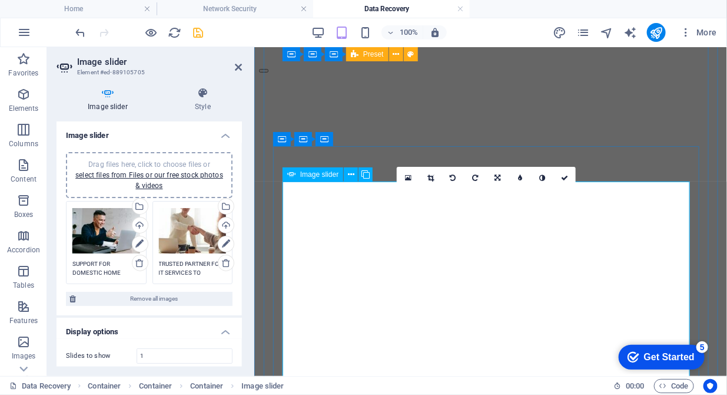
scroll to position [1523, 0]
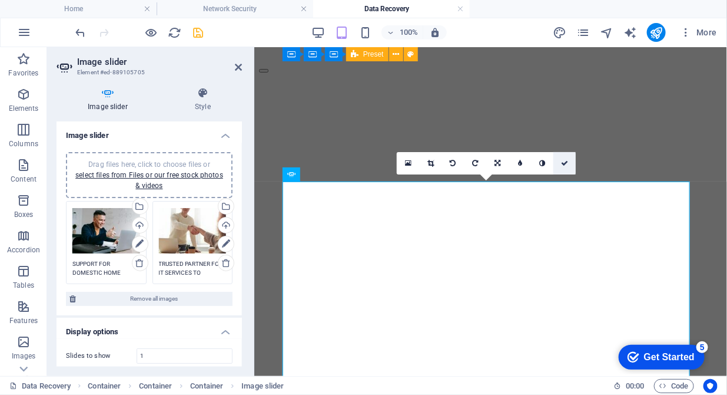
click at [560, 163] on link at bounding box center [565, 163] width 22 height 22
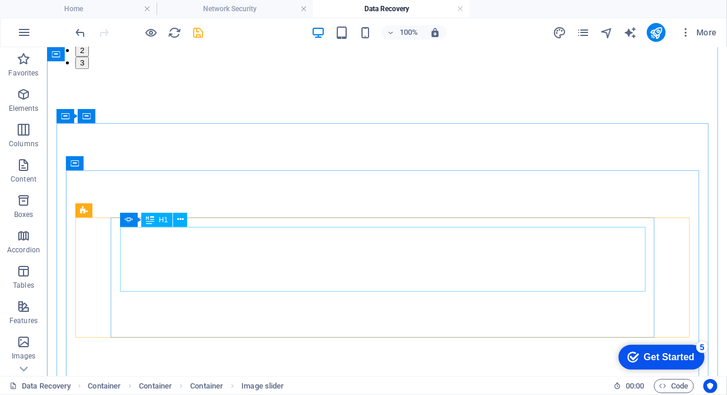
scroll to position [1126, 0]
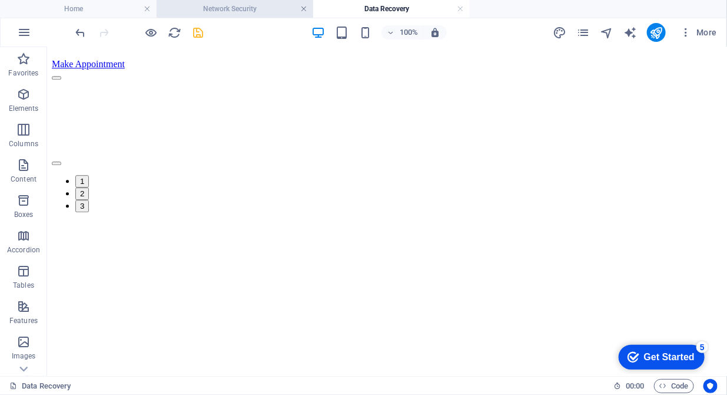
click at [303, 11] on link at bounding box center [303, 9] width 7 height 11
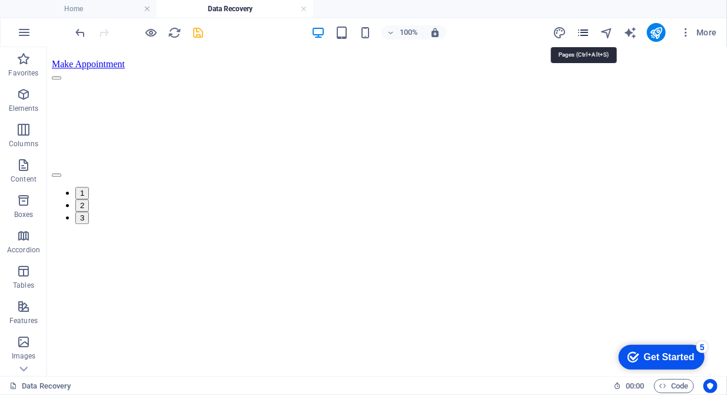
click at [582, 32] on icon "pages" at bounding box center [583, 33] width 14 height 14
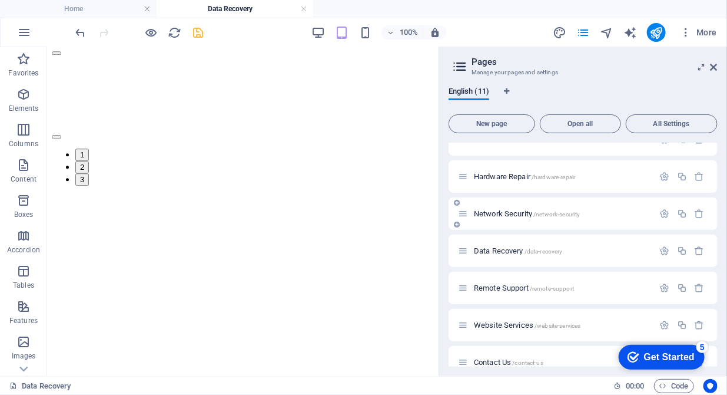
scroll to position [120, 0]
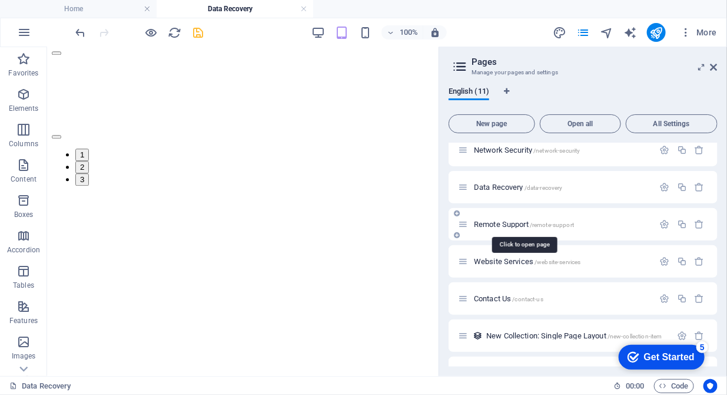
click at [502, 223] on span "Remote Support /remote-support" at bounding box center [524, 224] width 100 height 9
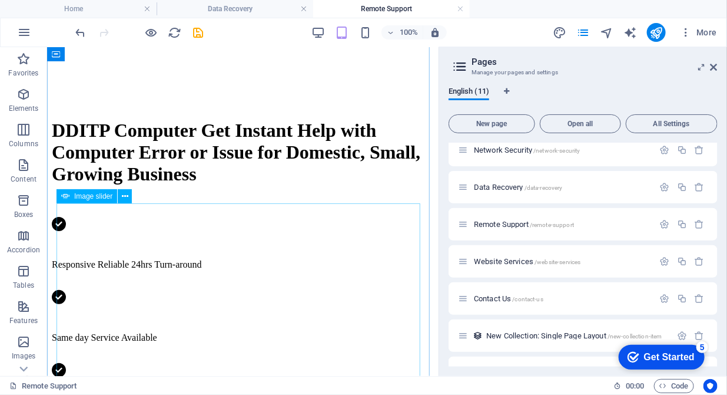
scroll to position [903, 0]
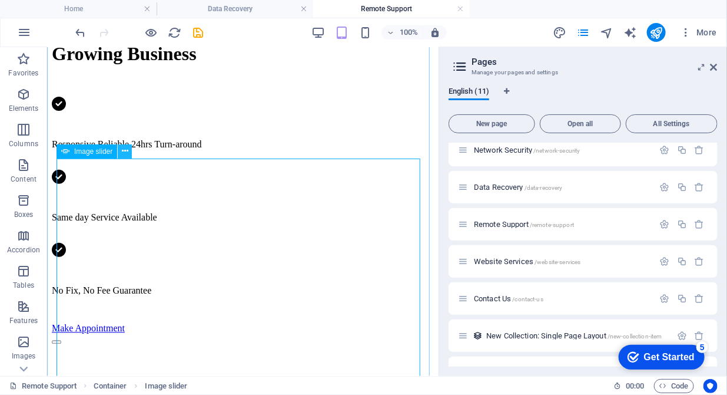
click at [124, 155] on icon at bounding box center [125, 151] width 6 height 12
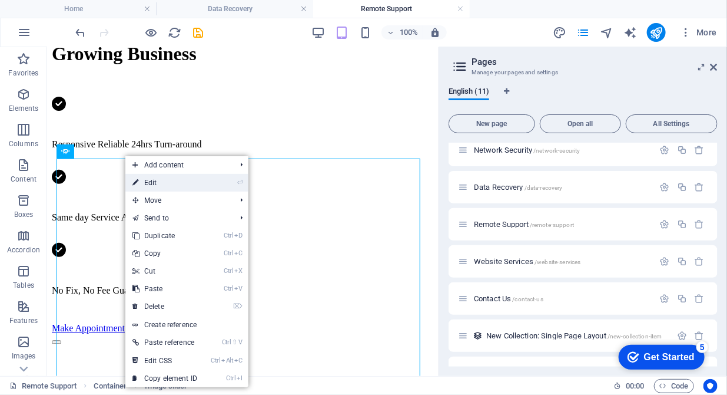
click at [150, 178] on link "⏎ Edit" at bounding box center [164, 183] width 79 height 18
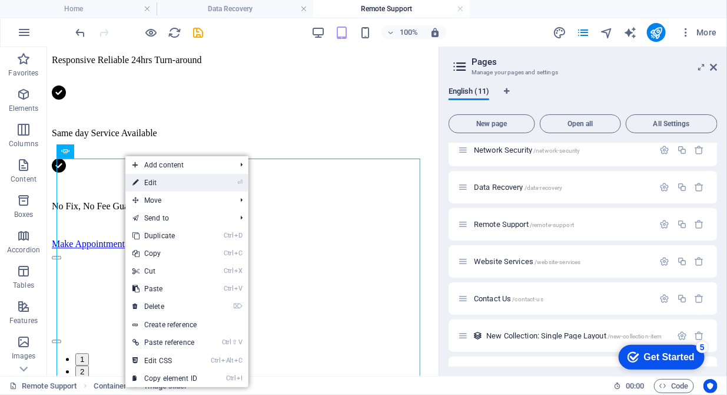
select select "fade"
select select "ms"
select select "s"
select select "progressive"
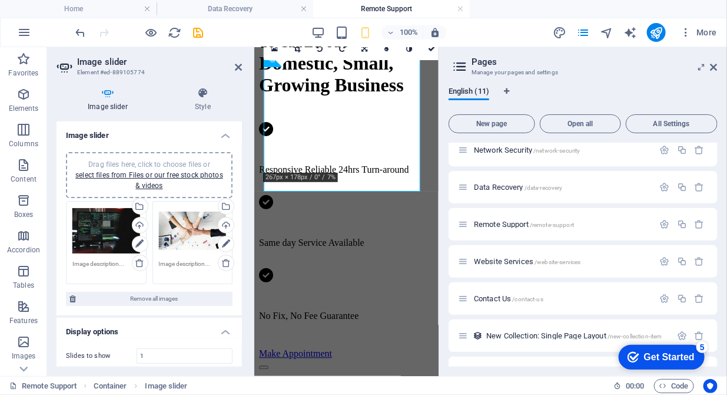
scroll to position [953, 0]
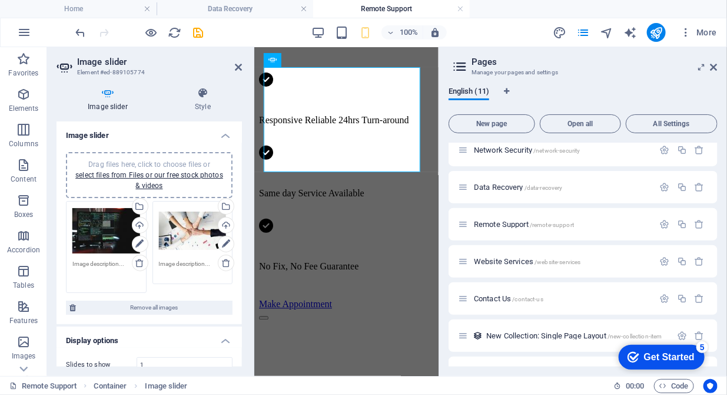
click at [74, 263] on textarea at bounding box center [106, 272] width 68 height 26
paste textarea "We provide Fast, Convenient, and Reliable Help from Anywhere"
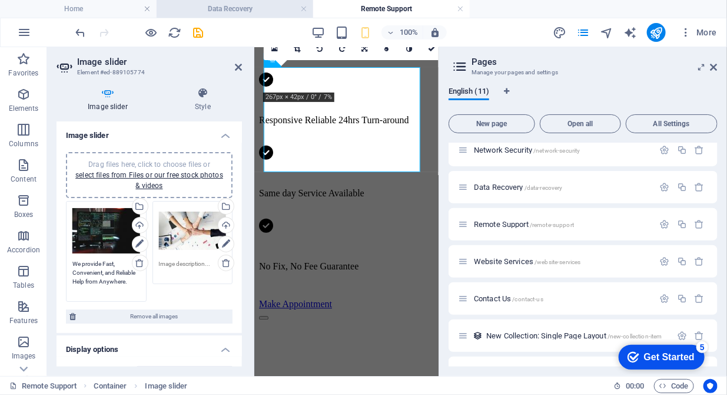
type textarea "We provide Fast, Convenient, and Reliable Help from Anywhere."
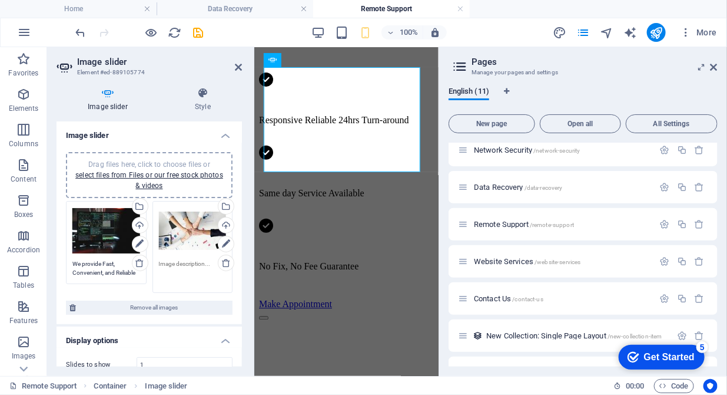
click at [165, 267] on textarea at bounding box center [193, 272] width 68 height 26
paste textarea "Security and privacy are top priorities in remote support"
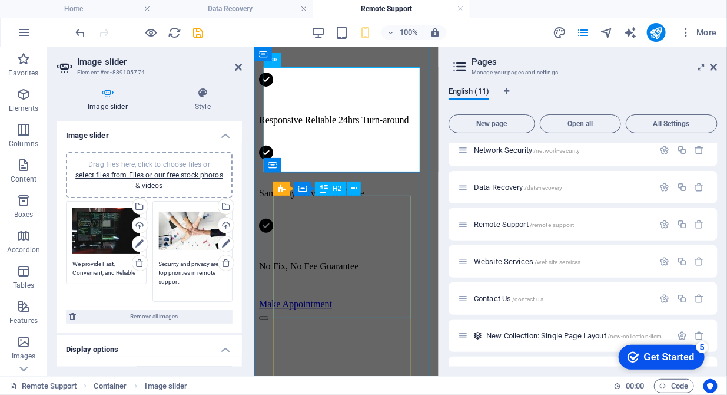
type textarea "Security and privacy are top priorities in remote support."
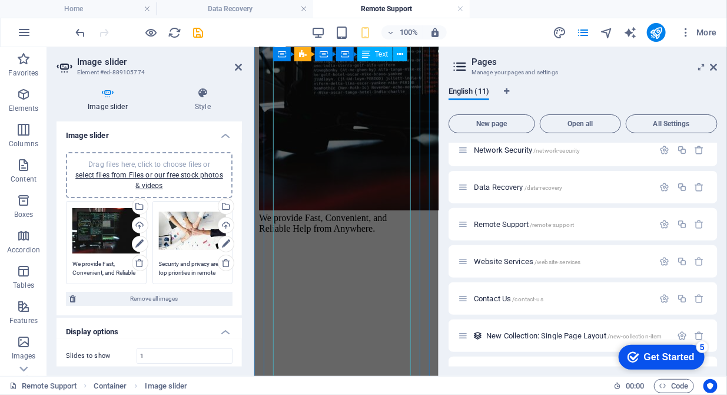
scroll to position [2278, 0]
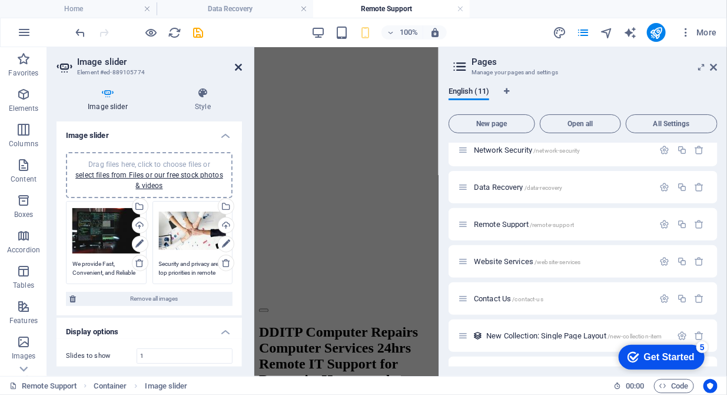
click at [235, 65] on icon at bounding box center [238, 66] width 7 height 9
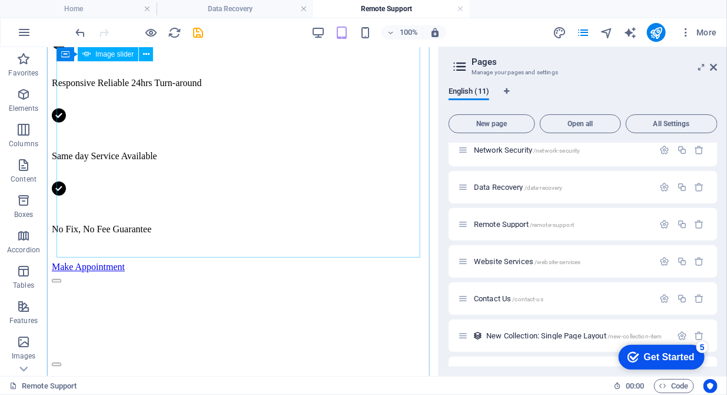
scroll to position [987, 0]
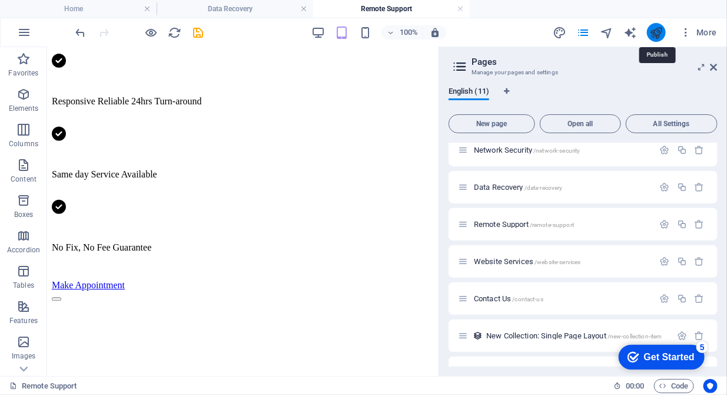
click at [654, 29] on icon "publish" at bounding box center [657, 33] width 14 height 14
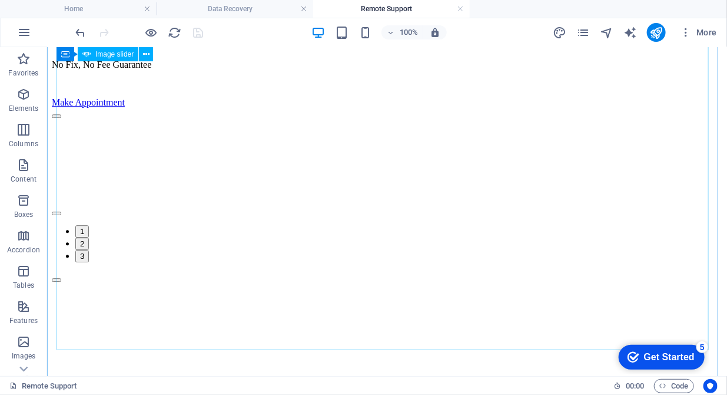
scroll to position [1125, 0]
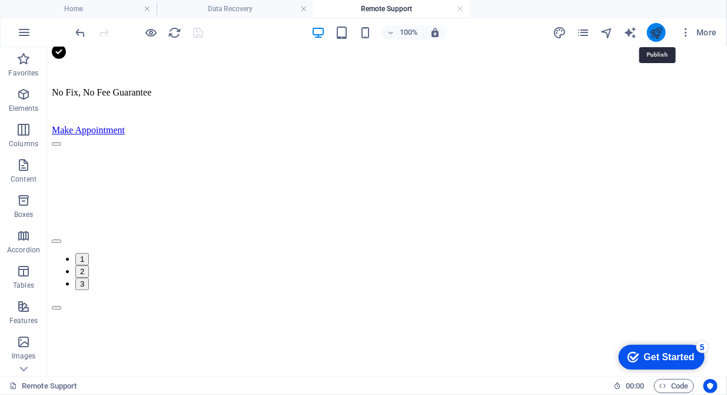
click at [658, 32] on icon "publish" at bounding box center [657, 33] width 14 height 14
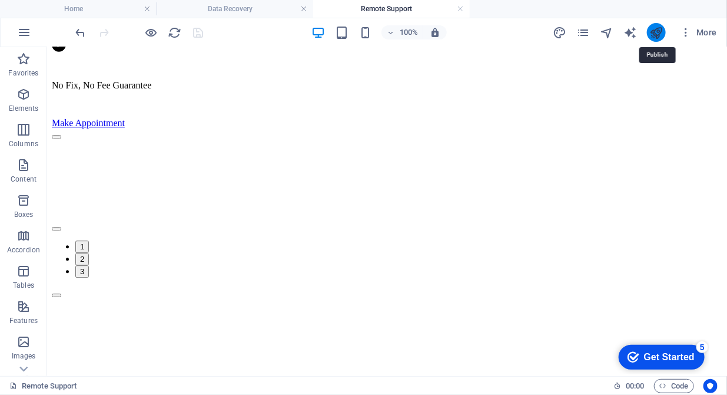
click at [655, 35] on icon "publish" at bounding box center [657, 33] width 14 height 14
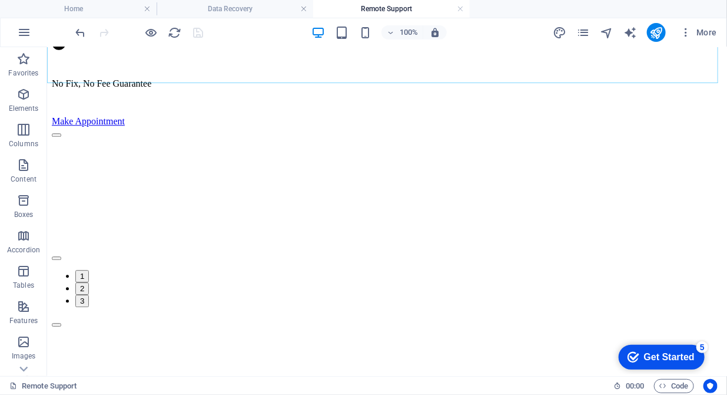
scroll to position [1151, 0]
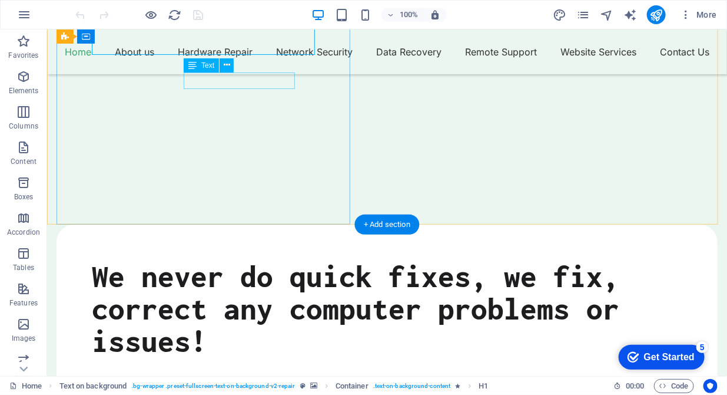
scroll to position [180, 0]
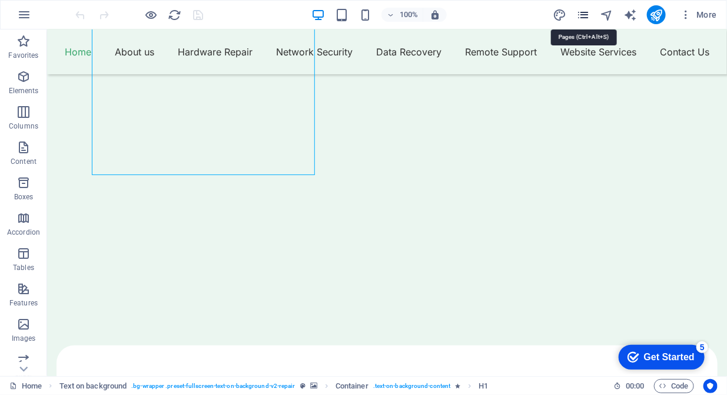
click at [578, 13] on icon "pages" at bounding box center [583, 15] width 14 height 14
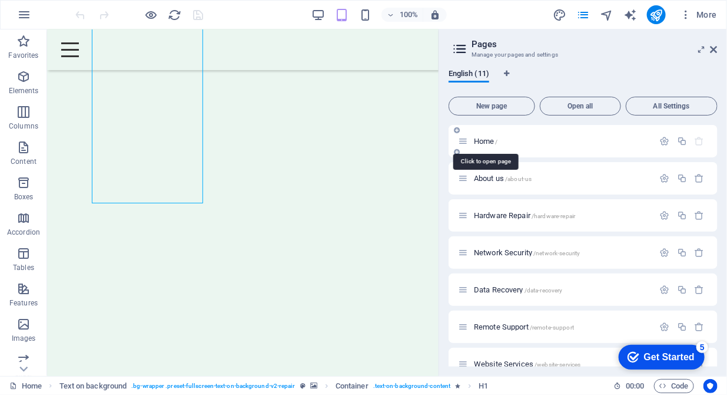
click at [486, 143] on span "Home /" at bounding box center [486, 141] width 24 height 9
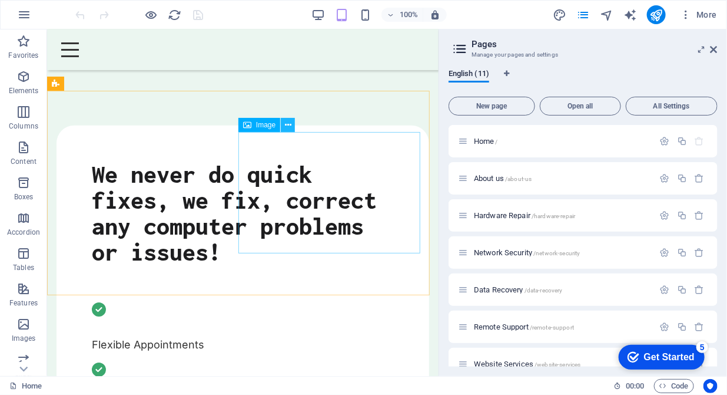
click at [288, 127] on icon at bounding box center [288, 125] width 6 height 12
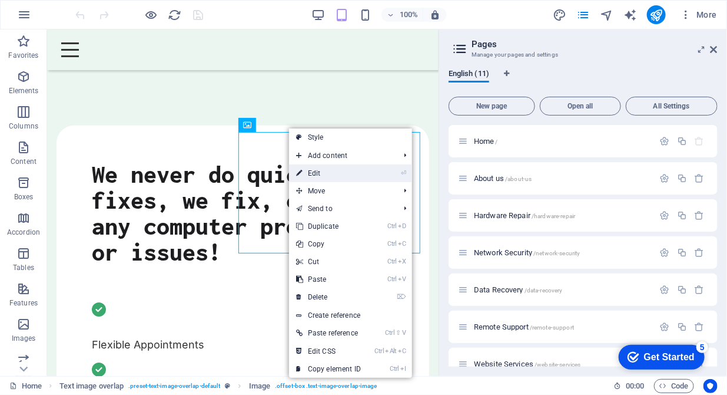
click at [317, 168] on link "⏎ Edit" at bounding box center [328, 173] width 79 height 18
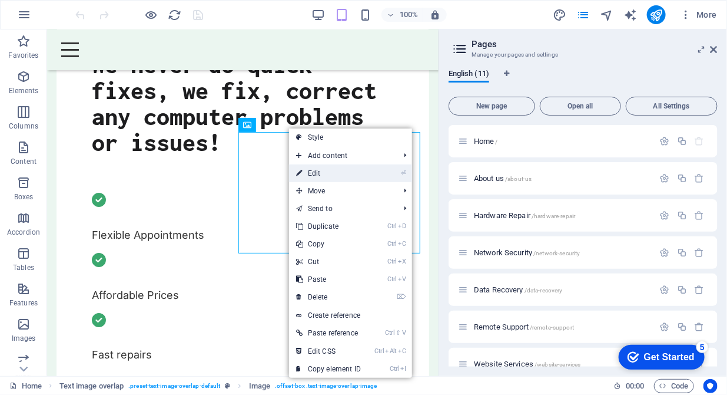
select select "%"
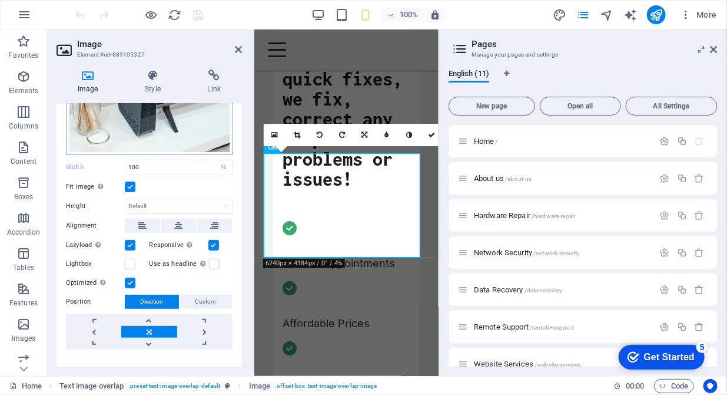
scroll to position [111, 0]
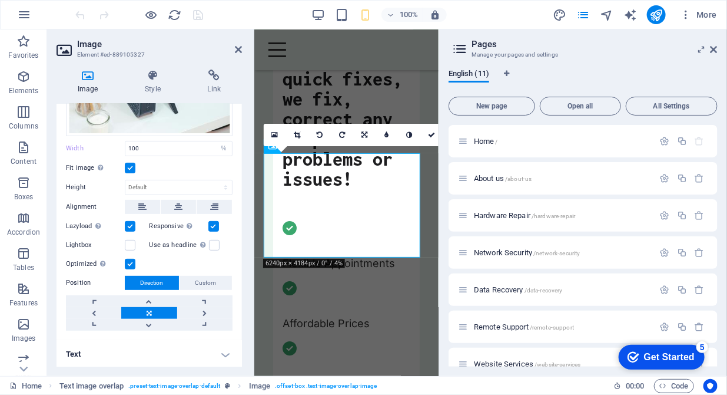
click at [222, 356] on h4 "Text" at bounding box center [149, 354] width 185 height 28
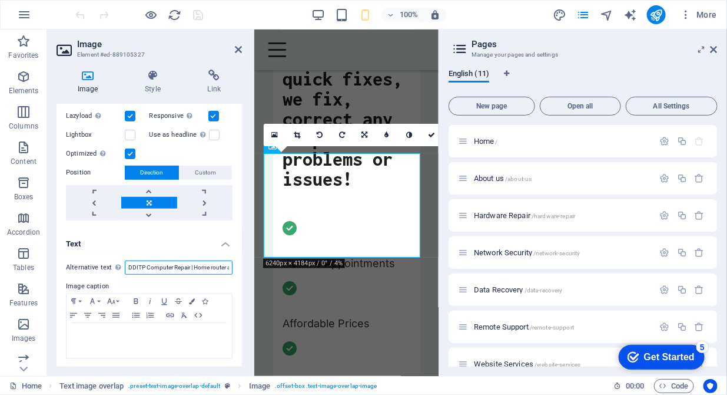
click at [211, 266] on input "DDITP Computer Repair | Home router and screen" at bounding box center [179, 267] width 108 height 14
drag, startPoint x: 211, startPoint y: 266, endPoint x: 250, endPoint y: 264, distance: 38.3
click at [250, 264] on div "Image Style Link Image Drag files here, click to choose files or select files f…" at bounding box center [149, 218] width 204 height 316
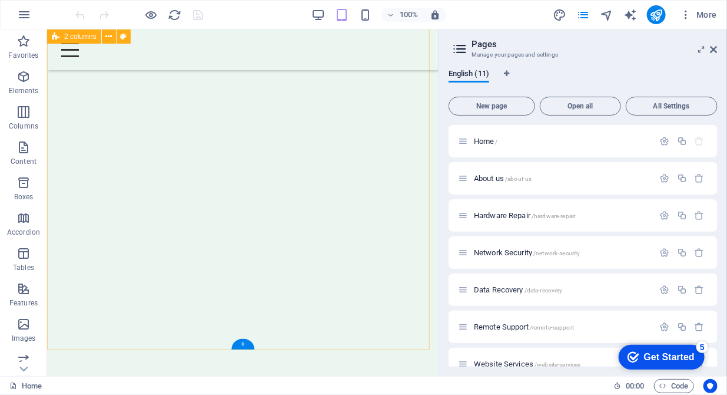
scroll to position [1867, 0]
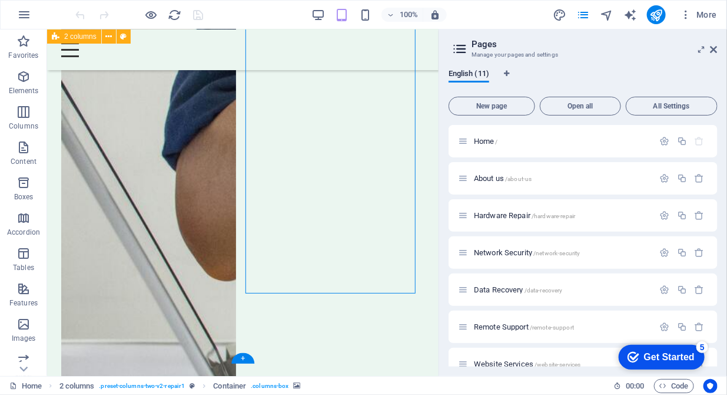
scroll to position [1626, 0]
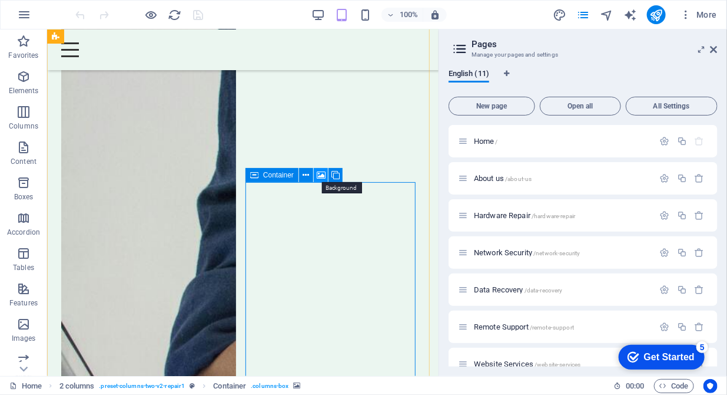
click at [316, 174] on button at bounding box center [321, 175] width 14 height 14
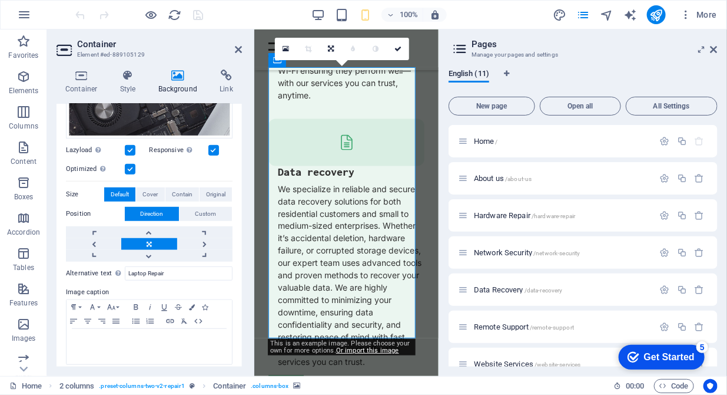
scroll to position [264, 0]
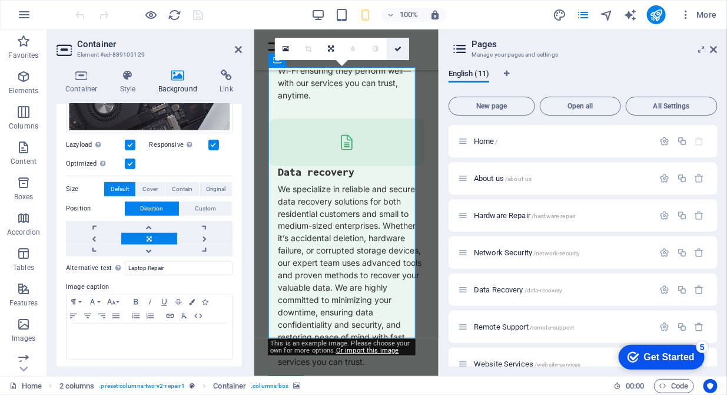
click at [395, 47] on icon at bounding box center [398, 48] width 7 height 7
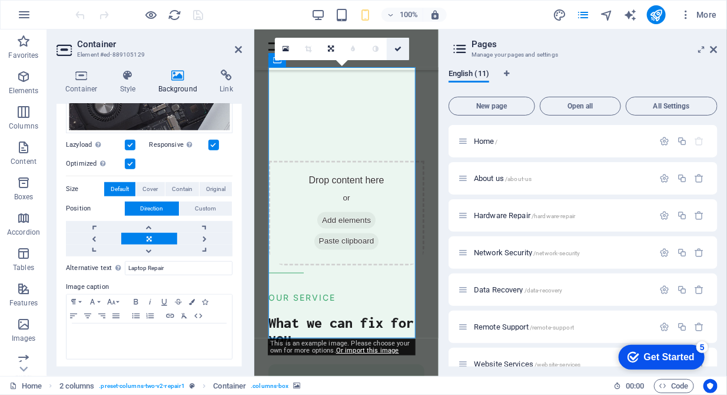
scroll to position [1781, 0]
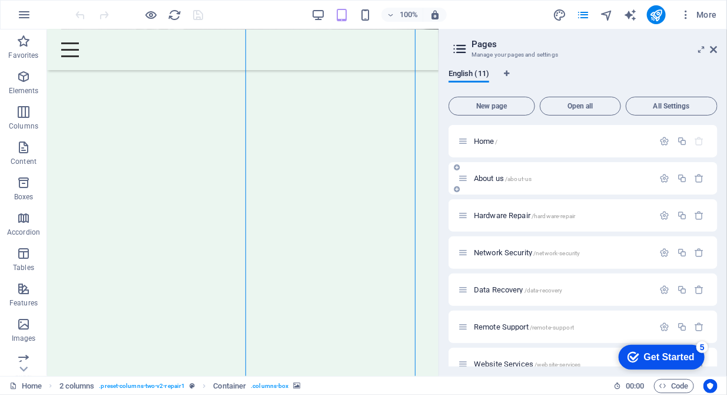
click at [483, 177] on span "About us /about-us" at bounding box center [503, 178] width 58 height 9
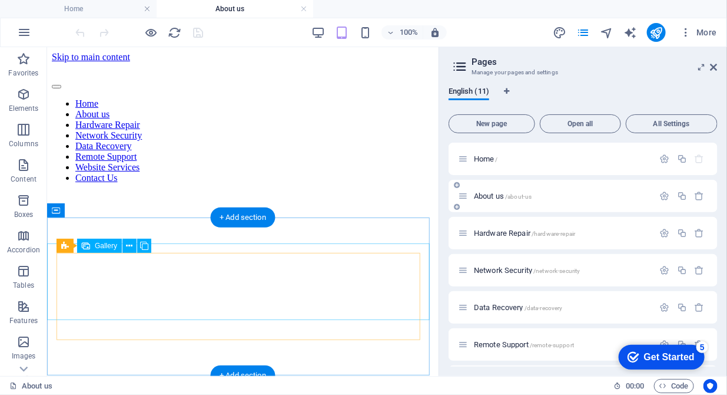
scroll to position [602, 0]
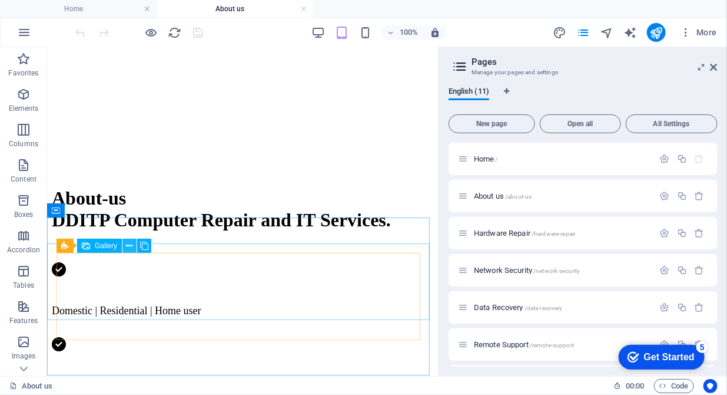
click at [129, 246] on icon at bounding box center [130, 246] width 6 height 12
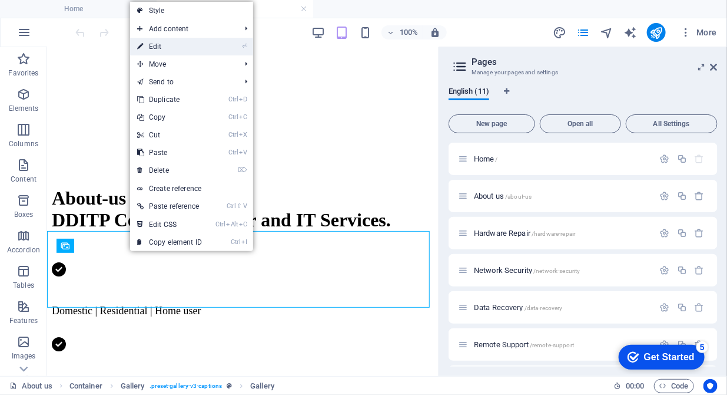
click at [181, 52] on link "⏎ Edit" at bounding box center [169, 47] width 79 height 18
select select "4"
select select "px"
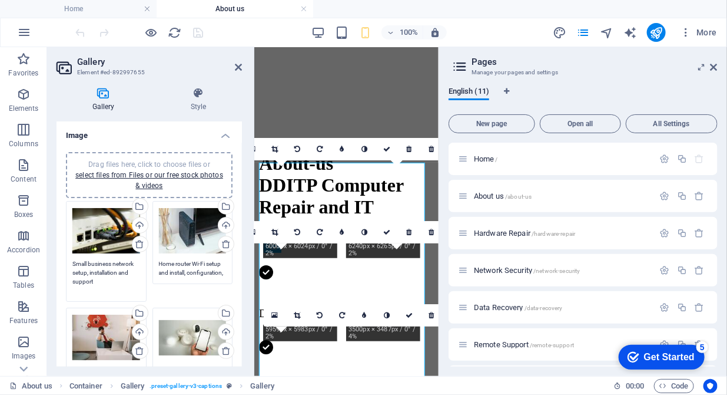
click at [72, 264] on div "Drag files here, click to choose files or select files from Files or our free s…" at bounding box center [106, 251] width 87 height 107
click at [73, 264] on textarea "Small business network setup, installation and support" at bounding box center [106, 276] width 68 height 35
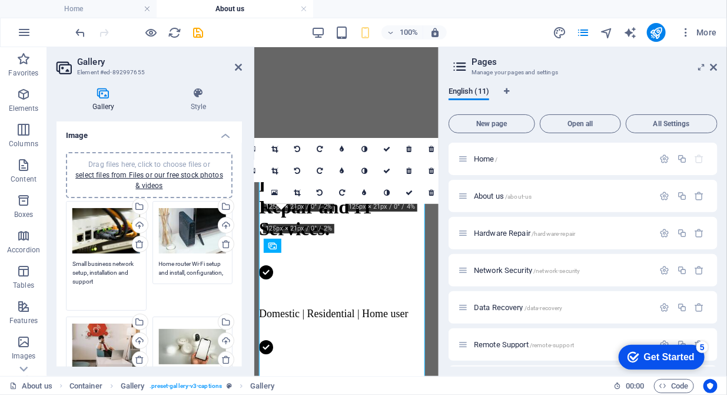
click at [85, 260] on textarea "Small business network setup, installation and support" at bounding box center [106, 281] width 68 height 44
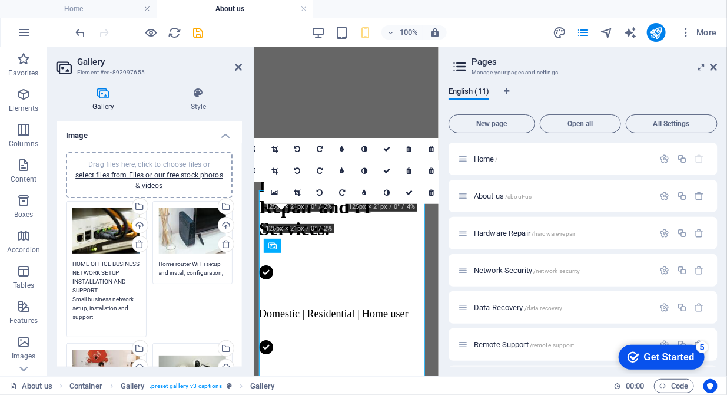
drag, startPoint x: 120, startPoint y: 317, endPoint x: 108, endPoint y: 314, distance: 12.3
click at [108, 314] on textarea "HOME OFFICE BUSINESS NETWORK SETUP INSTALLATION AND SUPPORT Small business netw…" at bounding box center [106, 294] width 68 height 71
drag, startPoint x: 114, startPoint y: 312, endPoint x: 72, endPoint y: 303, distance: 42.9
click at [72, 303] on textarea "HOME OFFICE BUSINESS NETWORK SETUP INSTALLATION AND SUPPORT Small business netw…" at bounding box center [106, 294] width 68 height 71
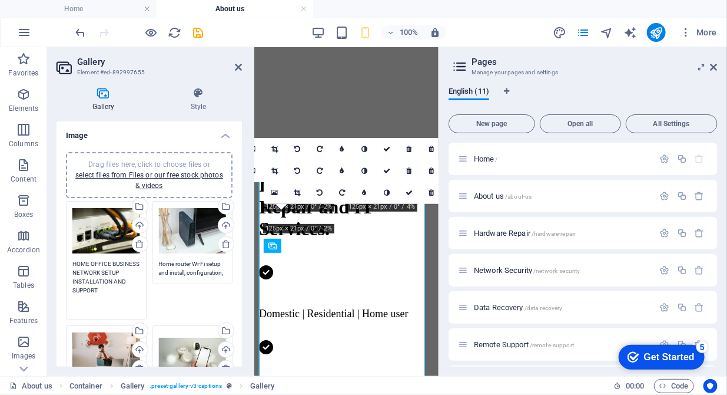
click at [91, 261] on textarea "HOME OFFICE BUSINESS NETWORK SETUP INSTALLATION AND SUPPORT" at bounding box center [106, 285] width 68 height 53
click at [101, 269] on textarea "HOME | OFFICE BUSINESS NETWORK SETUP INSTALLATION AND SUPPORT" at bounding box center [106, 285] width 68 height 53
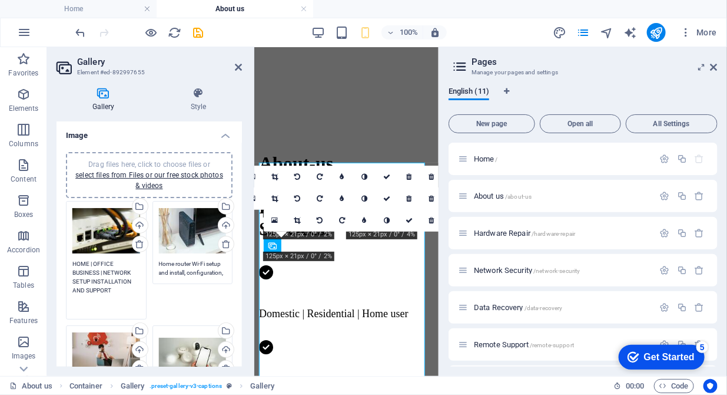
type textarea "HOME | OFFICE BUSINESS | NETWORK SETUP INSTALLATION AND SUPPORT"
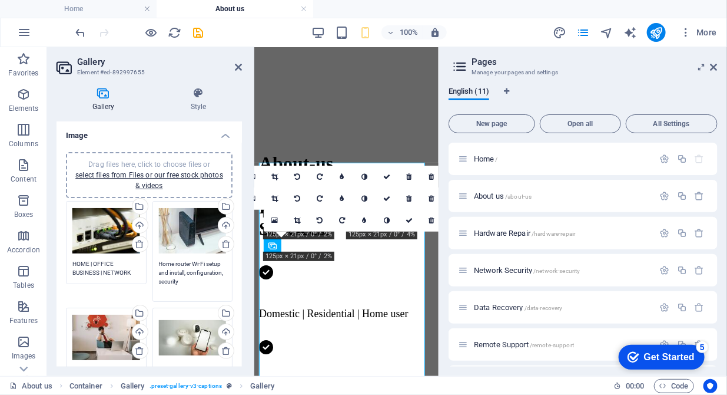
click at [192, 273] on textarea "Home router Wi-Fi setup and install, configuration, security" at bounding box center [193, 276] width 68 height 35
click at [190, 281] on textarea "Home router Wi-Fi setup and install, configuration, security" at bounding box center [193, 276] width 68 height 35
drag, startPoint x: 190, startPoint y: 281, endPoint x: 154, endPoint y: 264, distance: 39.5
click at [154, 264] on div "Drag files here, click to choose files or select files from Files or our free s…" at bounding box center [193, 251] width 87 height 107
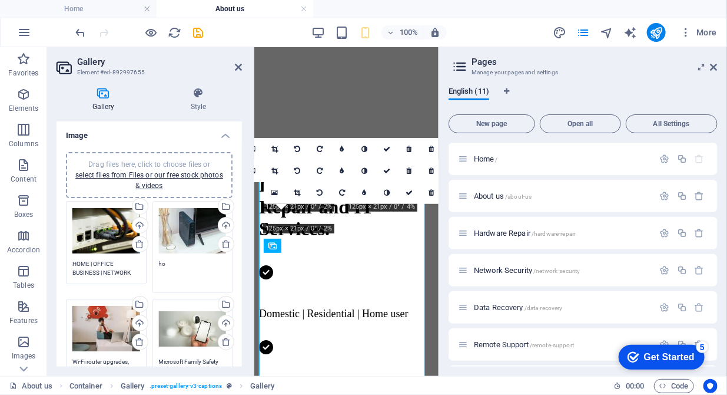
type textarea "h"
click at [200, 264] on textarea "HOME ROUTER DEVICE NETWORKING" at bounding box center [193, 272] width 68 height 26
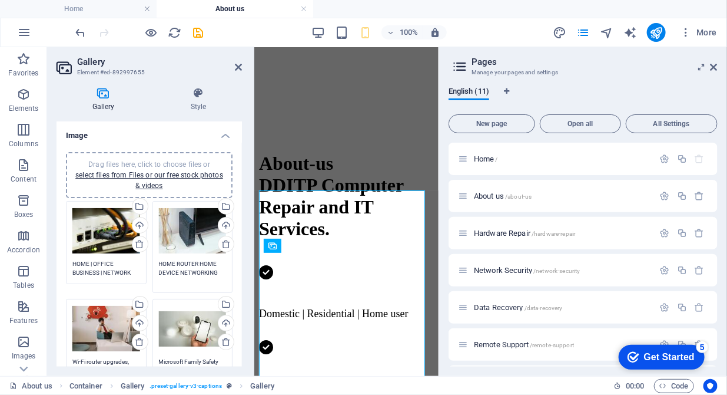
click at [178, 272] on textarea "HOME ROUTER HOME DEVICE NETWORKING" at bounding box center [193, 272] width 68 height 26
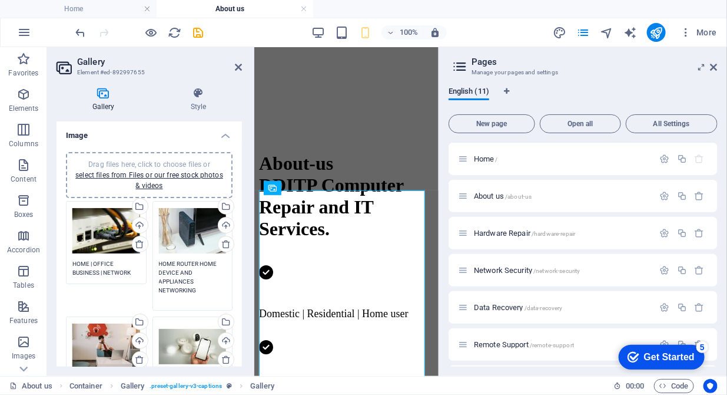
click at [205, 289] on textarea "HOME ROUTER HOME DEVICE AND APPLIANCES NETWORKING" at bounding box center [193, 281] width 68 height 44
drag, startPoint x: 192, startPoint y: 273, endPoint x: 200, endPoint y: 264, distance: 11.2
click at [200, 264] on textarea "HOME ROUTER HOME DEVICE AND APPLIANCES NETWORKING" at bounding box center [193, 281] width 68 height 44
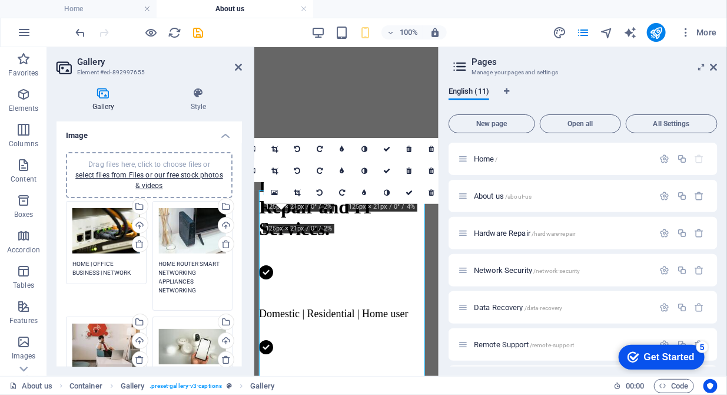
click at [220, 261] on textarea "HOME ROUTER SMART NETWORKING APPLIANCES NETWORKING" at bounding box center [193, 281] width 68 height 44
drag, startPoint x: 193, startPoint y: 278, endPoint x: 154, endPoint y: 279, distance: 38.9
click at [154, 279] on div "Drag files here, click to choose files or select files from Files or our free s…" at bounding box center [193, 255] width 87 height 115
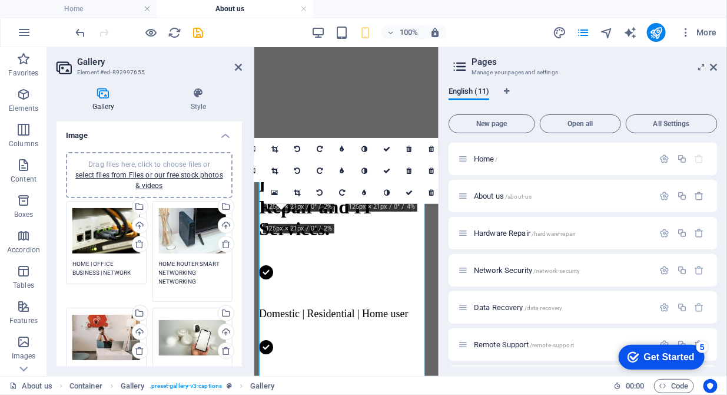
click at [220, 264] on textarea "HOME ROUTER SMART NETWORKING NETWORKING" at bounding box center [193, 276] width 68 height 35
paste textarea "APPLIANCES"
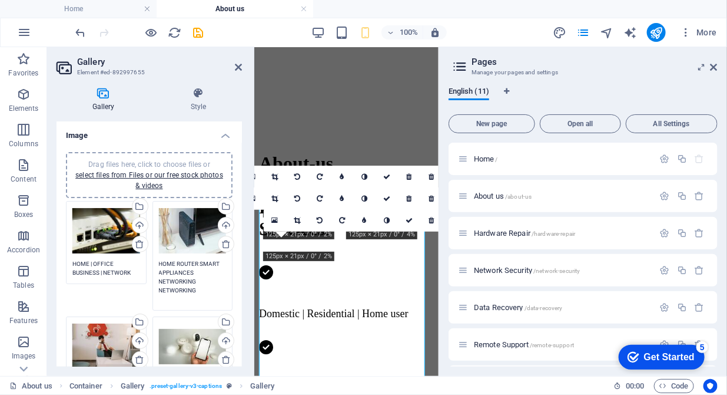
drag, startPoint x: 201, startPoint y: 288, endPoint x: 154, endPoint y: 289, distance: 47.1
click at [154, 289] on div "Drag files here, click to choose files or select files from Files or our free s…" at bounding box center [193, 255] width 87 height 115
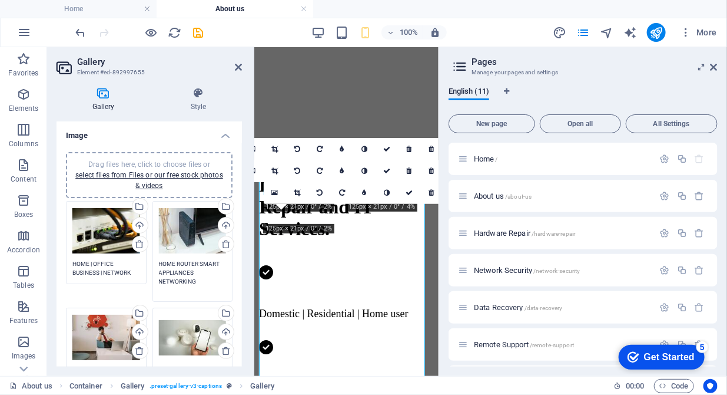
click at [159, 280] on textarea "HOME ROUTER SMART APPLIANCES NETWORKING" at bounding box center [193, 276] width 68 height 35
click at [201, 283] on textarea "HOME ROUTER SMART APPLIANCES NETWORKING" at bounding box center [193, 276] width 68 height 35
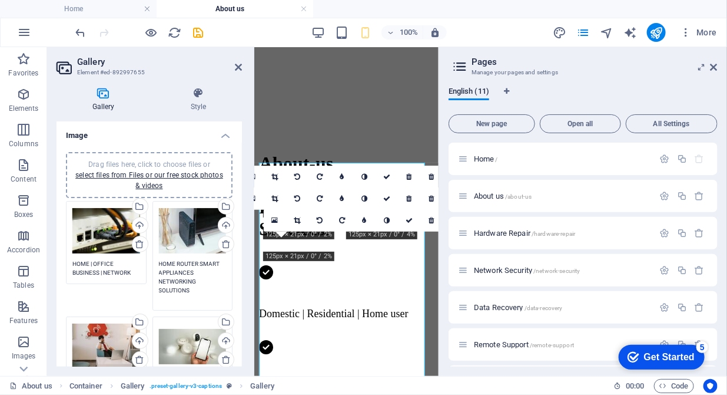
type textarea "HOME ROUTER SMART APPLIANCES NETWORKING SOLUTIONS"
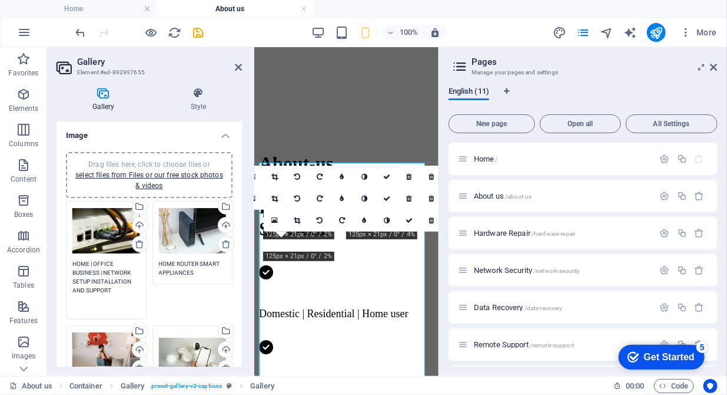
click at [119, 270] on textarea "HOME | OFFICE BUSINESS | NETWORK SETUP INSTALLATION AND SUPPORT" at bounding box center [106, 285] width 68 height 53
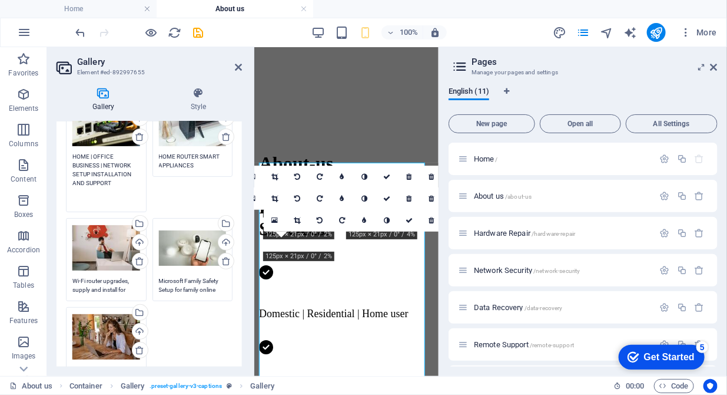
scroll to position [120, 0]
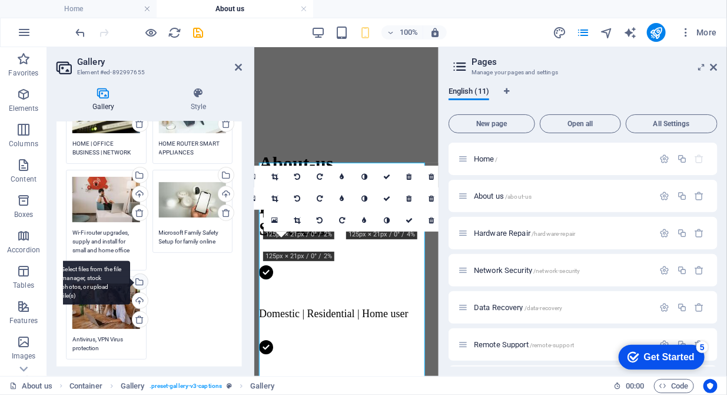
click at [130, 278] on div "Drag files here, click to choose files or select files from Files or our free s…" at bounding box center [149, 220] width 173 height 284
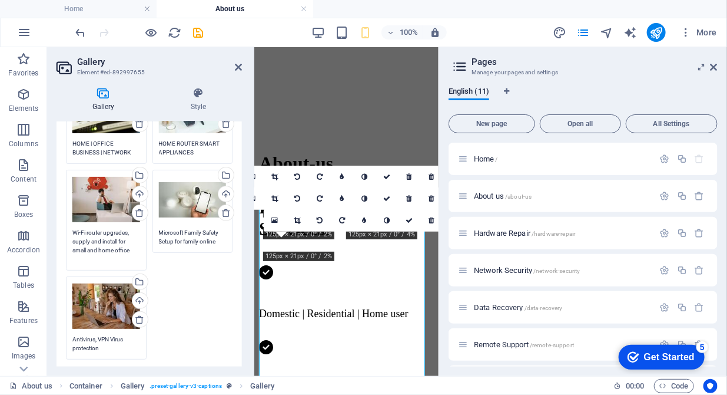
click at [132, 245] on textarea "Wi-Fi router upgrades, supply and install for small and home office" at bounding box center [106, 245] width 68 height 35
drag, startPoint x: 136, startPoint y: 250, endPoint x: 72, endPoint y: 230, distance: 66.7
click at [72, 230] on textarea "Wi-Fi router upgrades, supply and install for small and home office" at bounding box center [106, 245] width 68 height 35
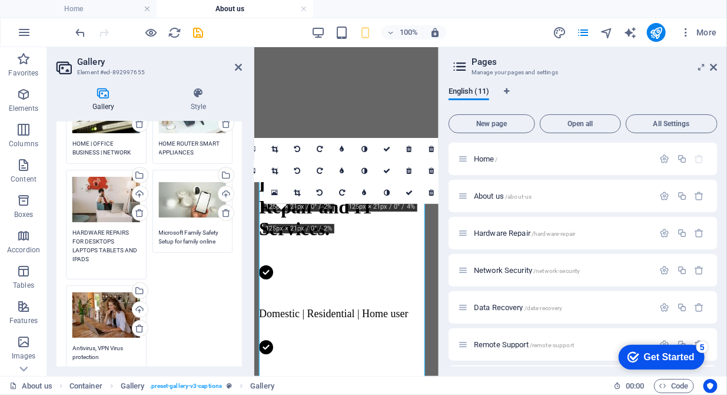
click at [156, 228] on div "Drag files here, click to choose files or select files from Files or our free s…" at bounding box center [193, 211] width 87 height 89
type textarea "HARDWARE REPAIRS FOR DESKTOPS LAPTOPS TABLETS AND IPADS"
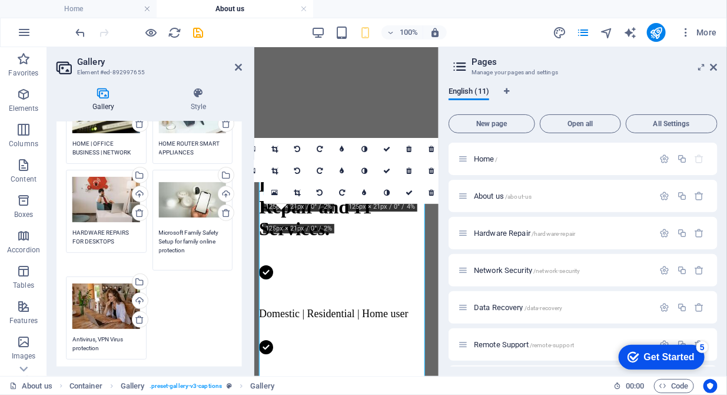
click at [159, 233] on textarea "Microsoft Family Safety Setup for family online protection" at bounding box center [193, 245] width 68 height 35
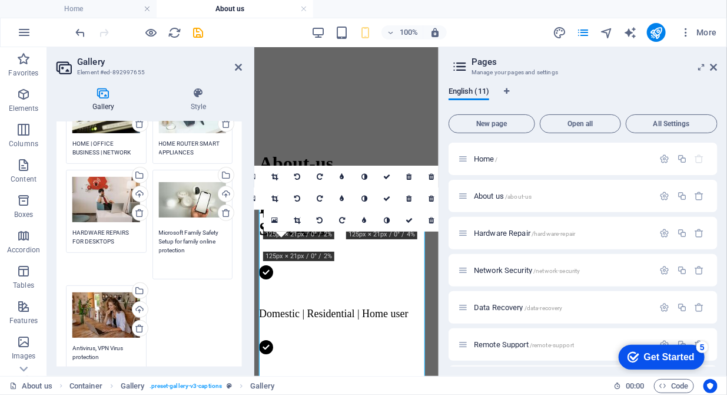
click at [176, 229] on textarea "Microsoft Family Safety Setup for family online protection" at bounding box center [193, 250] width 68 height 44
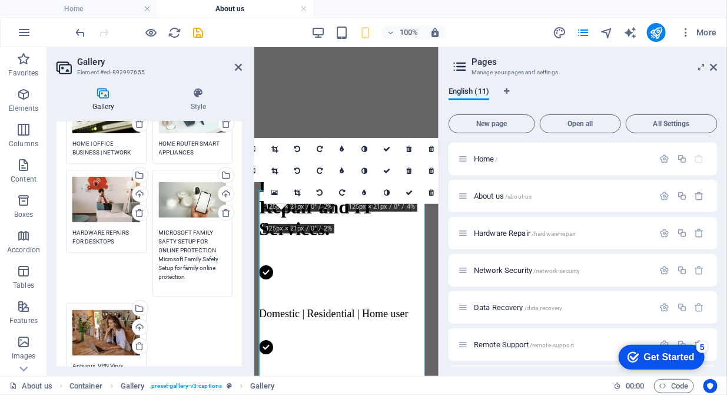
drag, startPoint x: 190, startPoint y: 276, endPoint x: 155, endPoint y: 260, distance: 38.0
click at [155, 260] on div "Drag files here, click to choose files or select files from Files or our free s…" at bounding box center [193, 233] width 87 height 133
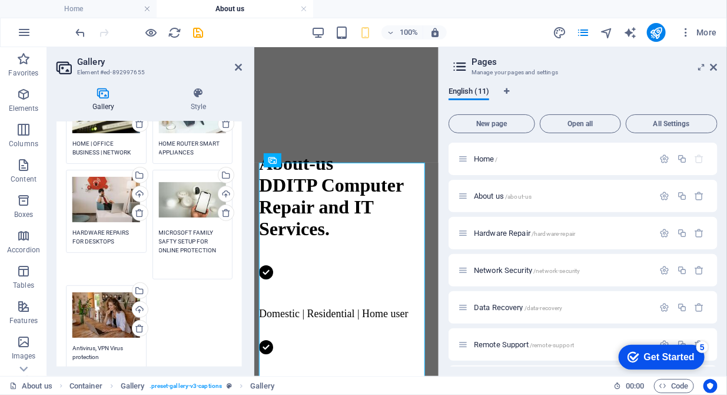
click at [178, 270] on textarea "MICROSOFT FAMILY SAFTY SETUP FOR ONLINE PROTECTION" at bounding box center [193, 250] width 68 height 44
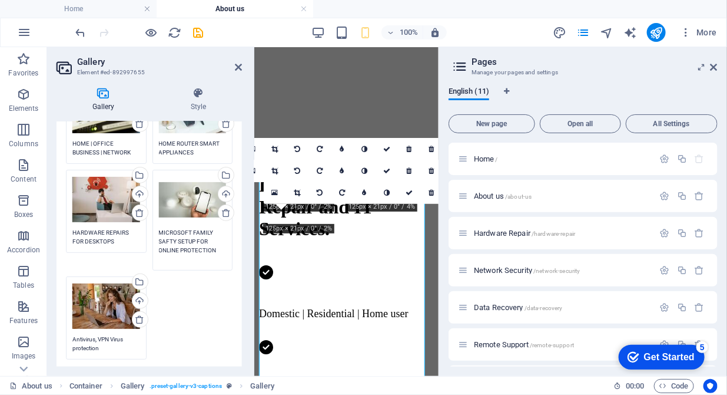
type textarea "MICROSOFT FAMILY SAFTY SETUP FOR ONLINE PROTECTION"
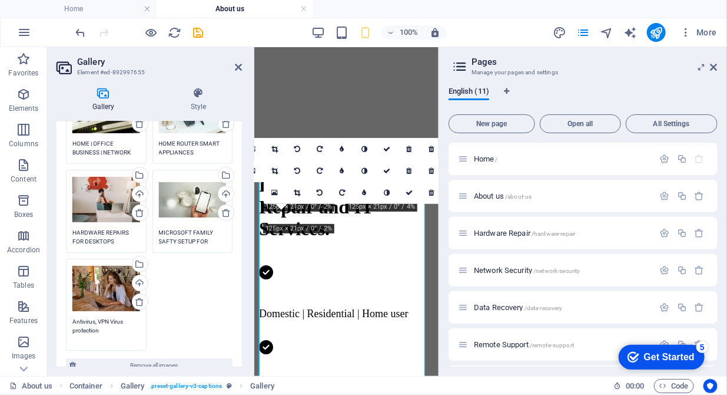
click at [112, 346] on div "Drag files here, click to choose files or select files from Files or our free s…" at bounding box center [106, 305] width 87 height 98
click at [121, 329] on textarea "Antivirus, VPN Virus protection" at bounding box center [106, 330] width 68 height 26
drag, startPoint x: 121, startPoint y: 329, endPoint x: 61, endPoint y: 323, distance: 60.9
click at [61, 323] on div "Drag files here, click to choose files or select files from Files or our free s…" at bounding box center [149, 201] width 185 height 359
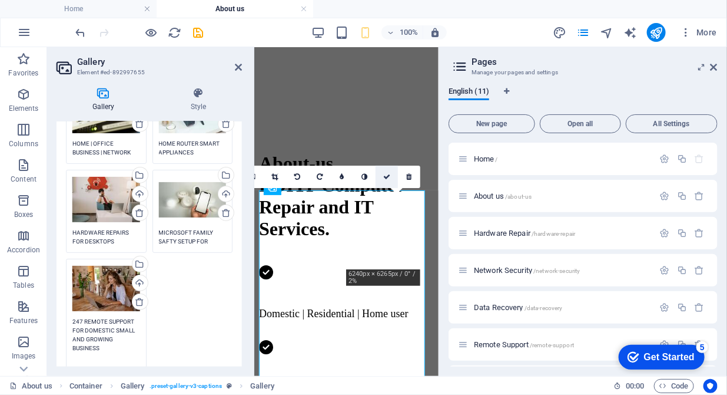
type textarea "247 REMOTE SUPPORT FOR DOMESTIC SMALL AND GROWING BUSINESS"
click at [387, 173] on link at bounding box center [387, 176] width 22 height 22
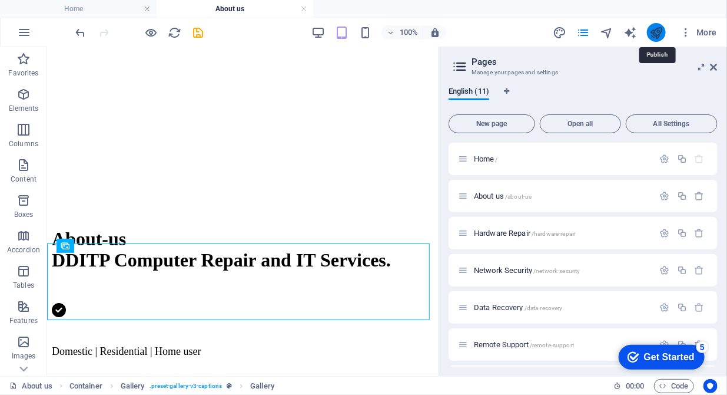
click at [652, 29] on icon "publish" at bounding box center [657, 33] width 14 height 14
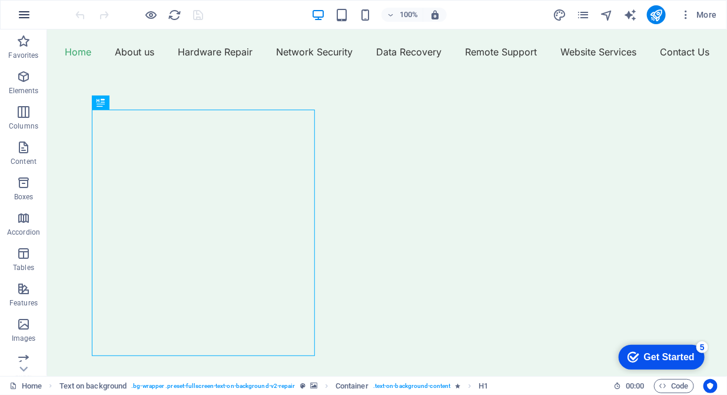
click at [25, 11] on icon "button" at bounding box center [24, 15] width 14 height 14
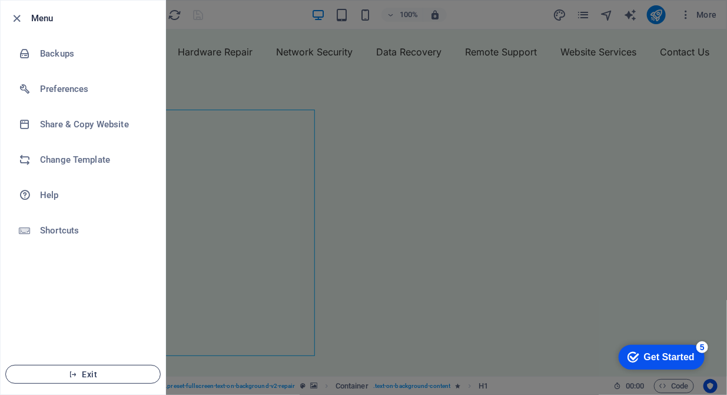
click at [67, 370] on span "Exit" at bounding box center [82, 373] width 135 height 9
